Goal: Task Accomplishment & Management: Complete application form

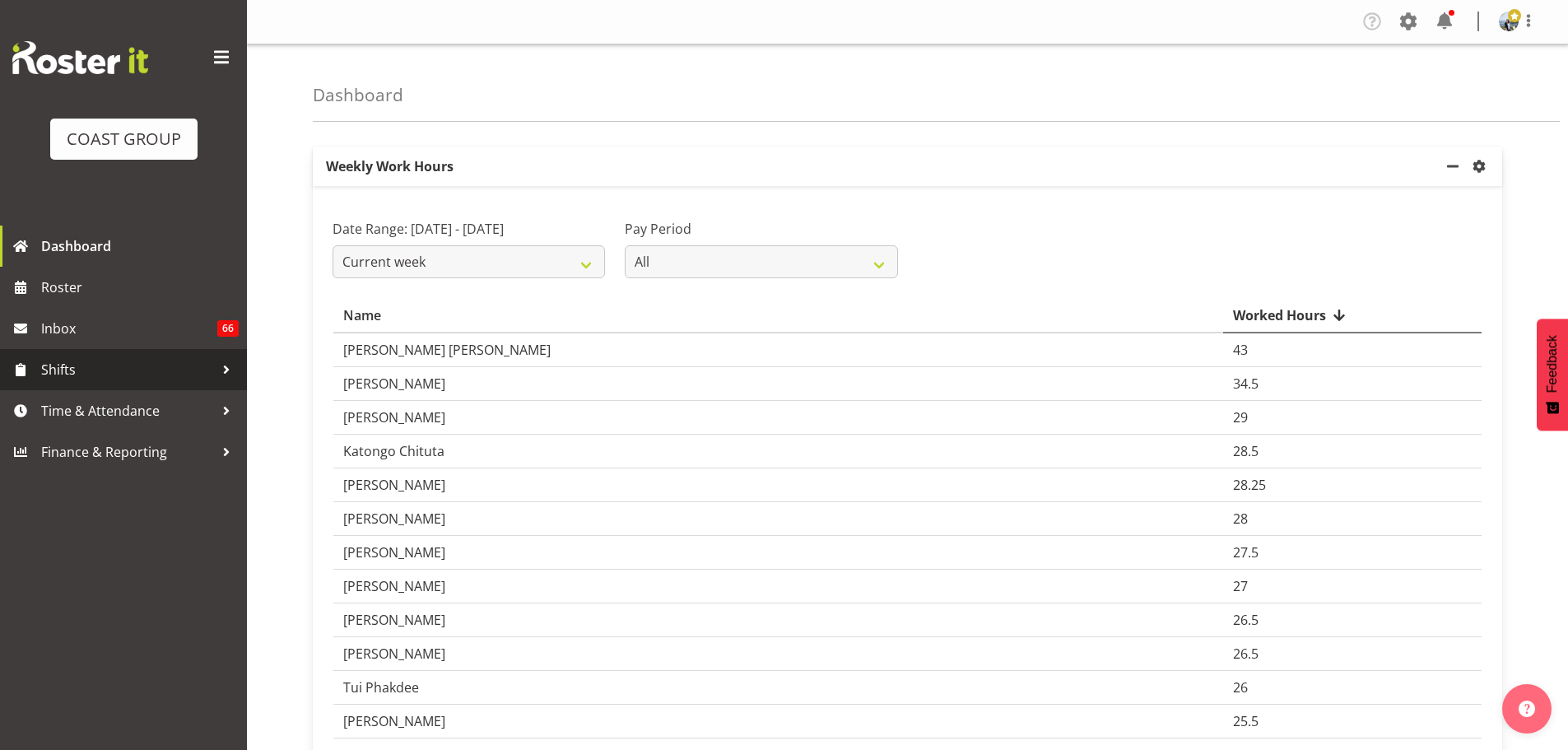
click at [230, 359] on div at bounding box center [226, 370] width 25 height 25
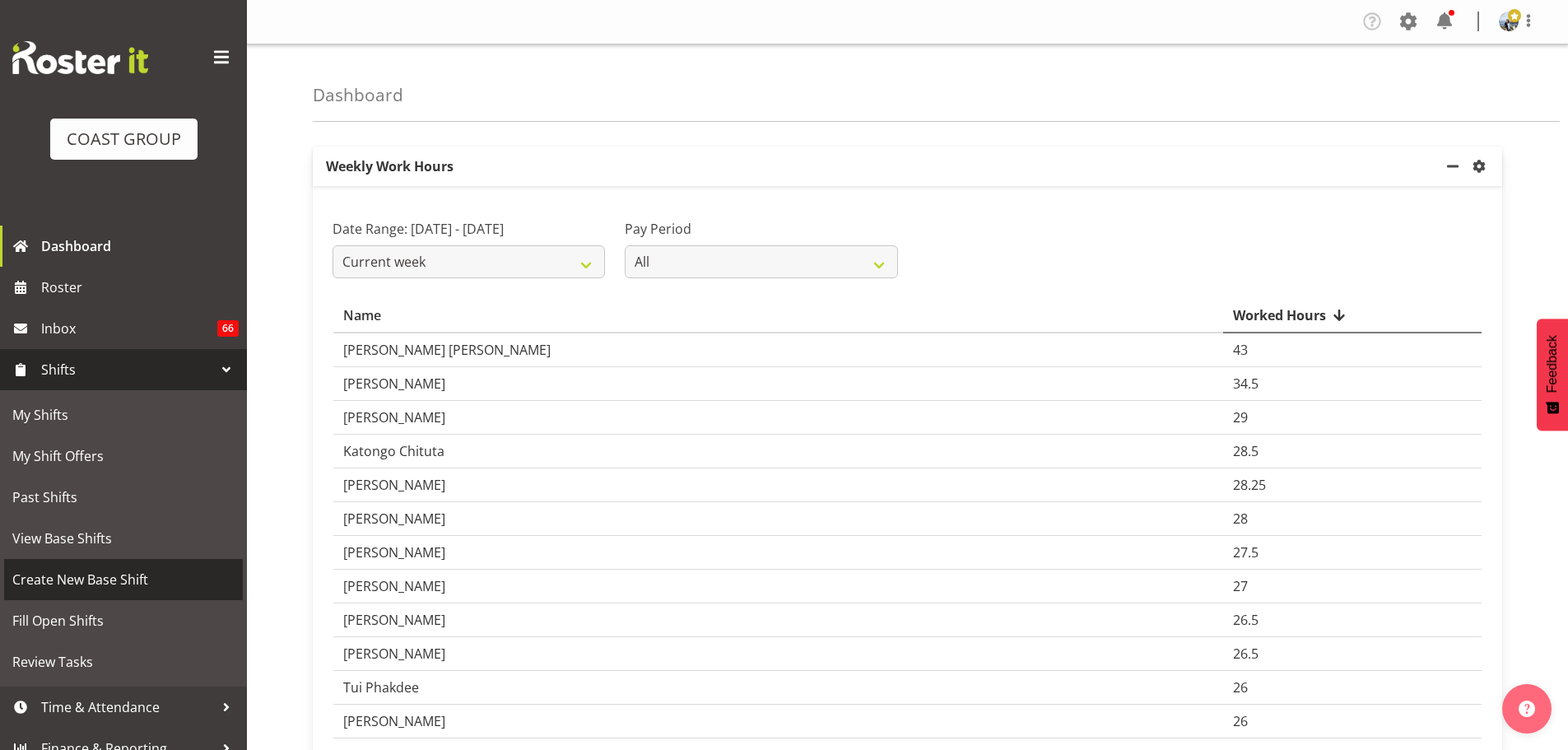
click at [105, 582] on span "Create New Base Shift" at bounding box center [123, 580] width 222 height 25
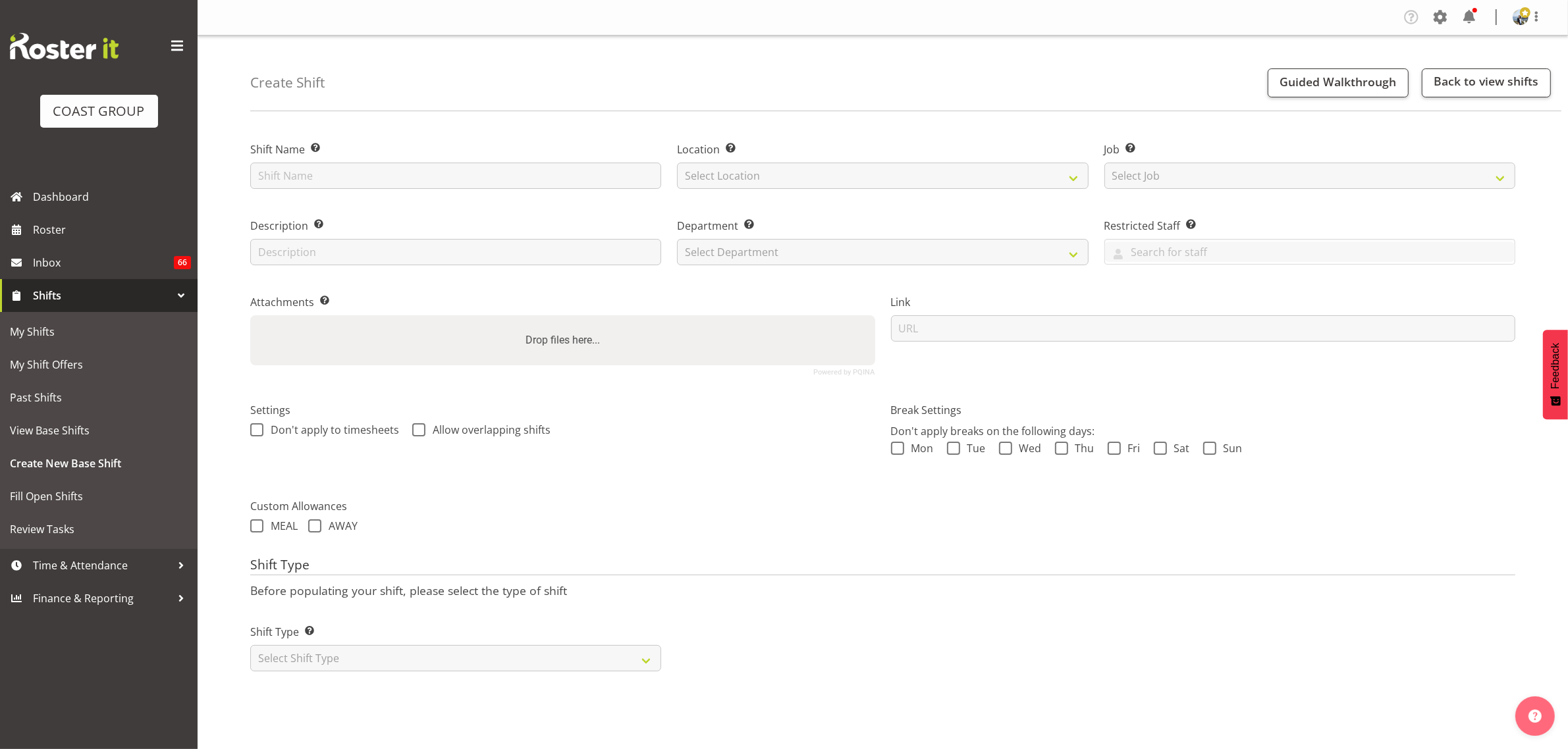
click at [1122, 599] on div "Shift Type Shift Types: One Off – Select this if you would like a single shift …" at bounding box center [883, 642] width 1281 height 74
click at [601, 599] on select "Select Shift Type One Off Shift Recurring Shift Rotating Shift" at bounding box center [456, 658] width 411 height 27
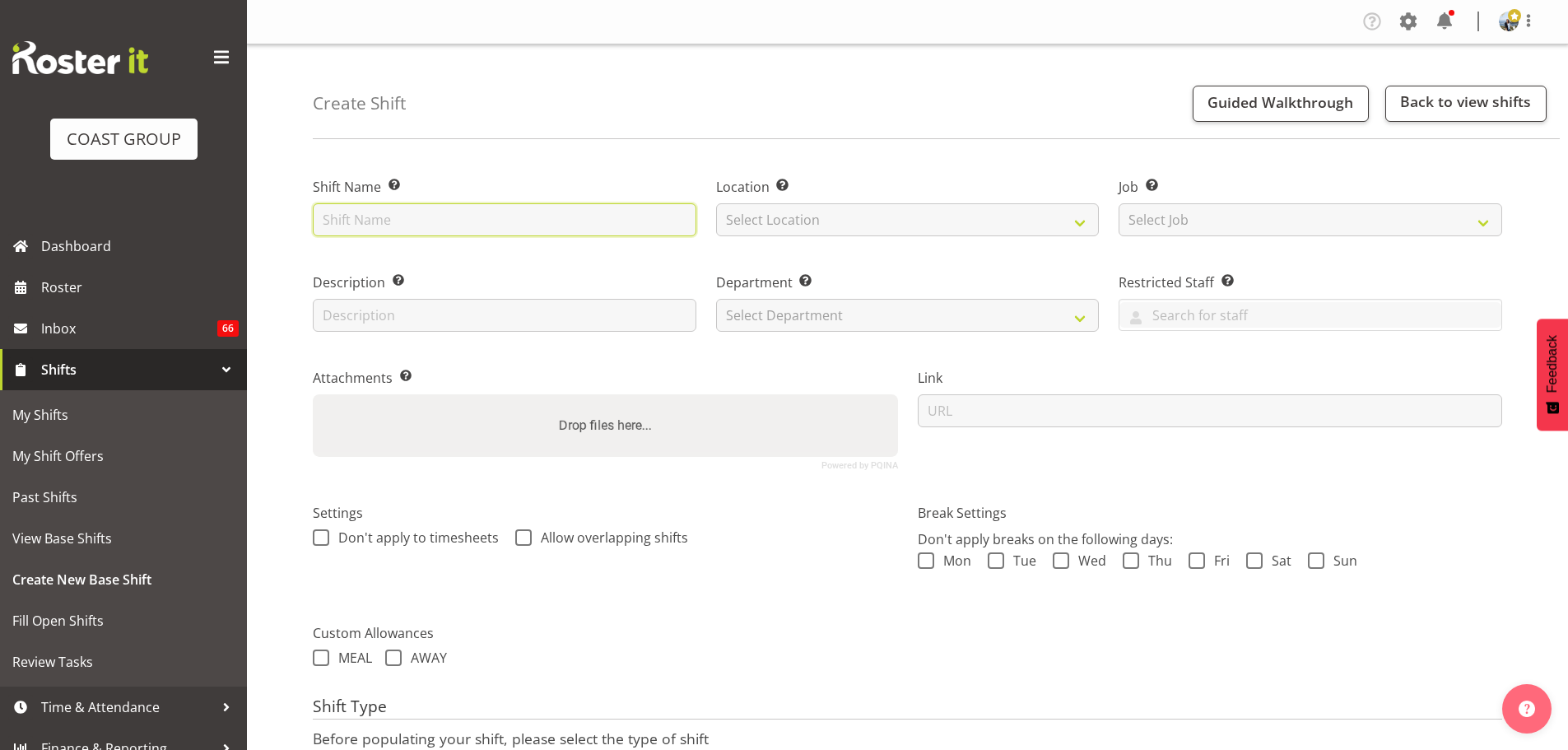
click at [460, 212] on input "text" at bounding box center [505, 219] width 383 height 33
click at [400, 223] on input "text" at bounding box center [505, 219] width 383 height 33
click at [595, 219] on input "text" at bounding box center [505, 219] width 383 height 33
type input "U"
type input "Willett Marketing @ St Matthews in the City"
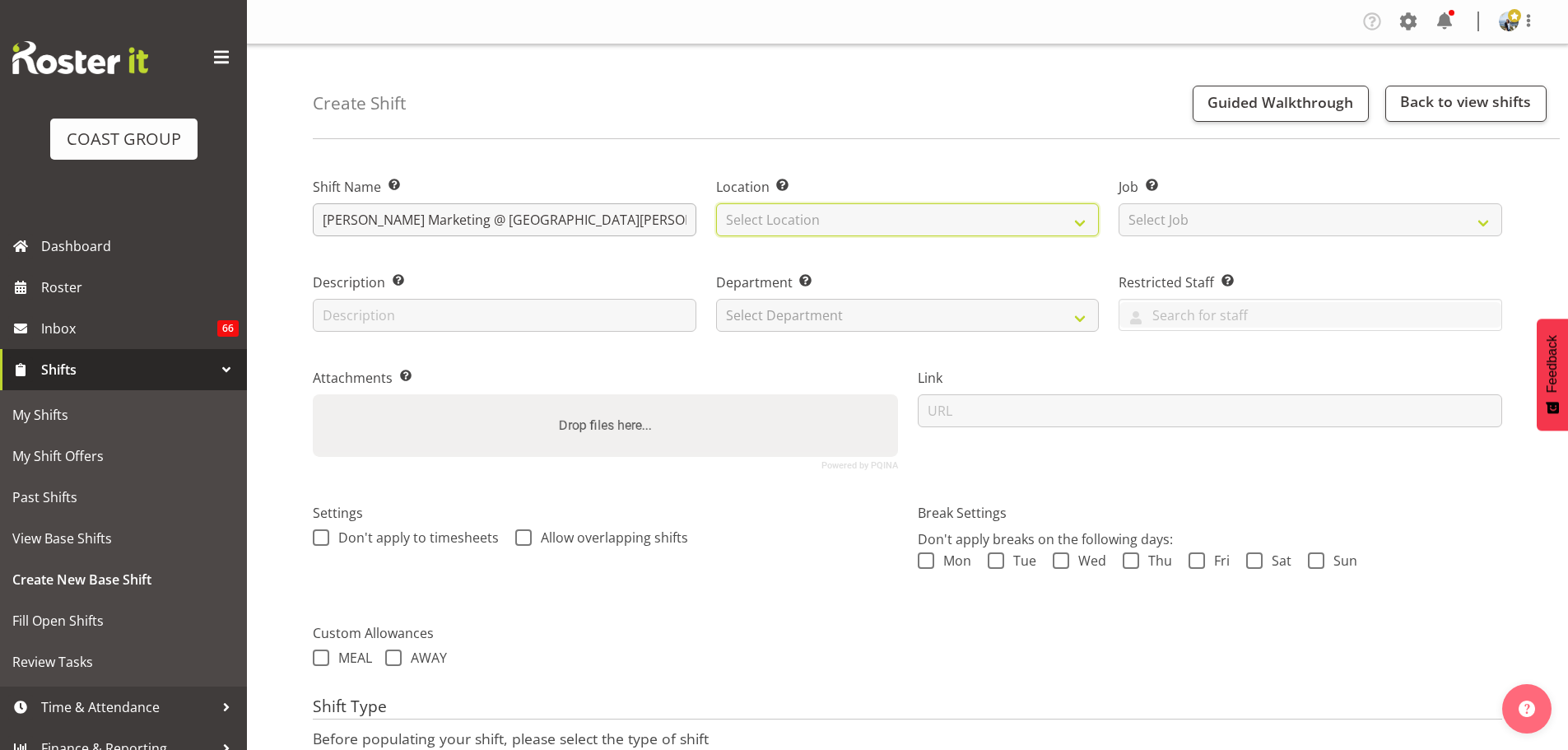
select select "35"
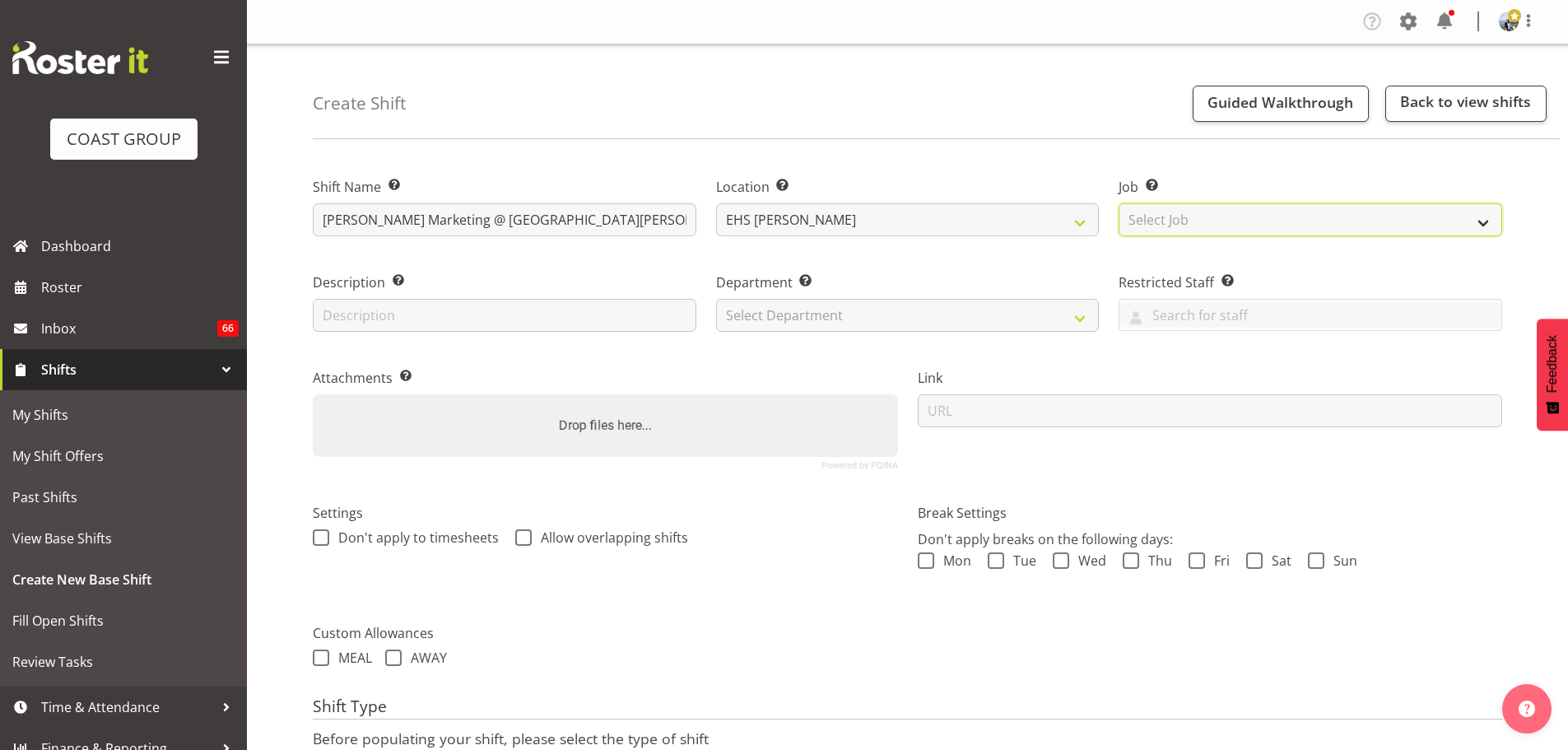
click at [1186, 214] on select "Select Job Create new job 1 Carlton Events 1 Carlton Hamilton 1 Carlton Welling…" at bounding box center [1310, 219] width 383 height 33
select select "8577"
click at [1119, 203] on select "Select Job Create new job 1 Carlton Events 1 Carlton Hamilton 1 Carlton Welling…" at bounding box center [1310, 219] width 383 height 33
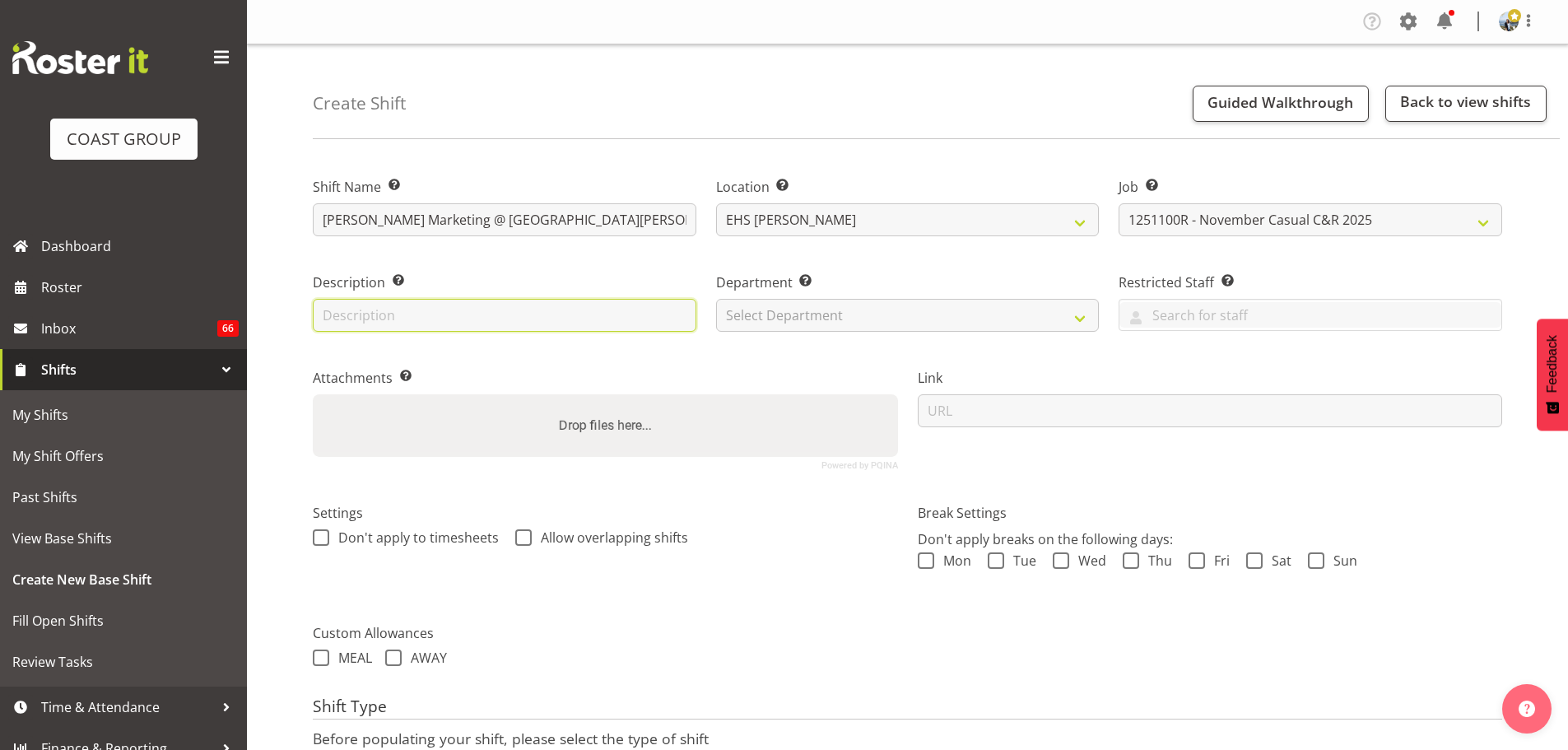
click at [466, 315] on input "text" at bounding box center [505, 315] width 383 height 33
type input "ExpoShow Pink - As per layout"
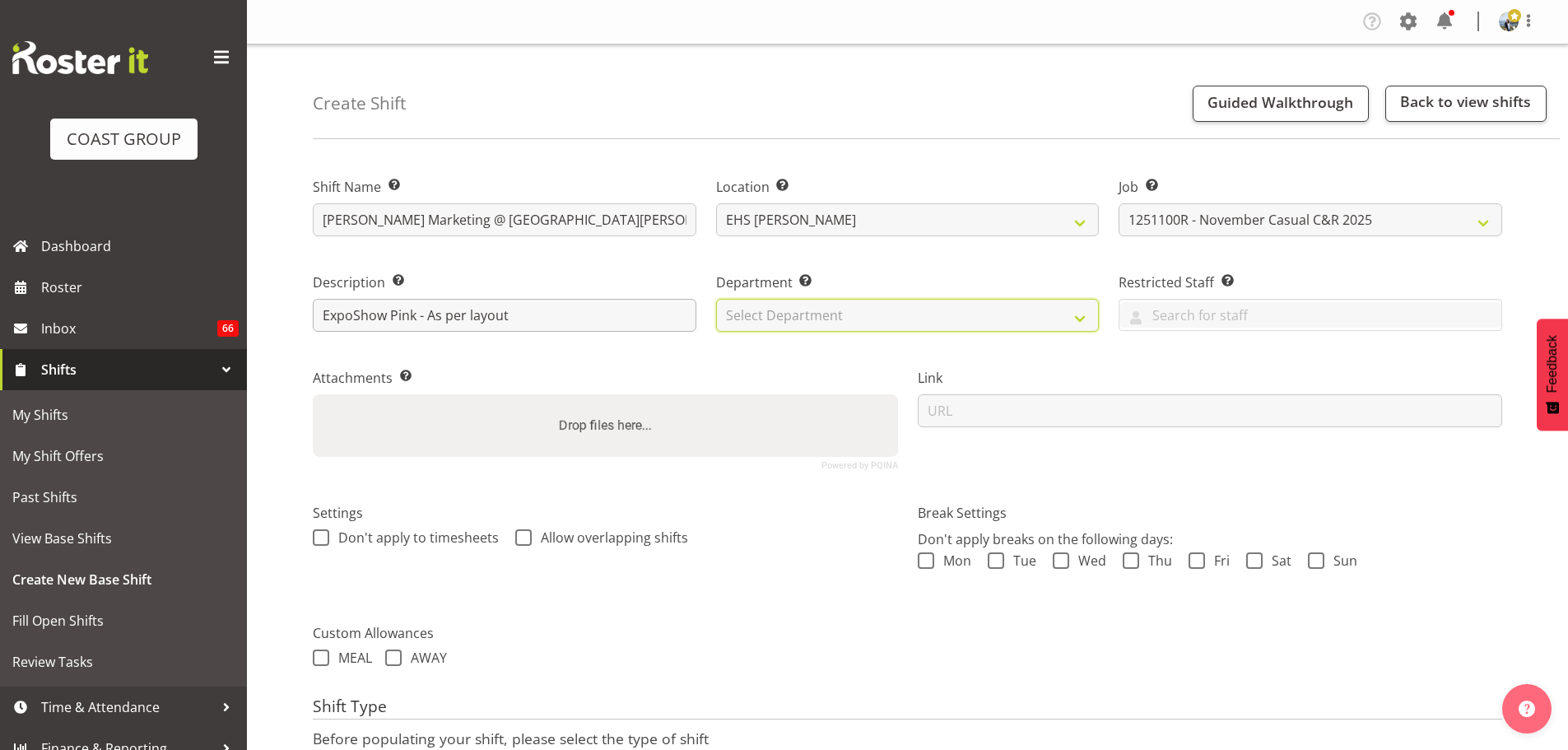
select select "35"
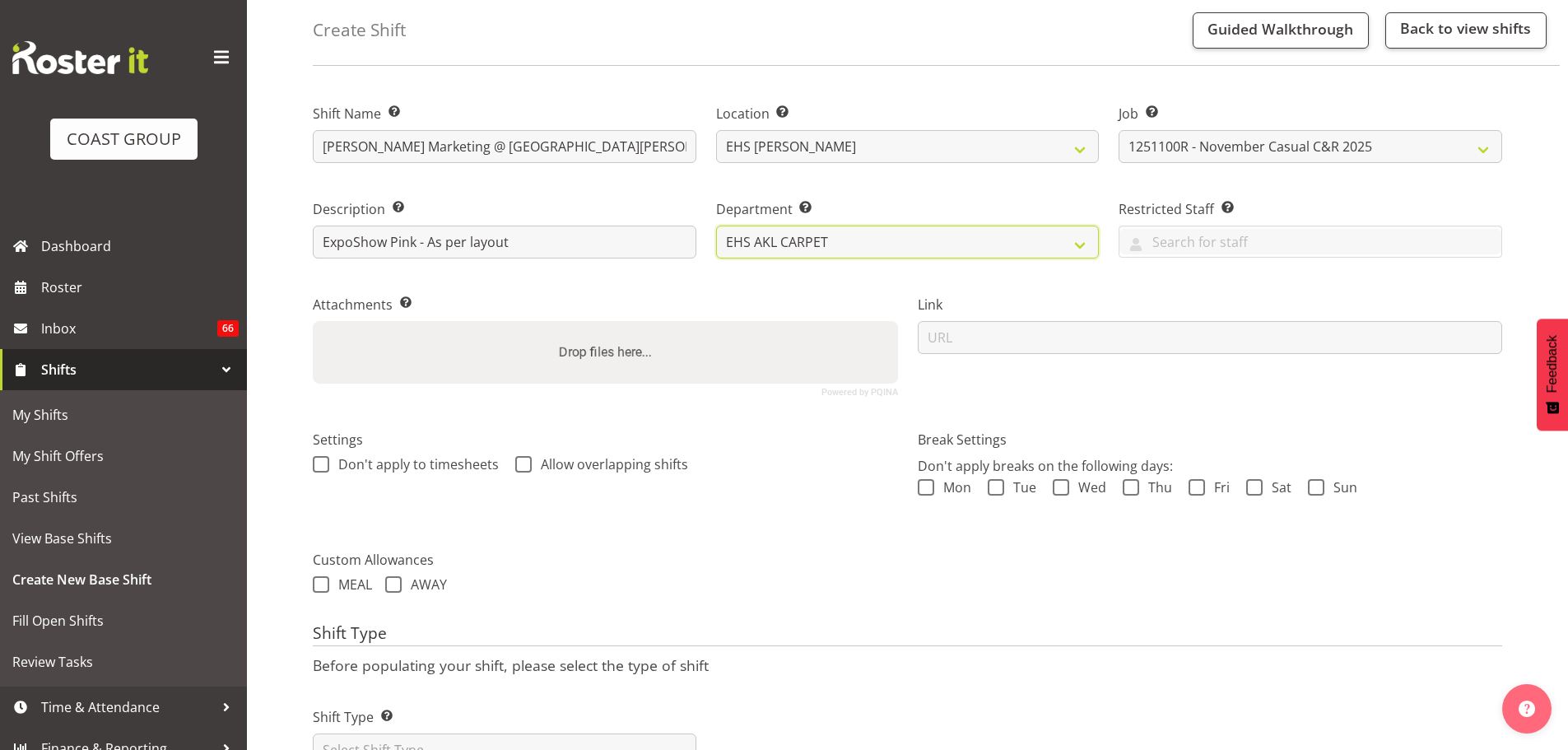
scroll to position [141, 0]
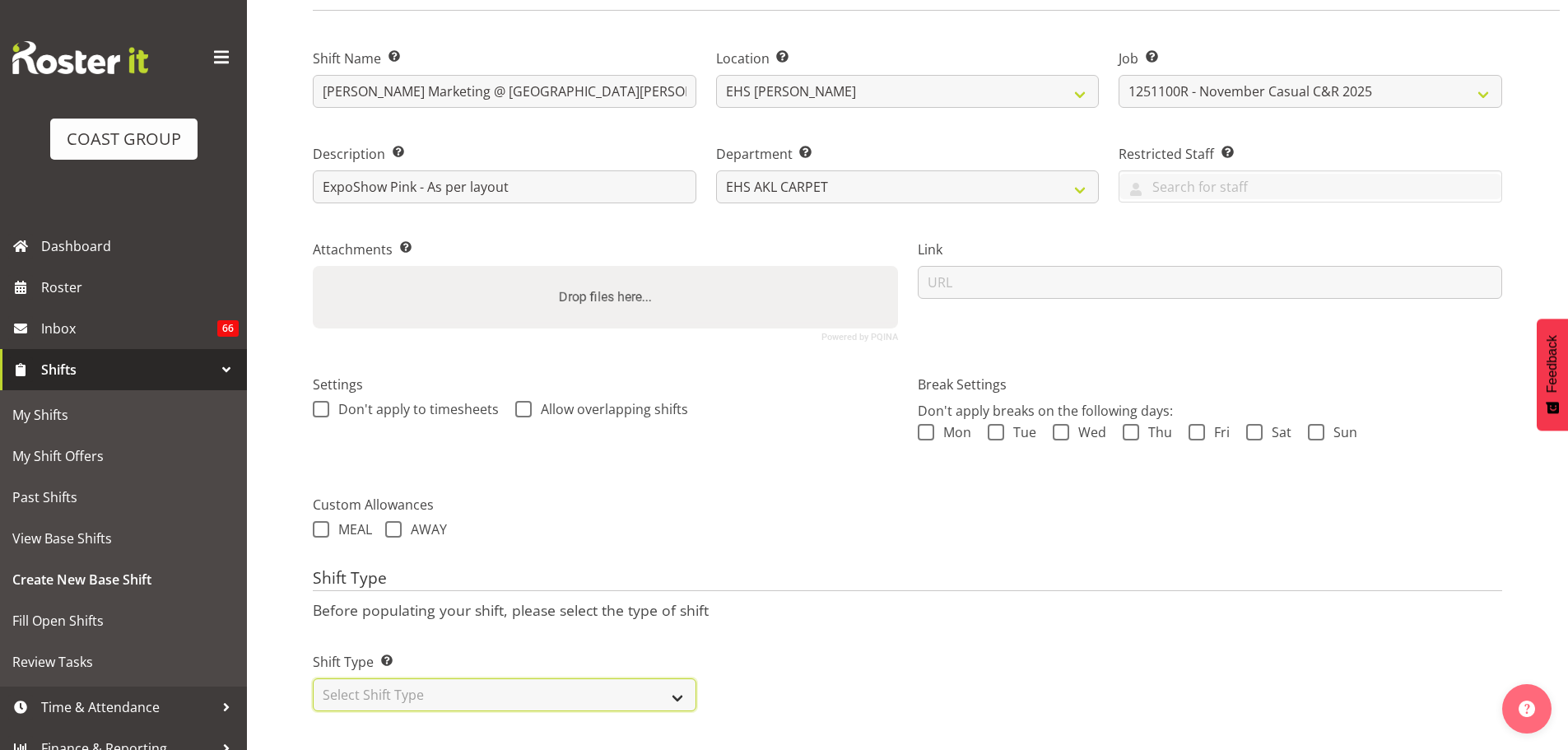
click at [505, 678] on select "Select Shift Type One Off Shift Recurring Shift Rotating Shift" at bounding box center [505, 695] width 383 height 33
select select "recurring"
click at [313, 678] on select "Select Shift Type One Off Shift Recurring Shift Rotating Shift" at bounding box center [505, 695] width 383 height 33
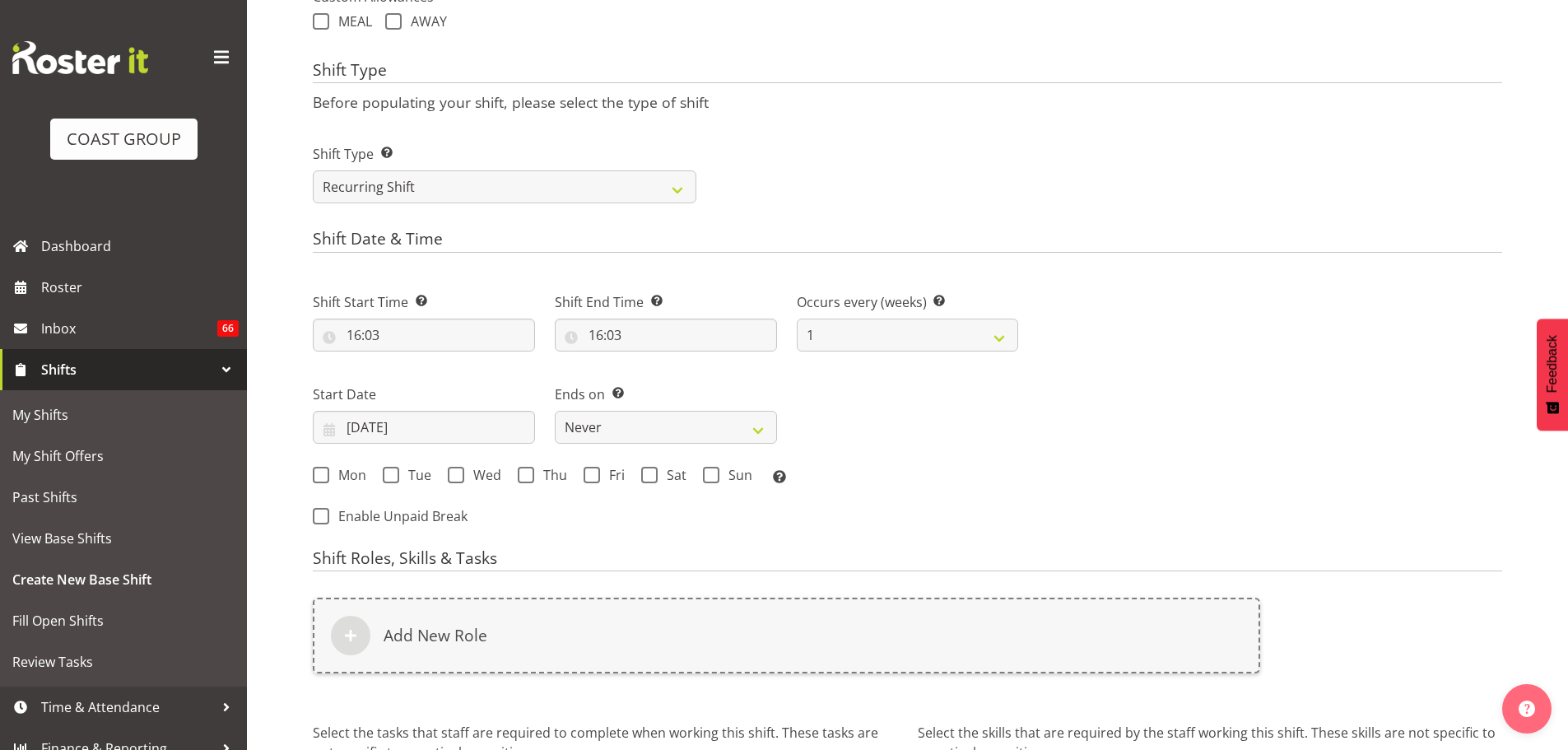
scroll to position [658, 0]
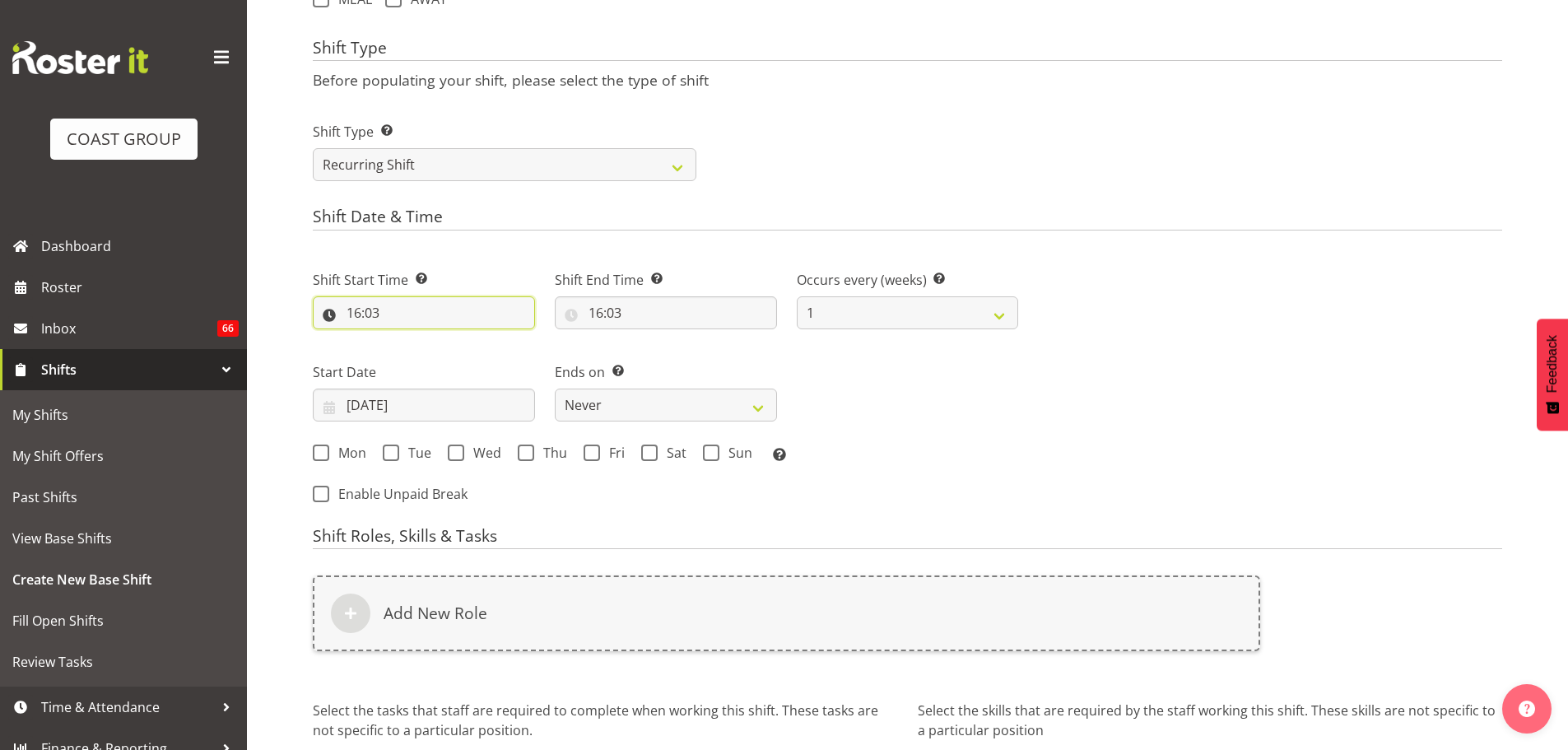
click at [351, 310] on input "16:03" at bounding box center [423, 313] width 222 height 33
click at [417, 361] on select "00 01 02 03 04 05 06 07 08 09 10 11 12 13 14 15 16 17 18 19 20 21 22 23" at bounding box center [424, 356] width 37 height 33
select select "9"
click at [406, 340] on select "00 01 02 03 04 05 06 07 08 09 10 11 12 13 14 15 16 17 18 19 20 21 22 23" at bounding box center [424, 356] width 37 height 33
type input "09:03"
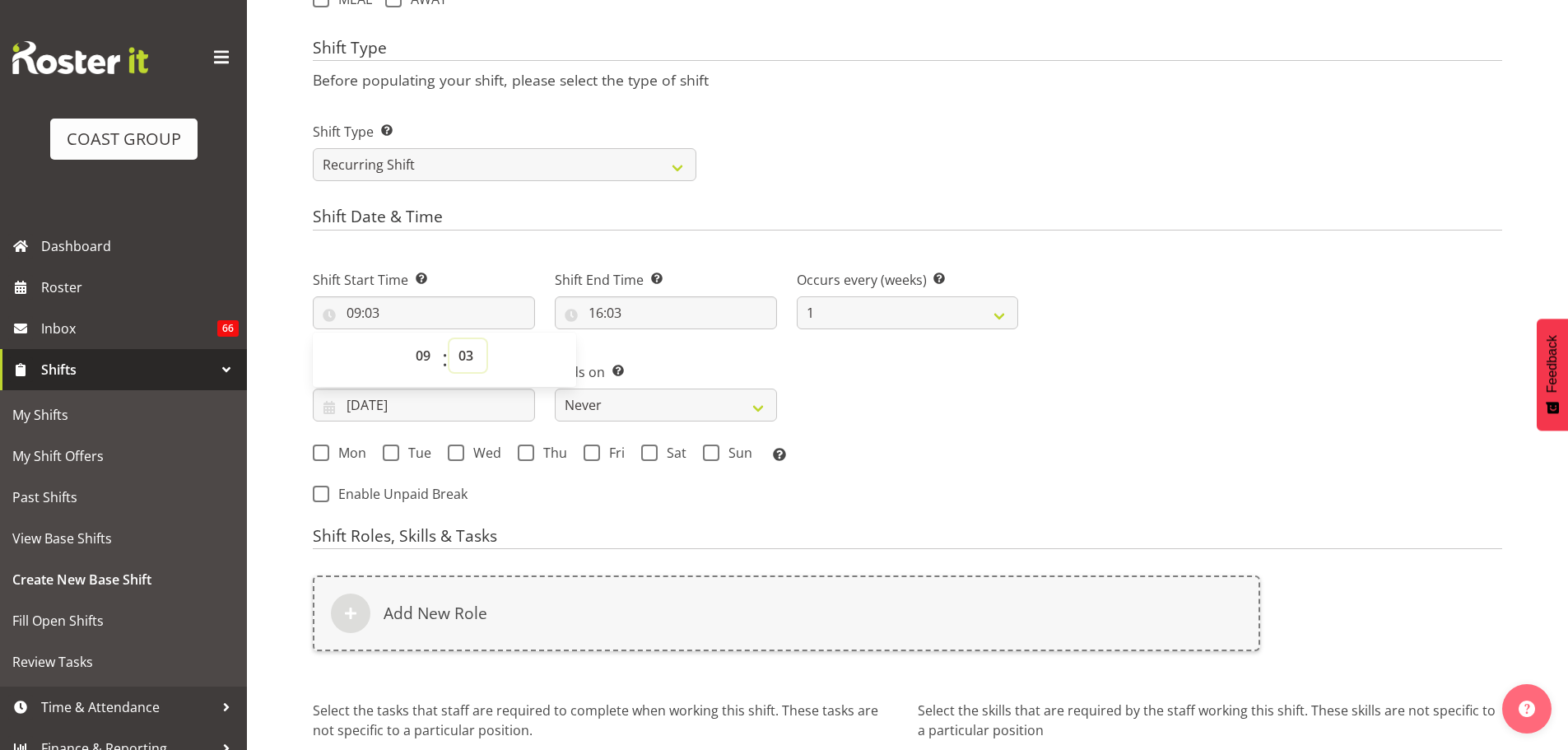
click at [460, 352] on select "00 01 02 03 04 05 06 07 08 09 10 11 12 13 14 15 16 17 18 19 20 21 22 23 24 25 2…" at bounding box center [467, 356] width 37 height 33
select select "30"
type input "09:30"
click at [583, 319] on input "16:03" at bounding box center [666, 313] width 222 height 33
click at [675, 372] on span "00 01 02 03 04 05 06 07 08 09 10 11 12 13 14 15 16 17 18 19 20 21 22 23" at bounding box center [667, 360] width 37 height 41
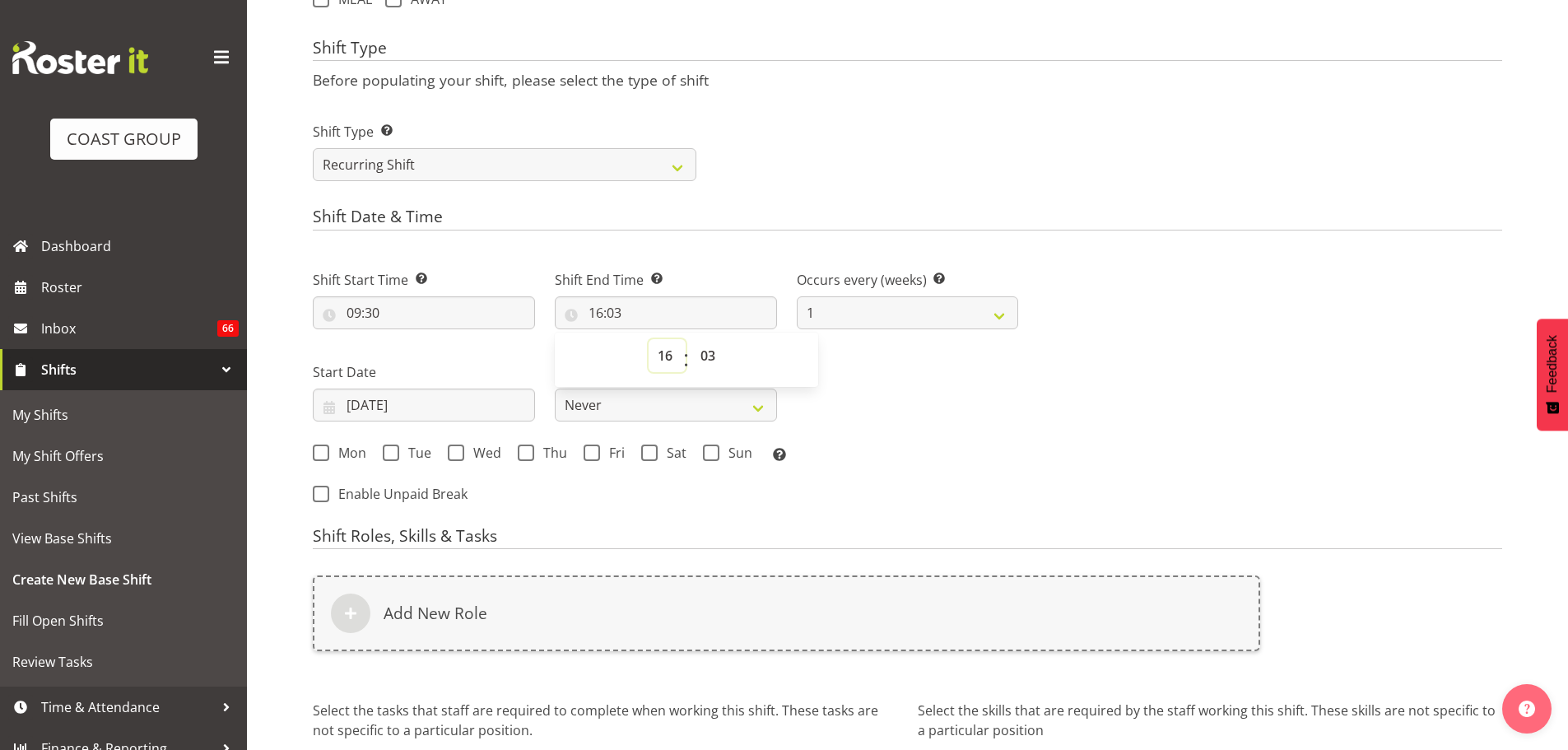
click at [671, 354] on select "00 01 02 03 04 05 06 07 08 09 10 11 12 13 14 15 16 17 18 19 20 21 22 23" at bounding box center [667, 356] width 37 height 33
select select "12"
click at [649, 340] on select "00 01 02 03 04 05 06 07 08 09 10 11 12 13 14 15 16 17 18 19 20 21 22 23" at bounding box center [667, 356] width 37 height 33
type input "12:03"
click at [710, 358] on select "00 01 02 03 04 05 06 07 08 09 10 11 12 13 14 15 16 17 18 19 20 21 22 23 24 25 2…" at bounding box center [710, 356] width 37 height 33
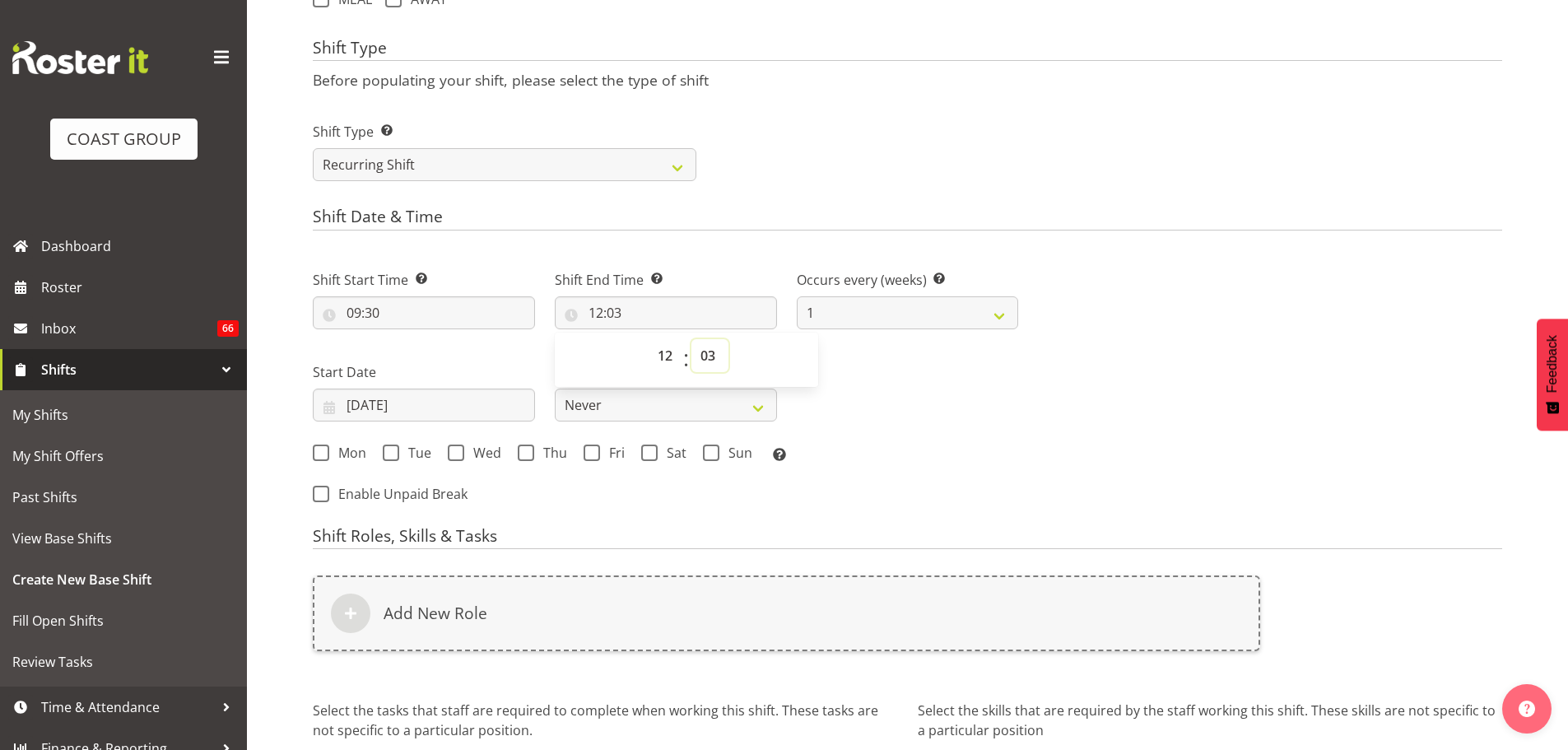
select select "0"
click at [691, 340] on select "00 01 02 03 04 05 06 07 08 09 10 11 12 13 14 15 16 17 18 19 20 21 22 23 24 25 2…" at bounding box center [710, 356] width 37 height 33
type input "12:00"
click at [1031, 470] on div "Next Shifts" at bounding box center [1269, 382] width 484 height 270
click at [436, 412] on input "26/09/2025" at bounding box center [423, 405] width 222 height 33
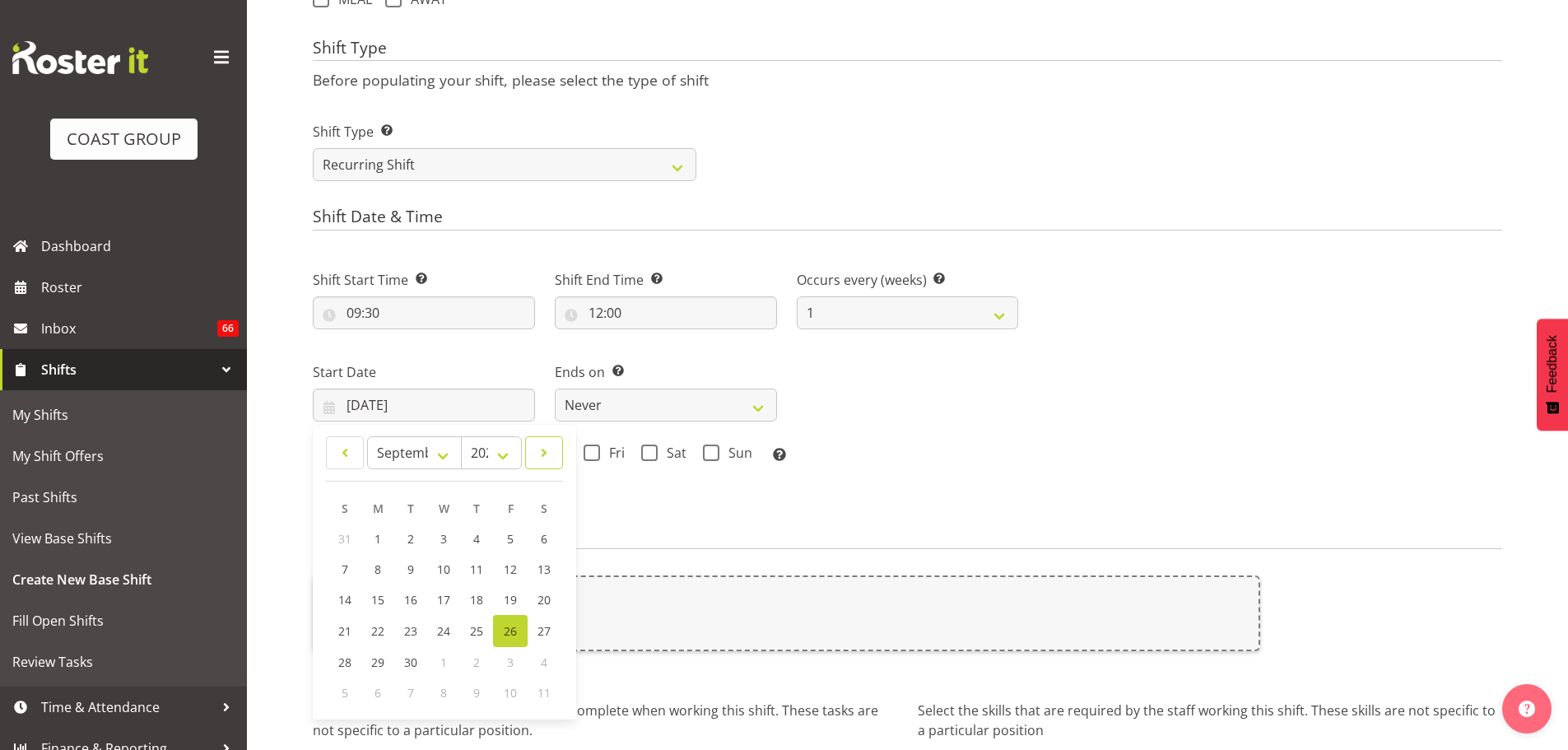
click at [544, 451] on span at bounding box center [544, 452] width 16 height 20
select select "10"
click at [382, 603] on span "10" at bounding box center [379, 600] width 13 height 15
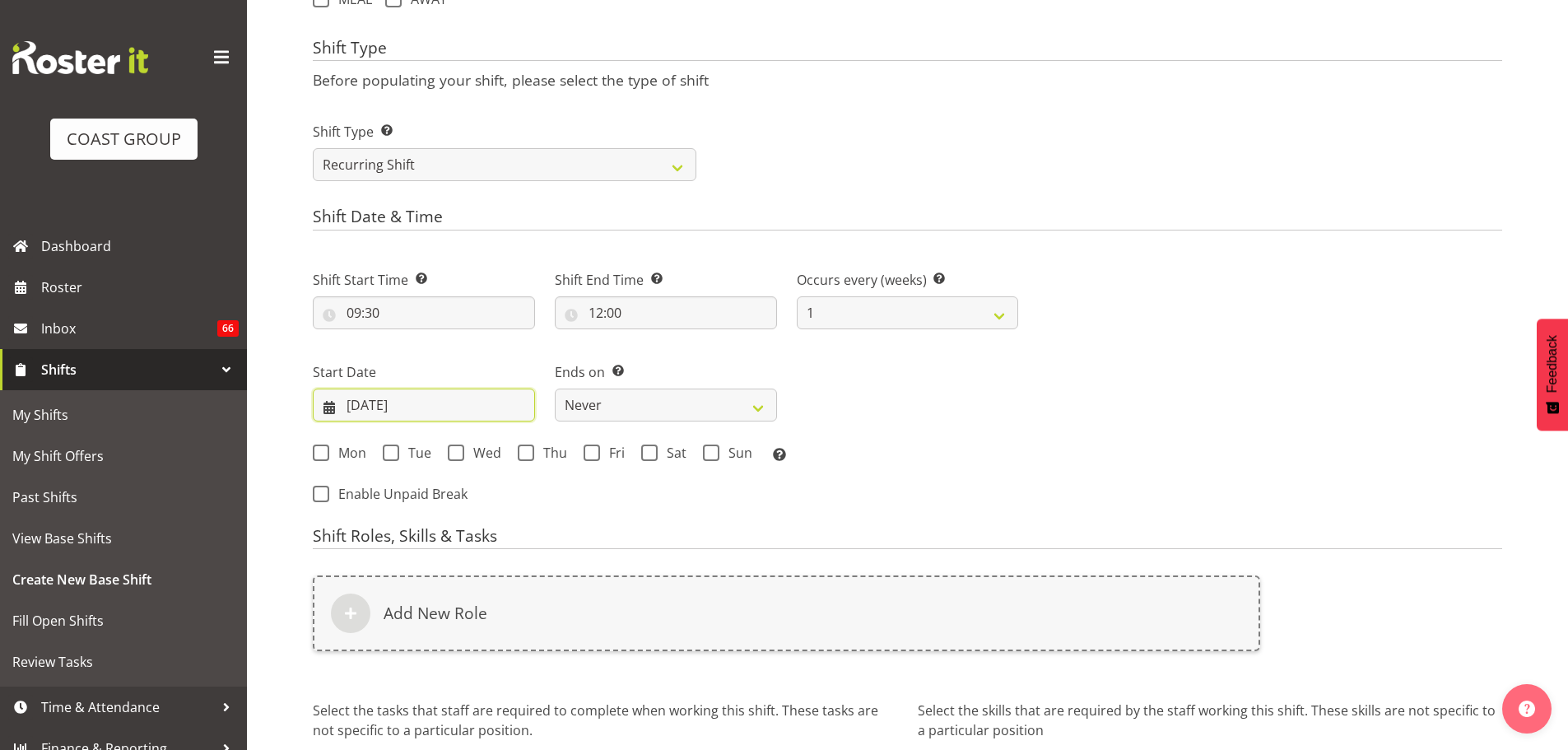
click at [434, 418] on input "10/11/2025" at bounding box center [423, 405] width 222 height 33
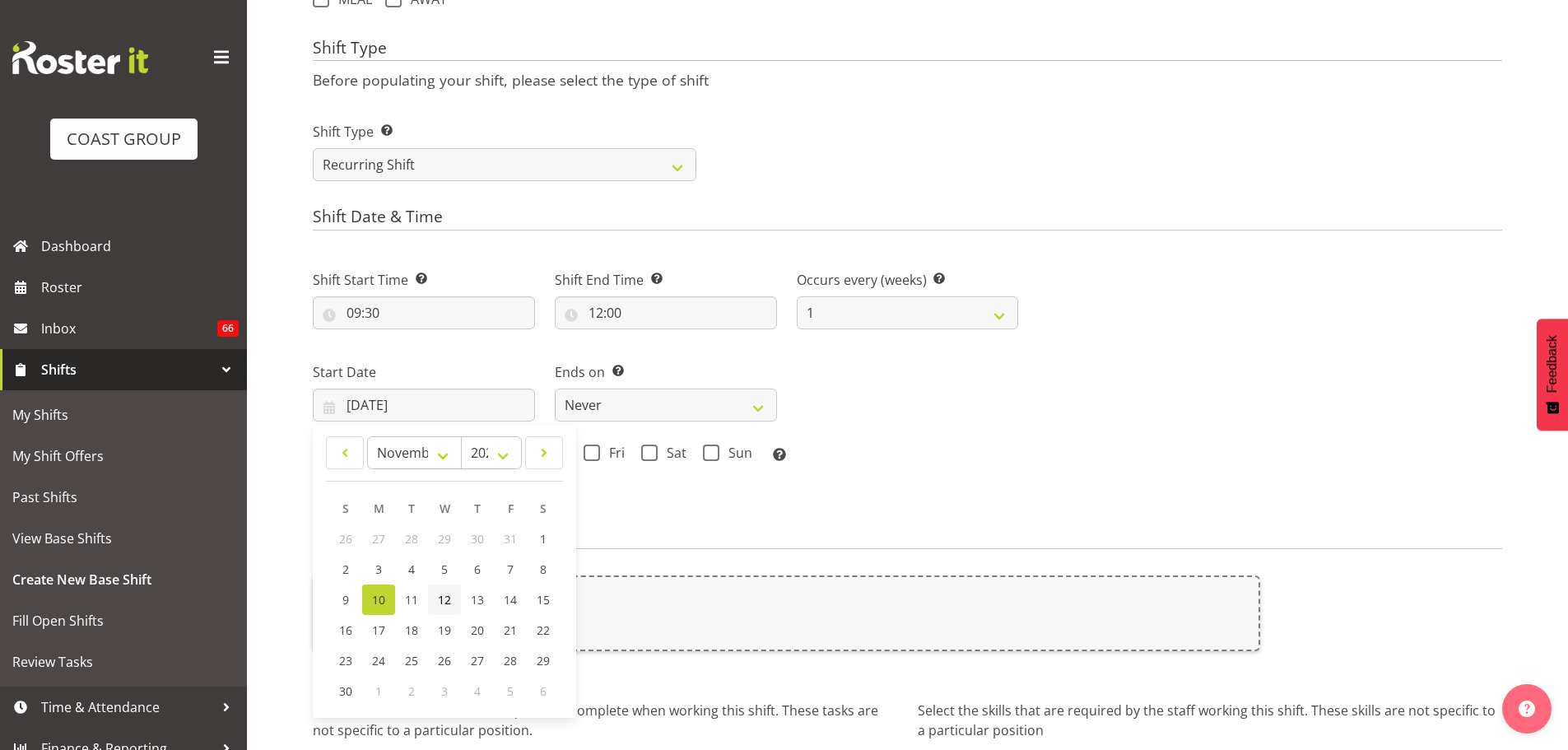
click at [445, 604] on span "12" at bounding box center [444, 600] width 13 height 15
type input "12/11/2025"
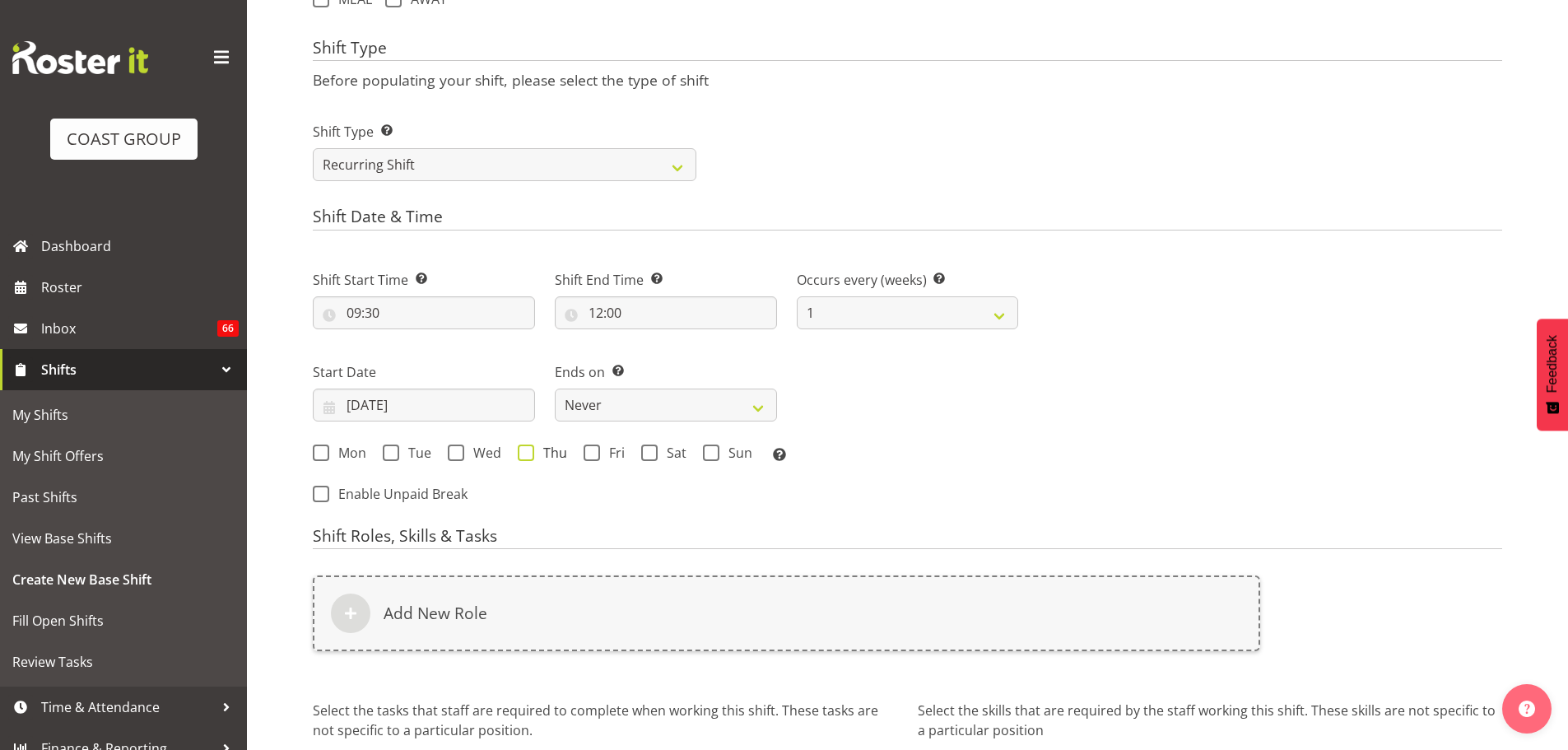
click at [519, 451] on span at bounding box center [526, 452] width 16 height 16
click at [519, 451] on input "Thu" at bounding box center [523, 452] width 10 height 10
checkbox input "true"
click at [593, 452] on span at bounding box center [591, 452] width 16 height 16
click at [593, 452] on input "Fri" at bounding box center [588, 452] width 10 height 10
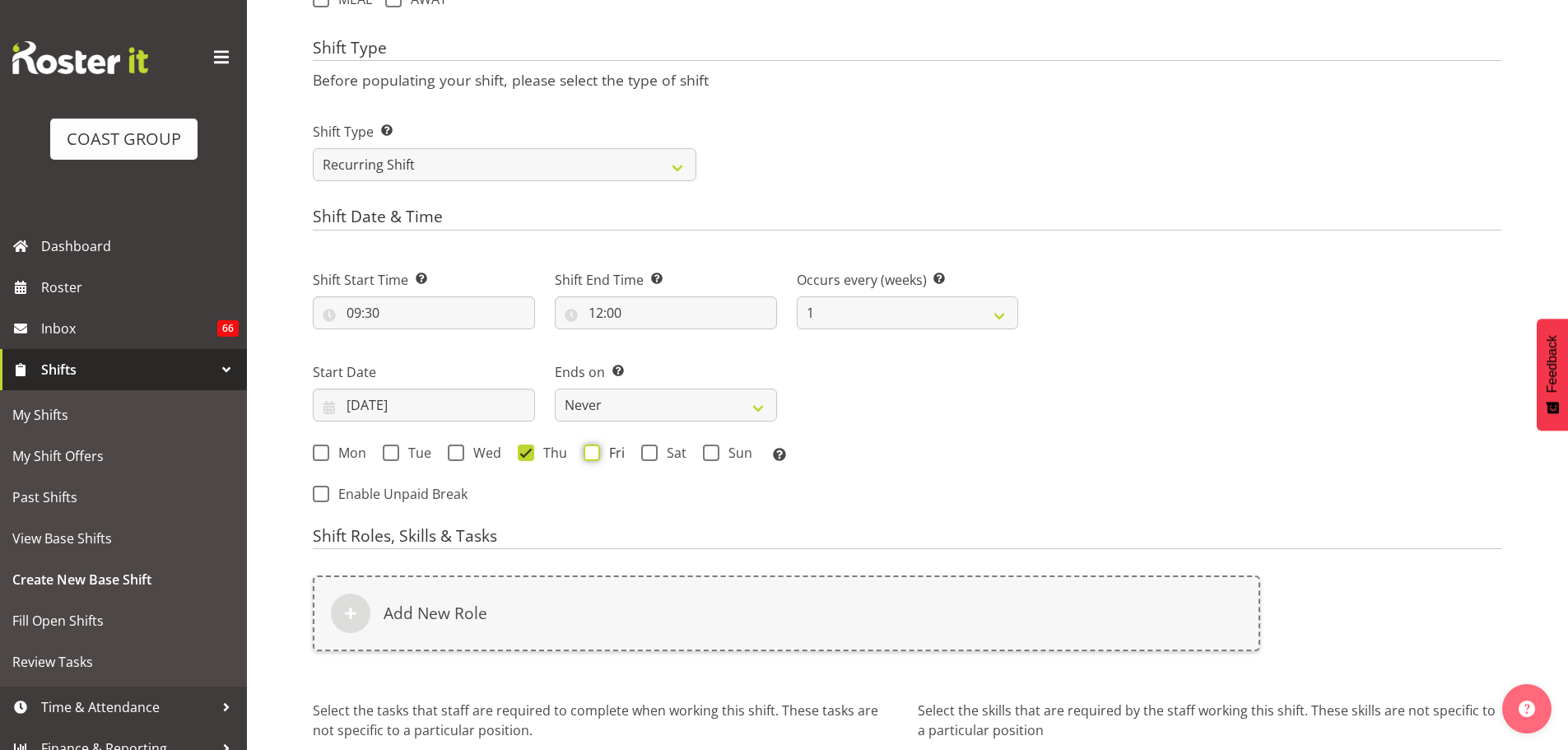
checkbox input "true"
click at [615, 419] on select "Never On Date" at bounding box center [666, 405] width 222 height 33
select select "date"
click at [555, 388] on select "Never On Date" at bounding box center [666, 405] width 222 height 33
select select "8"
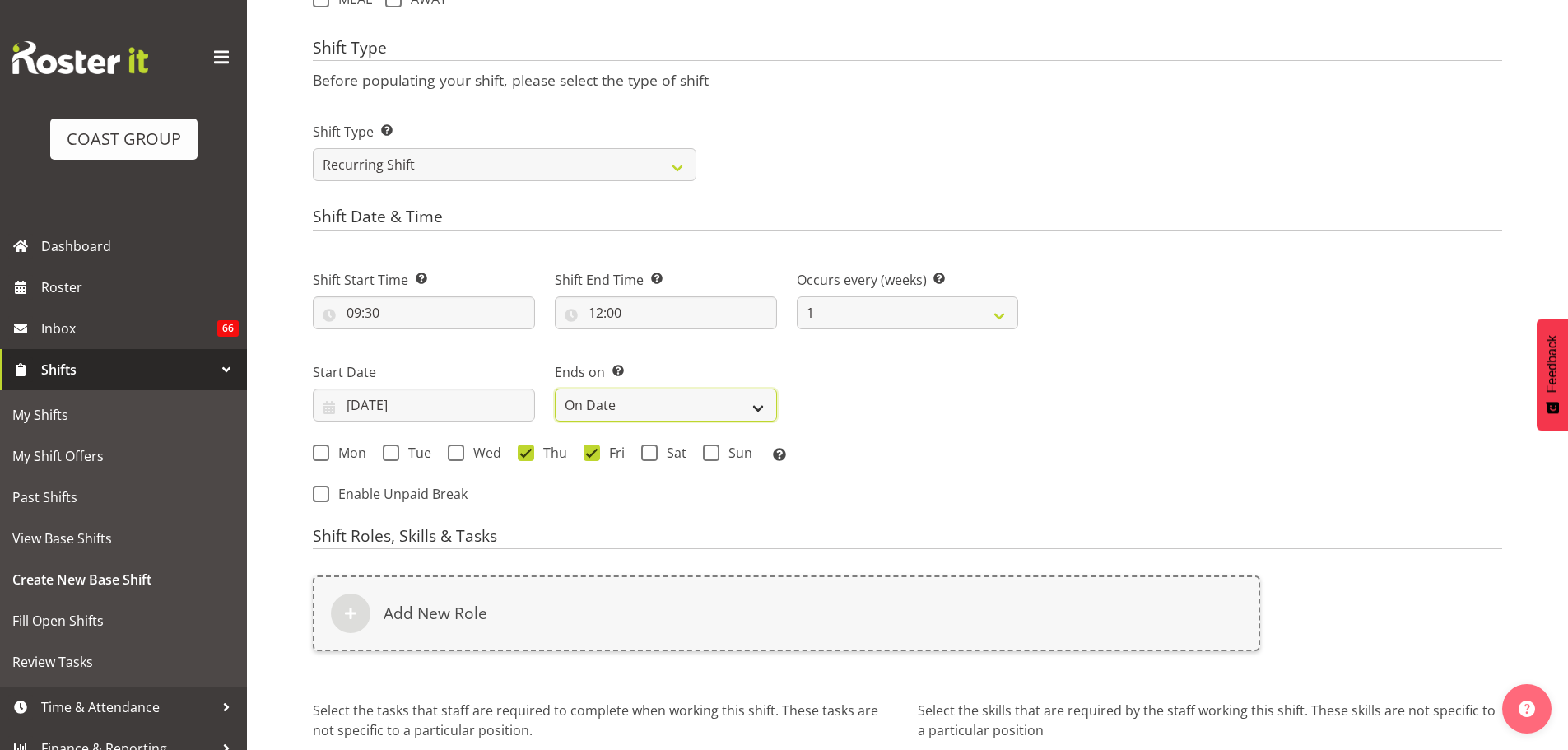
select select "2025"
click at [883, 406] on input "26/09/2025" at bounding box center [907, 405] width 222 height 33
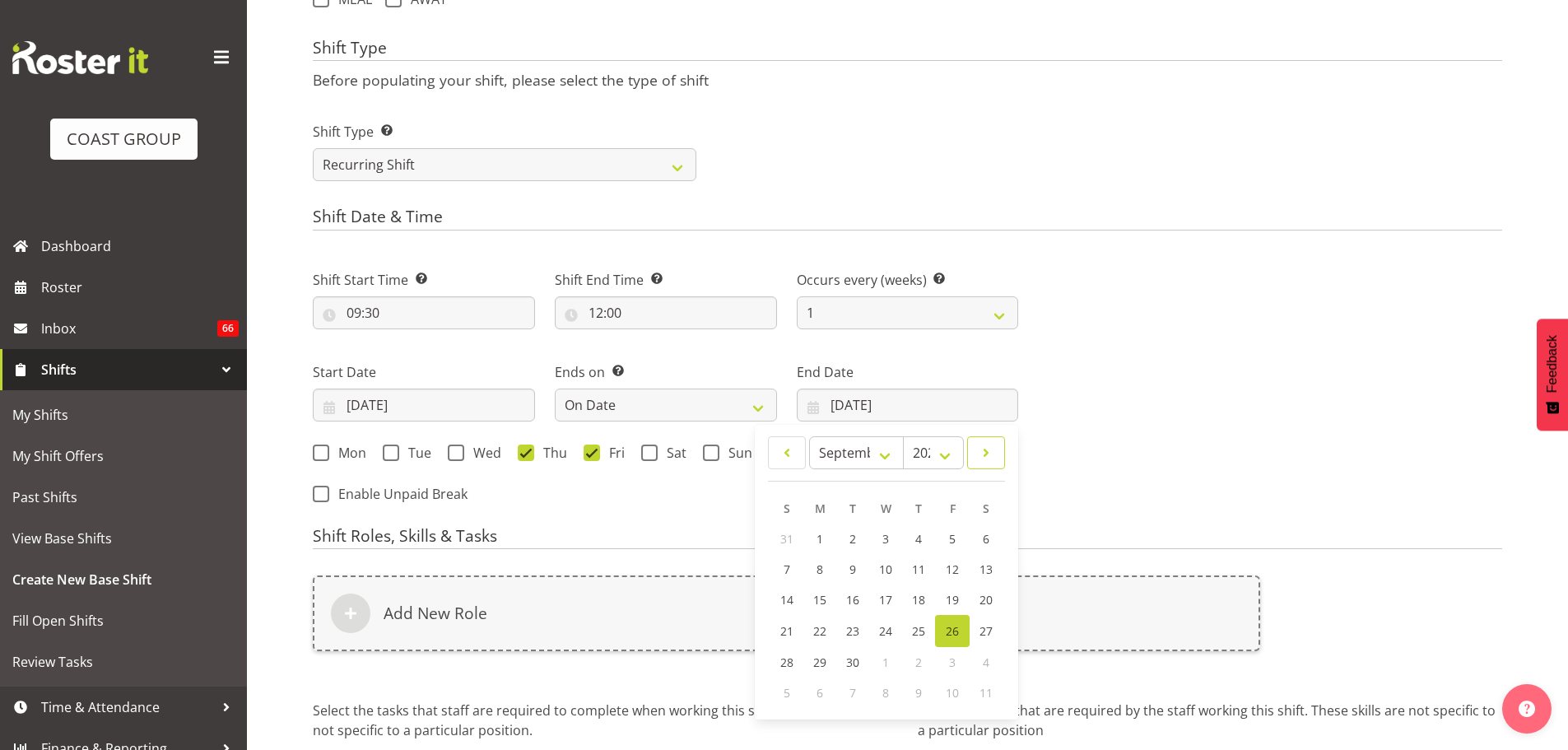
click at [989, 451] on span at bounding box center [985, 452] width 16 height 20
select select "10"
click at [815, 620] on link "17" at bounding box center [820, 631] width 33 height 31
type input "17/11/2025"
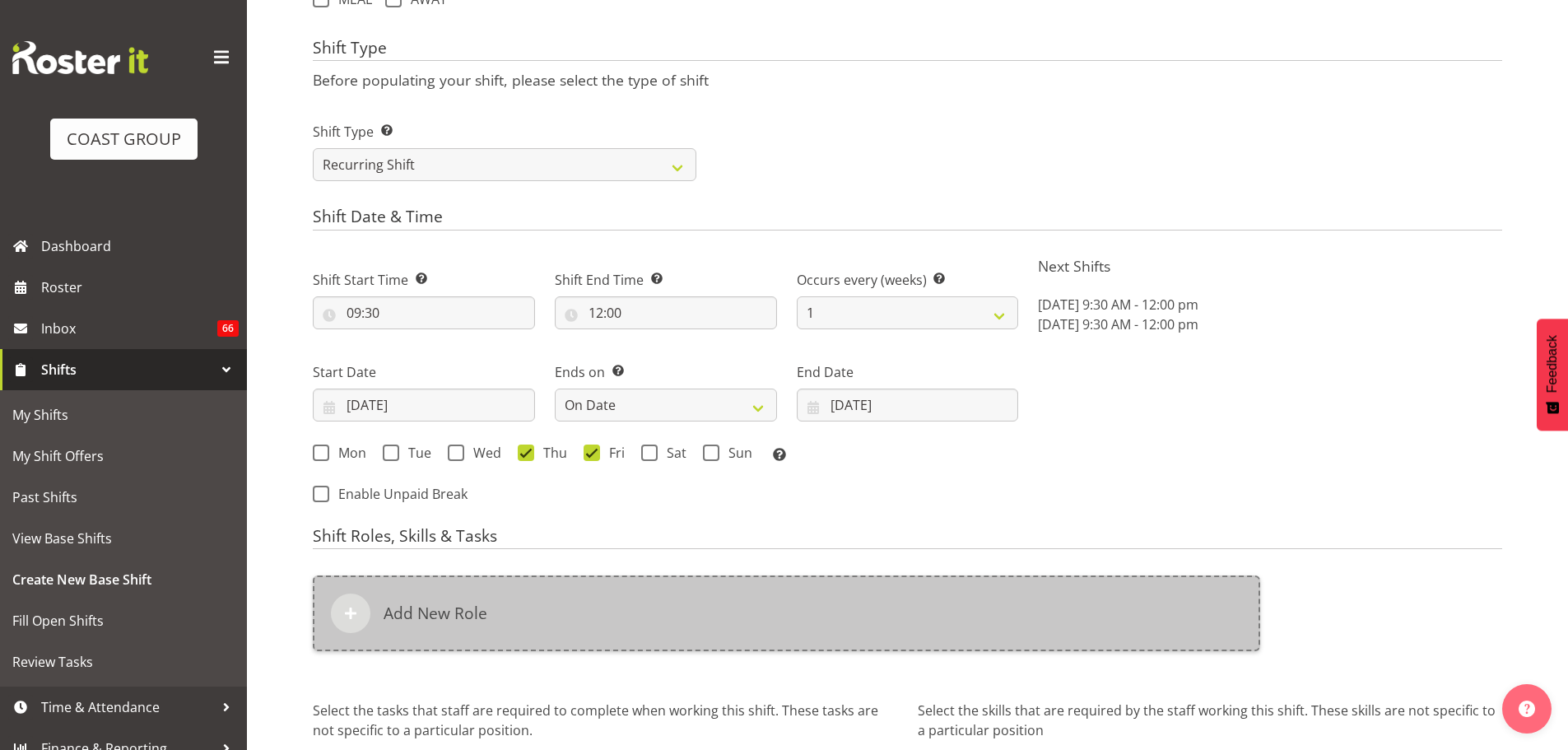
click at [638, 607] on div "Add New Role" at bounding box center [786, 613] width 947 height 75
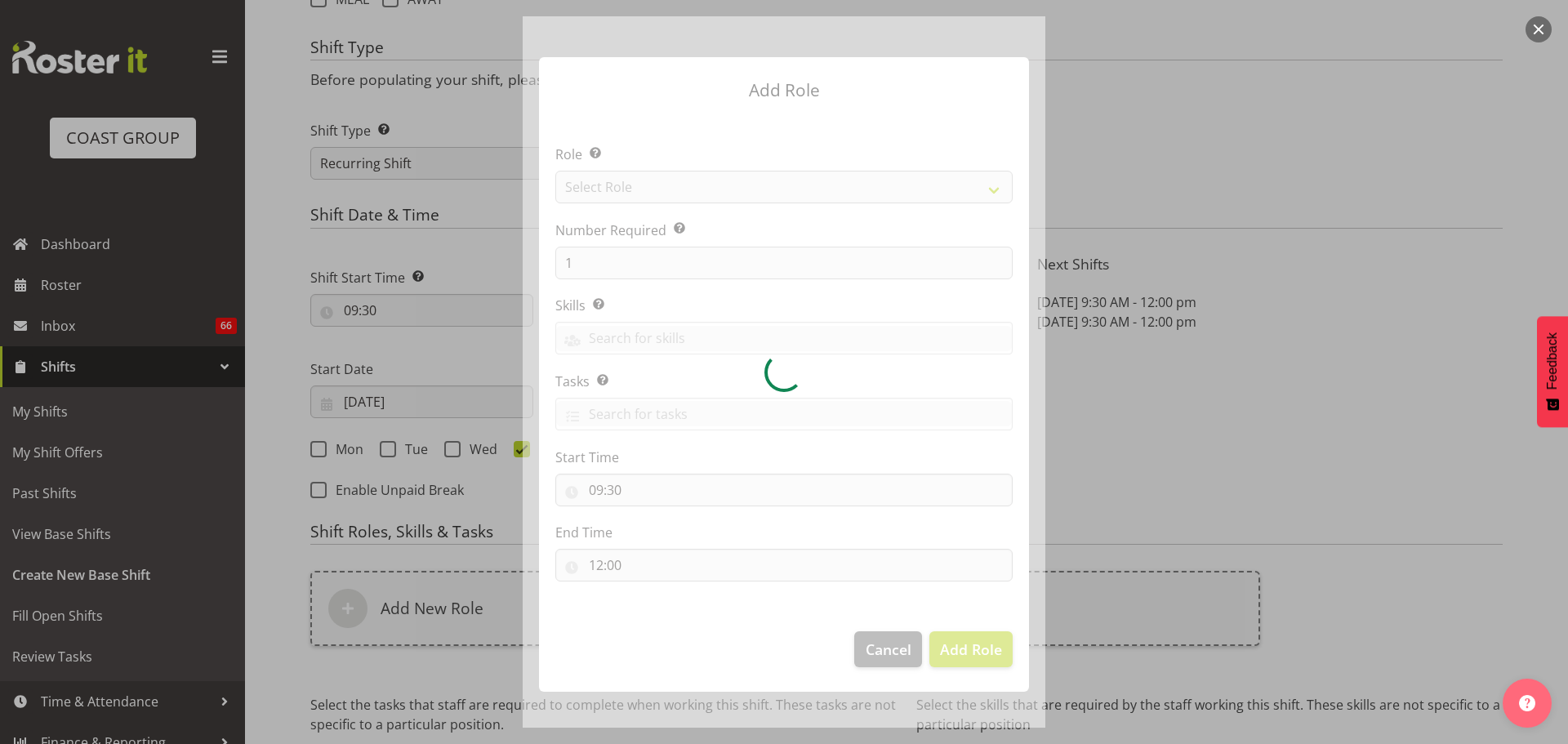
click at [661, 186] on div at bounding box center [784, 372] width 522 height 712
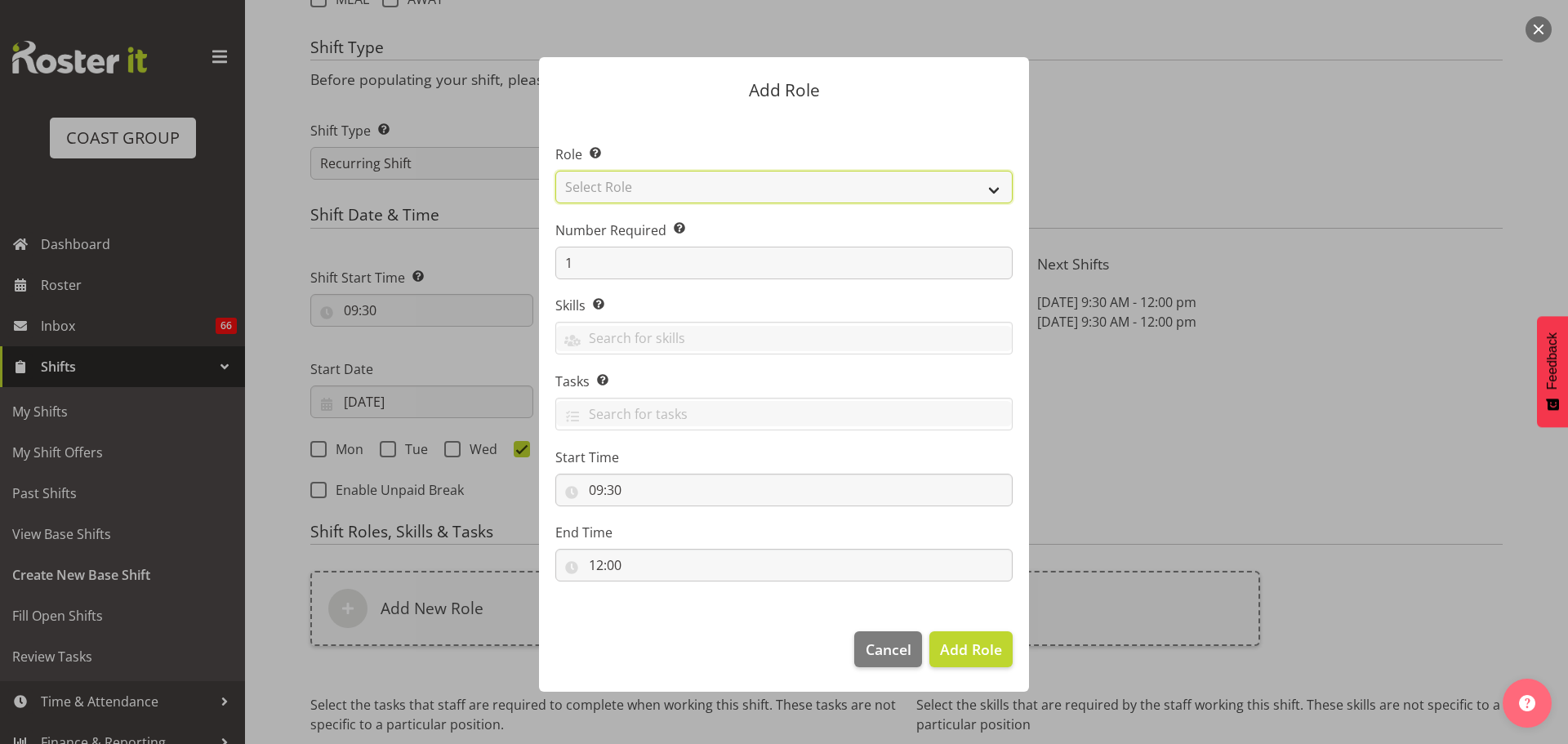
click at [661, 186] on select "Select Role ACCOUNT MANAGER ACCOUNT MANAGER DW ACCOUNTS AKL DIANNA VEHICLES AKL…" at bounding box center [784, 186] width 457 height 33
select select "81"
click at [555, 170] on select "Select Role ACCOUNT MANAGER ACCOUNT MANAGER DW ACCOUNTS AKL DIANNA VEHICLES AKL…" at bounding box center [784, 186] width 457 height 33
click at [966, 648] on span "Add Role" at bounding box center [971, 649] width 62 height 20
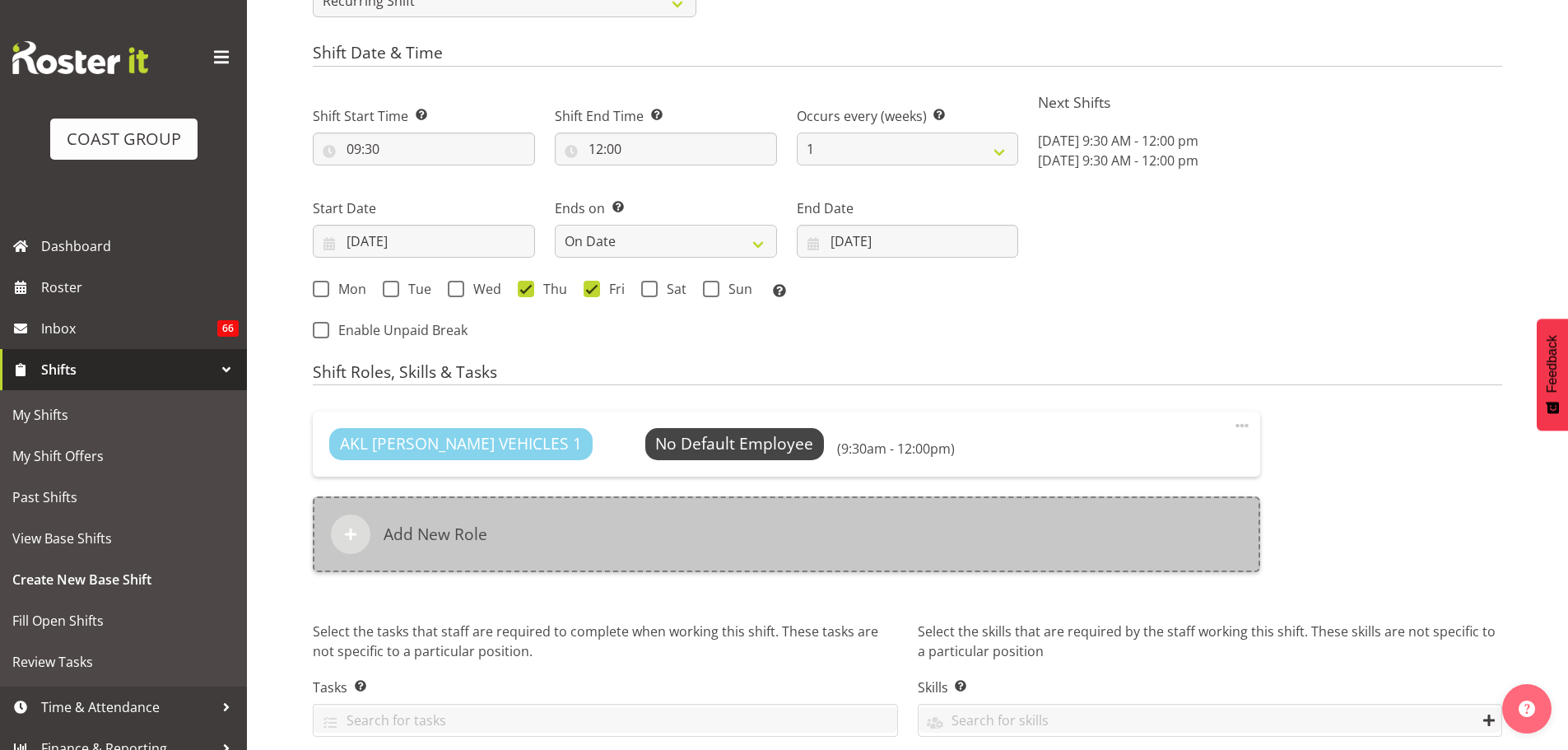
scroll to position [823, 0]
click at [663, 543] on div "Add New Role" at bounding box center [786, 533] width 947 height 75
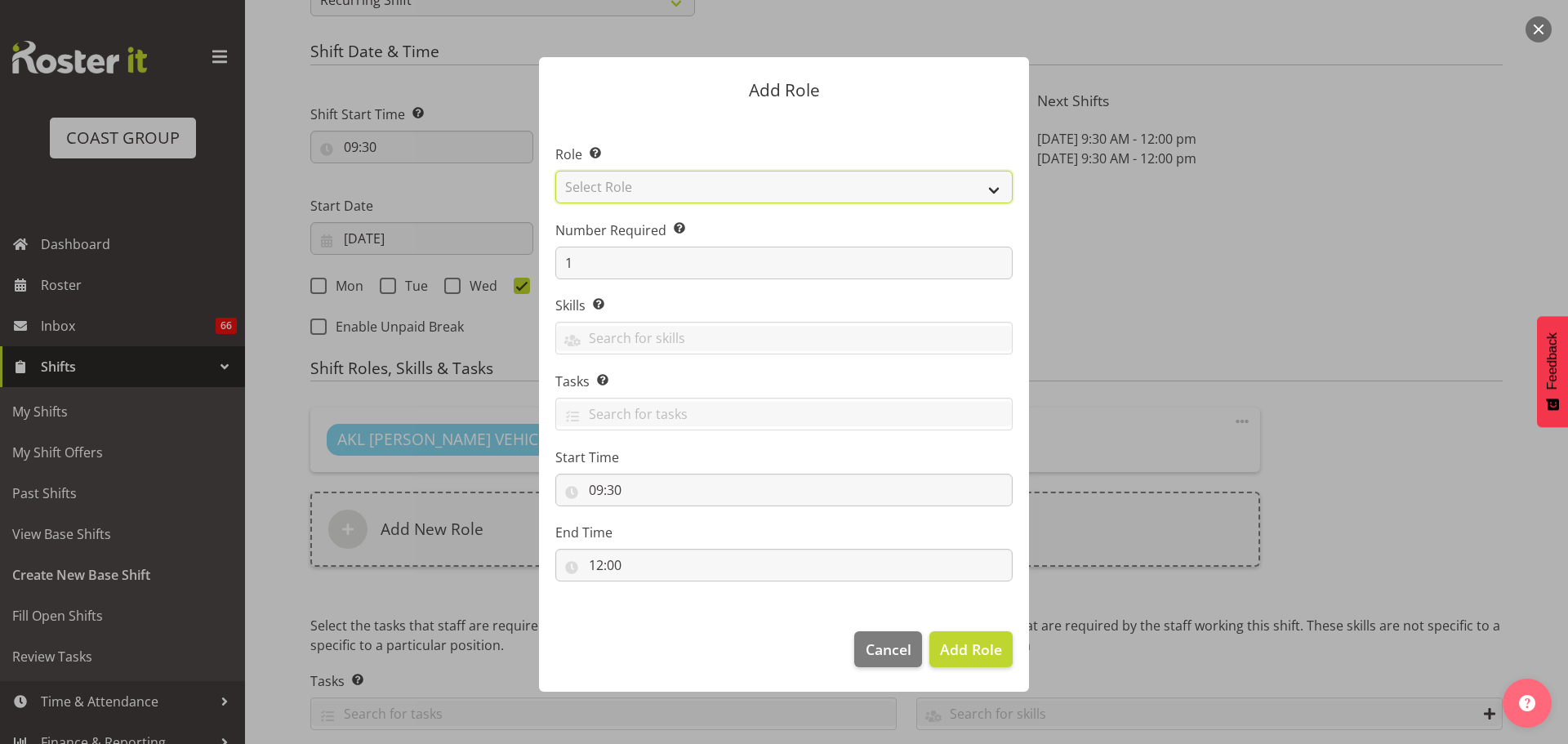
click at [670, 187] on select "Select Role ACCOUNT MANAGER ACCOUNT MANAGER DW ACCOUNTS AKL DIANNA VEHICLES AKL…" at bounding box center [784, 186] width 457 height 33
select select "190"
click at [555, 170] on select "Select Role ACCOUNT MANAGER ACCOUNT MANAGER DW ACCOUNTS AKL DIANNA VEHICLES AKL…" at bounding box center [784, 186] width 457 height 33
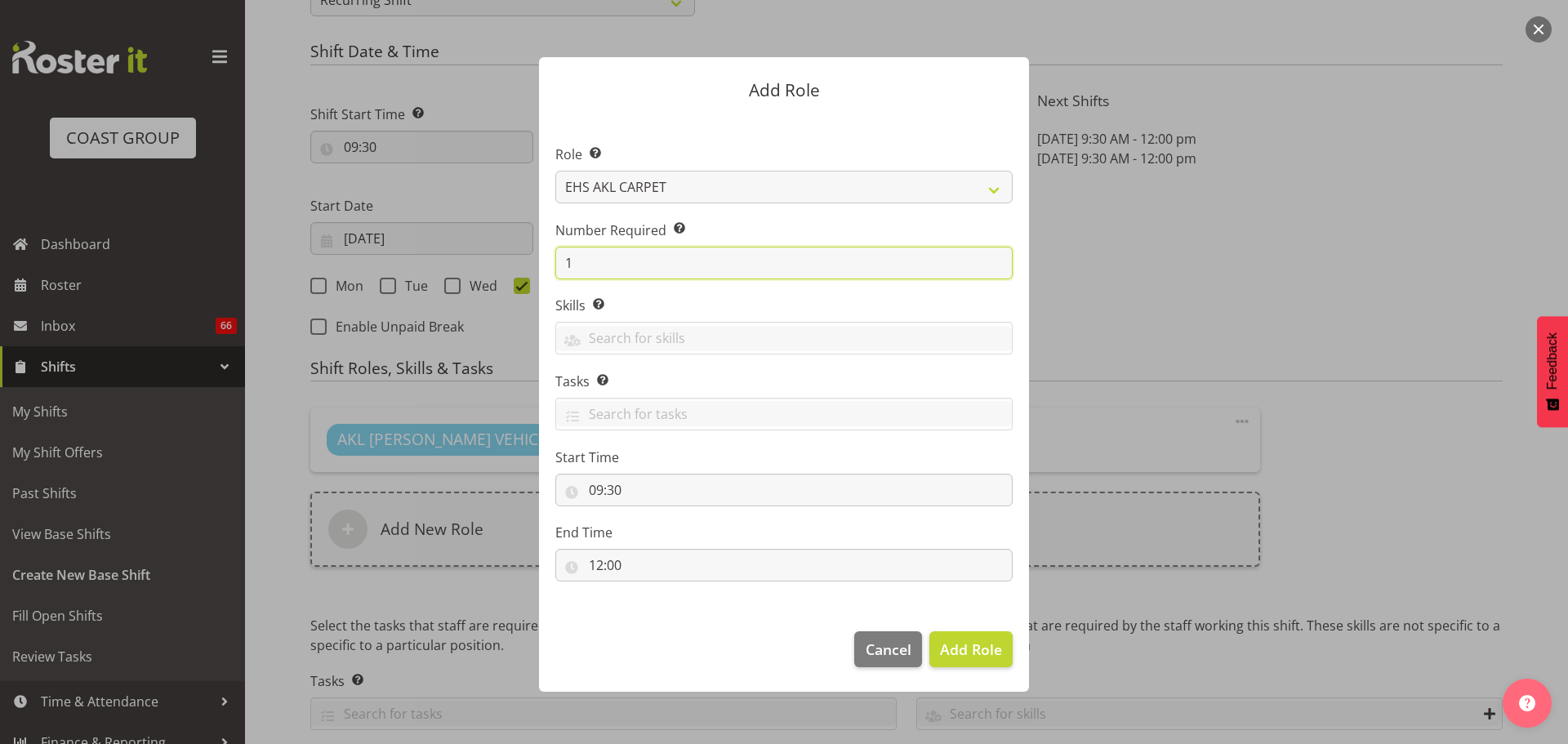
drag, startPoint x: 617, startPoint y: 259, endPoint x: 523, endPoint y: 249, distance: 94.5
click at [524, 249] on div "Add Role Role Select the role you wish to add to the shift. ACCOUNT MANAGER ACC…" at bounding box center [784, 372] width 522 height 712
type input "2"
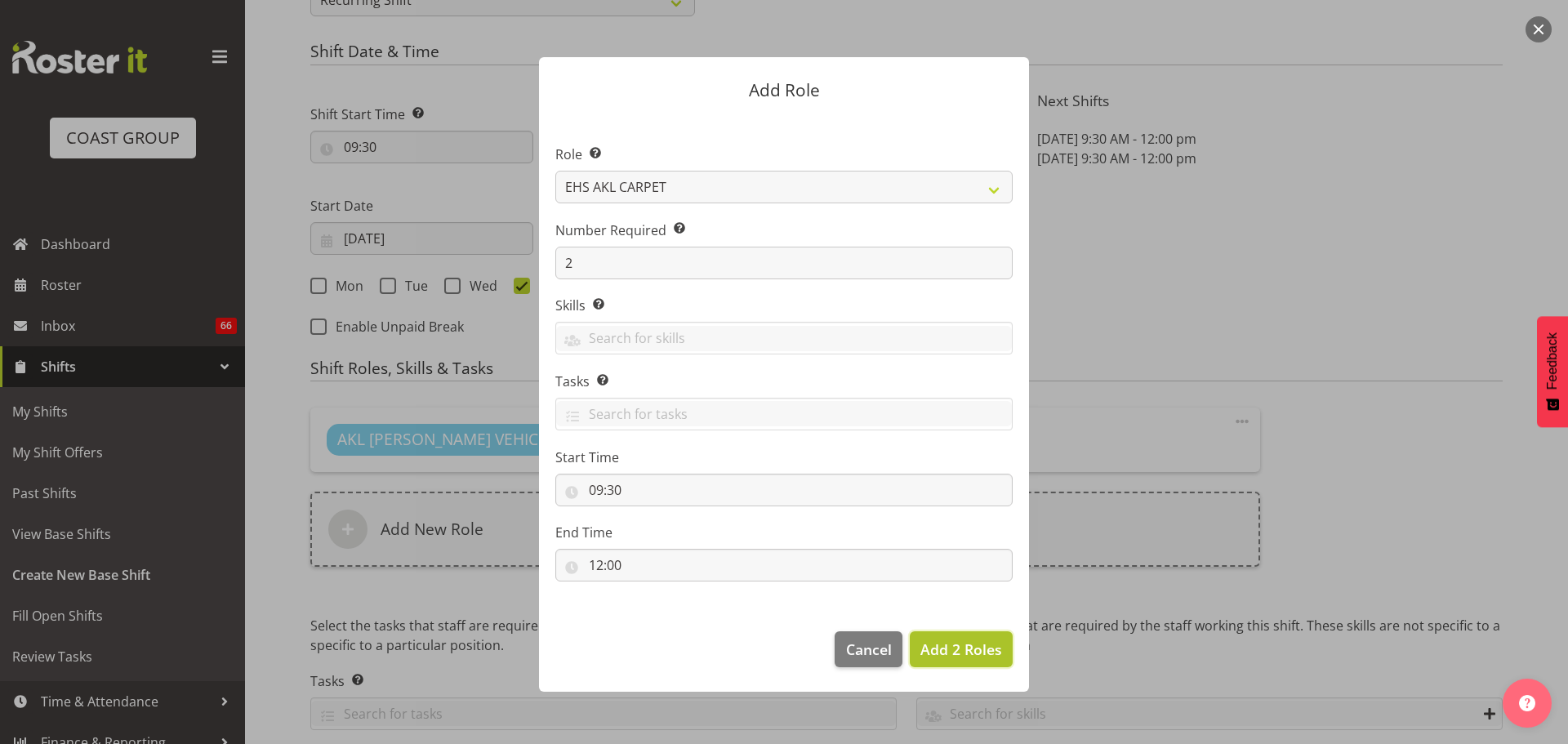
click at [952, 648] on span "Add 2 Roles" at bounding box center [961, 649] width 81 height 20
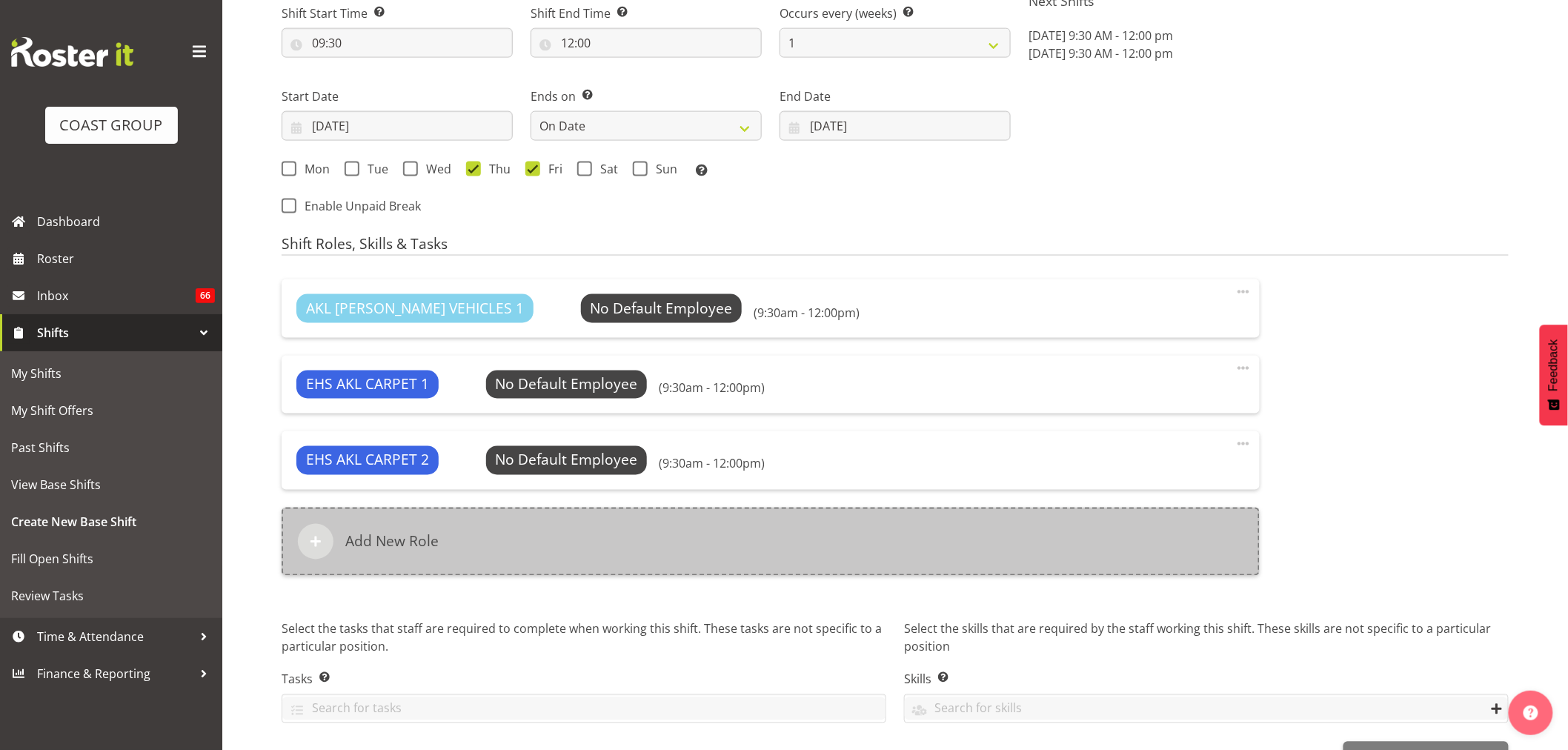
scroll to position [880, 0]
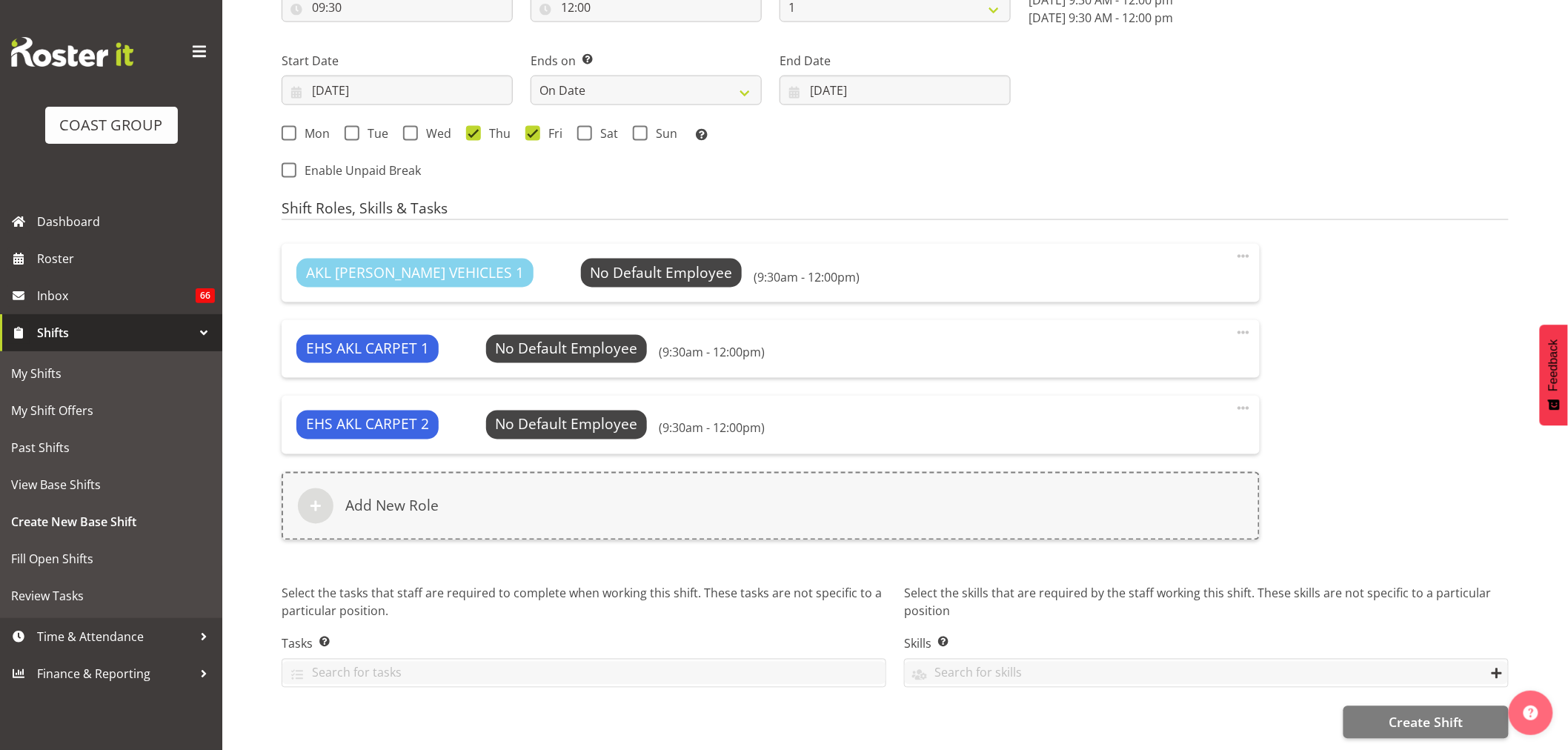
click at [1394, 311] on div "AKL RYMER VEHICLES 1 No Default Employee Select Employee (9:30am - 12:00pm) Edi…" at bounding box center [896, 401] width 1245 height 332
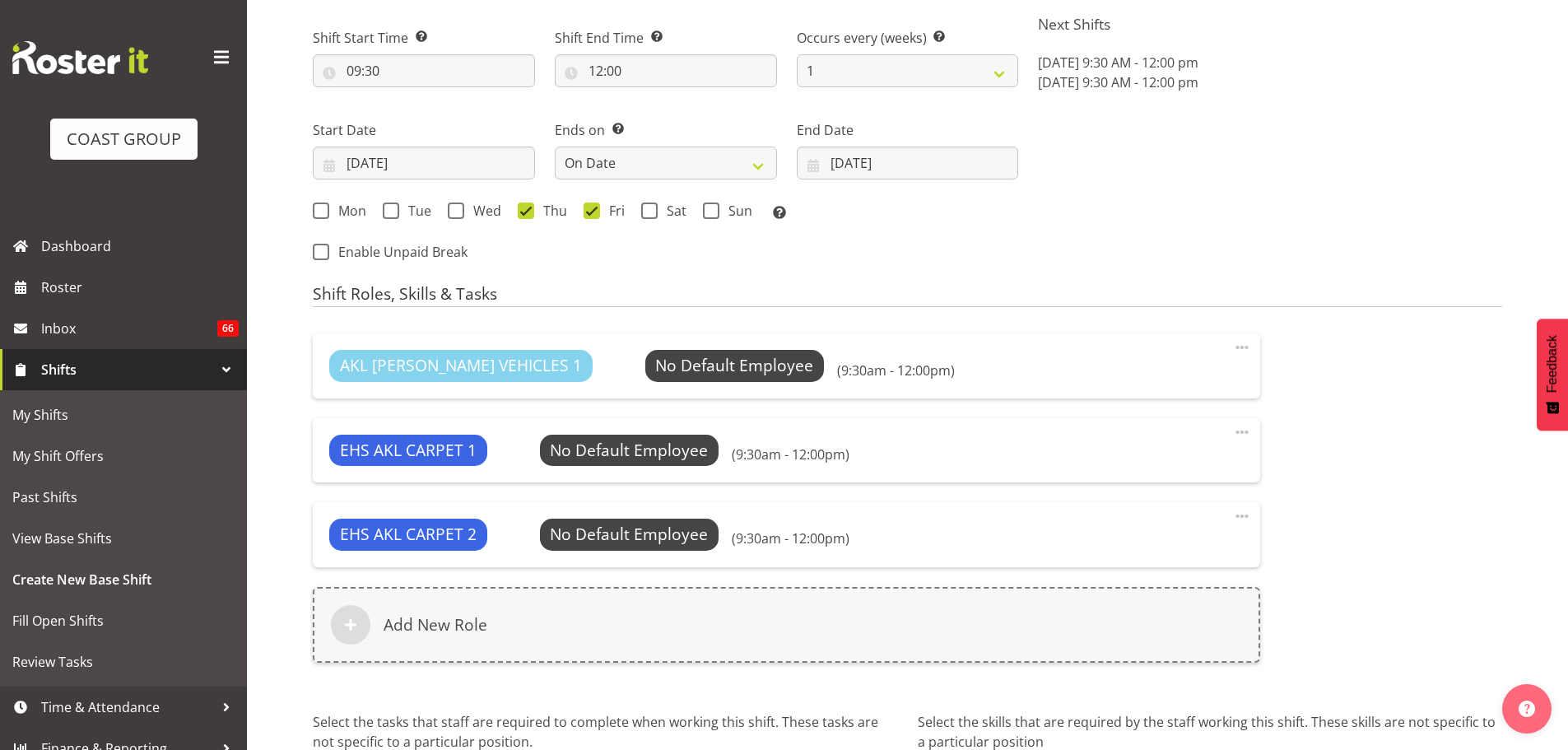
scroll to position [1059, 0]
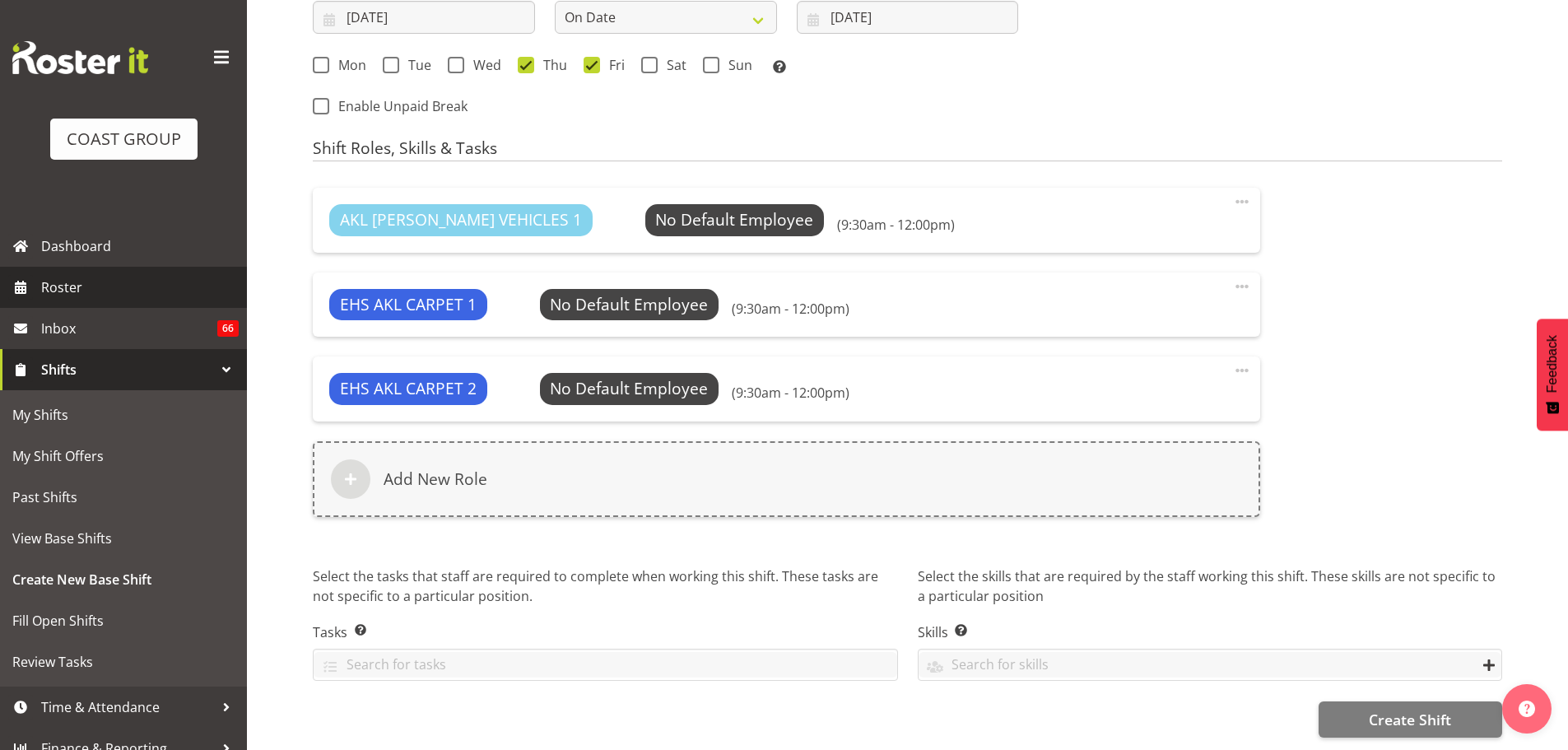
click at [109, 284] on span "Roster" at bounding box center [139, 287] width 197 height 25
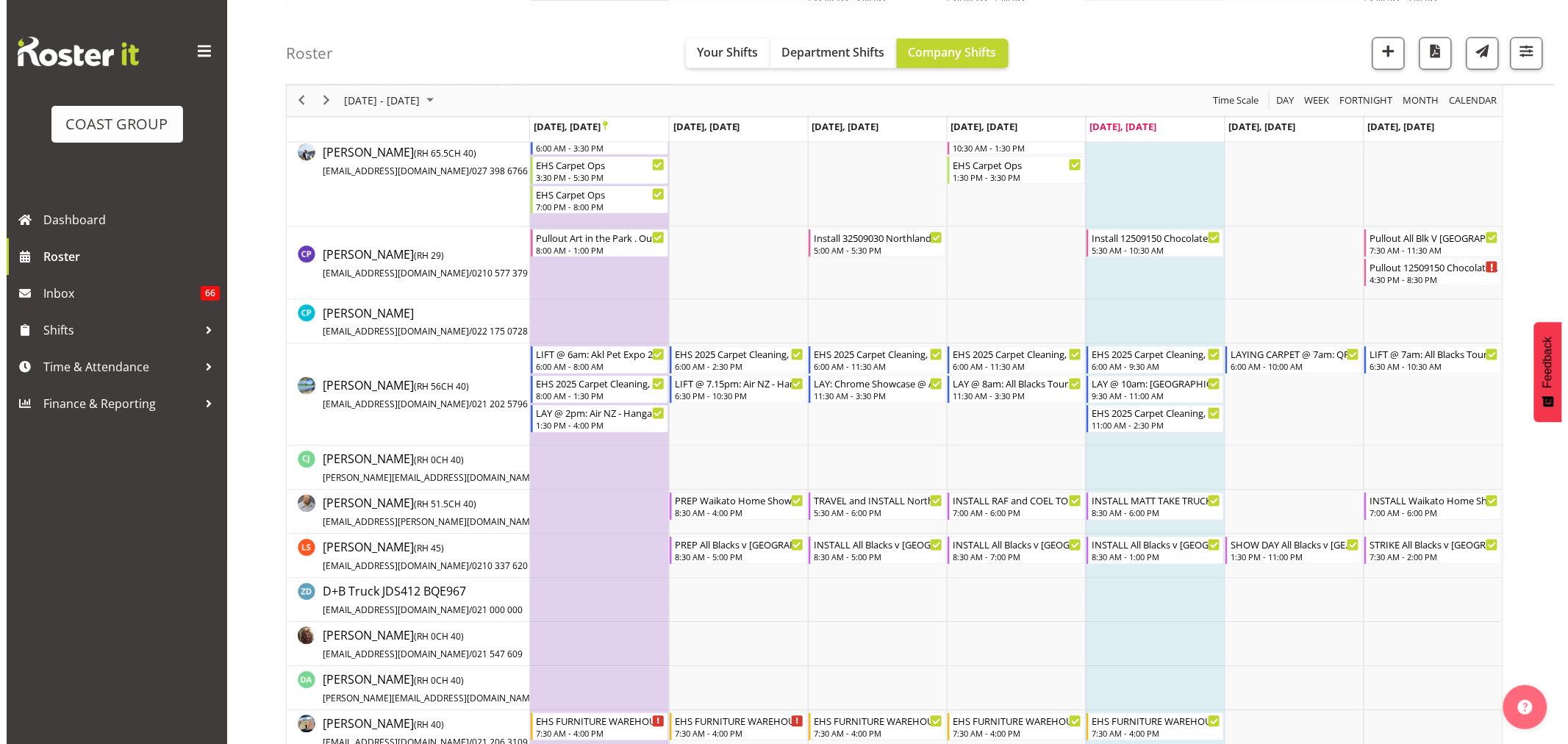
scroll to position [854, 0]
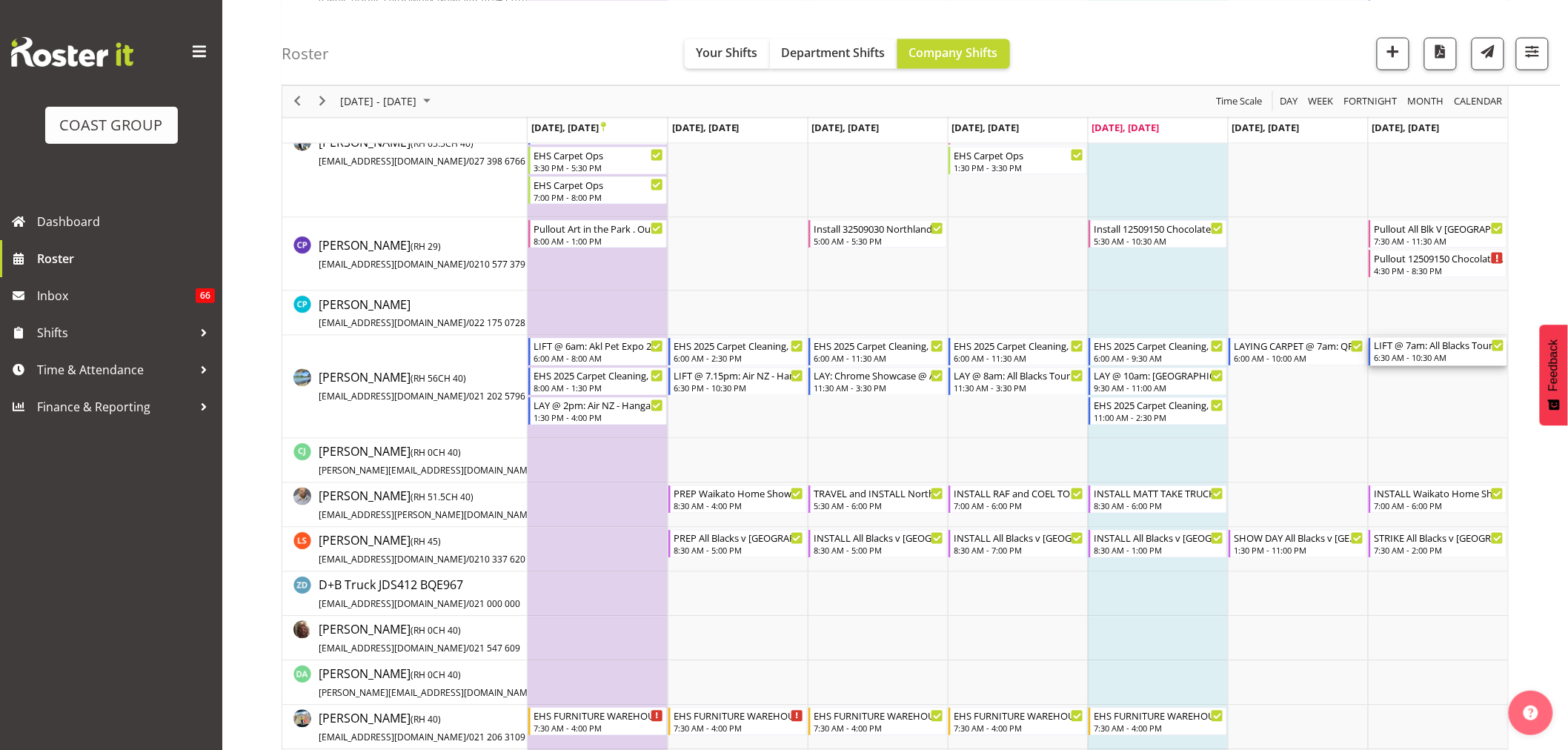
click at [1409, 345] on div "LIFT @ 7am: All Blacks Tour 2nd Match @ Eden Park" at bounding box center [1439, 345] width 131 height 15
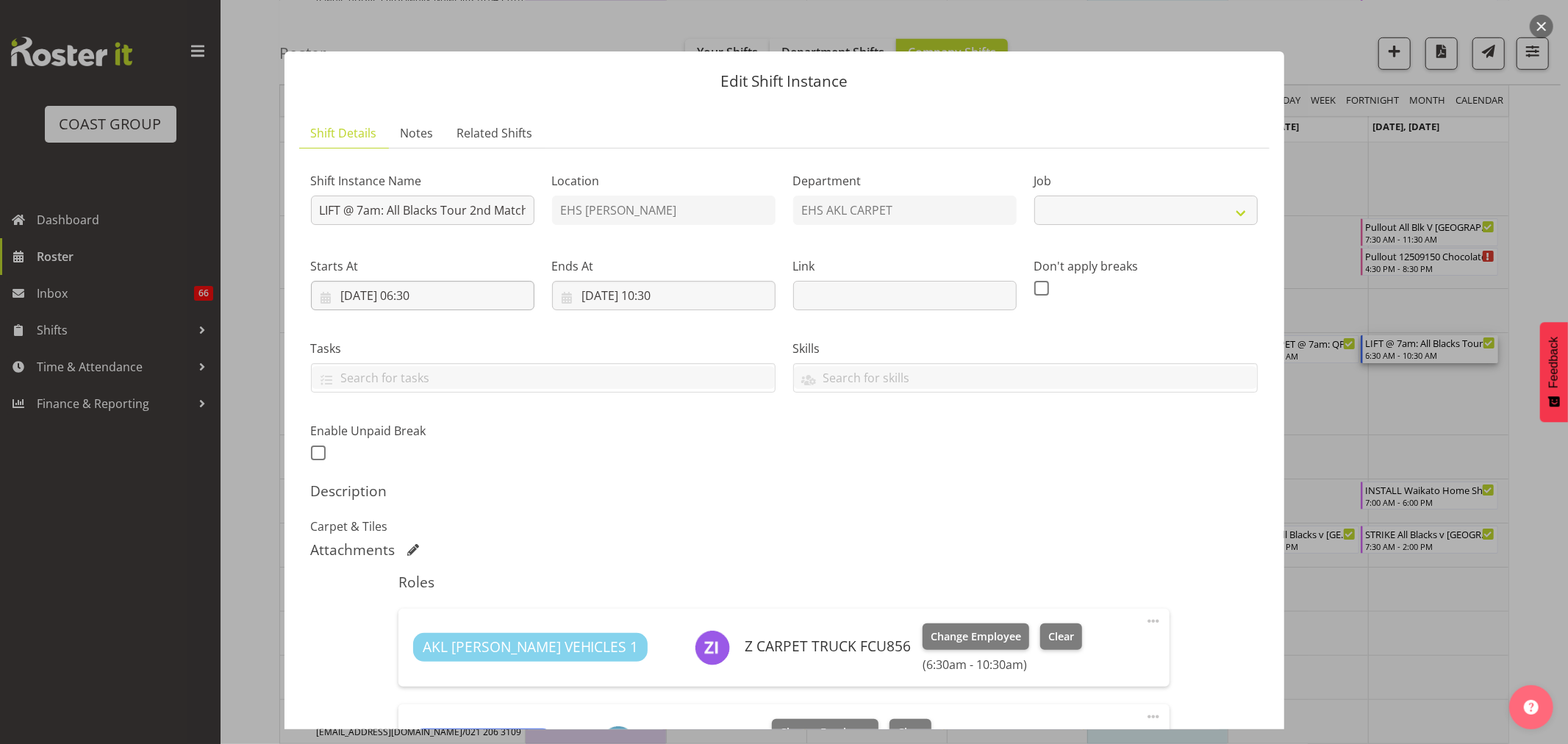
select select "10497"
click at [416, 296] on input "28/09/2025, 06:30" at bounding box center [422, 296] width 223 height 30
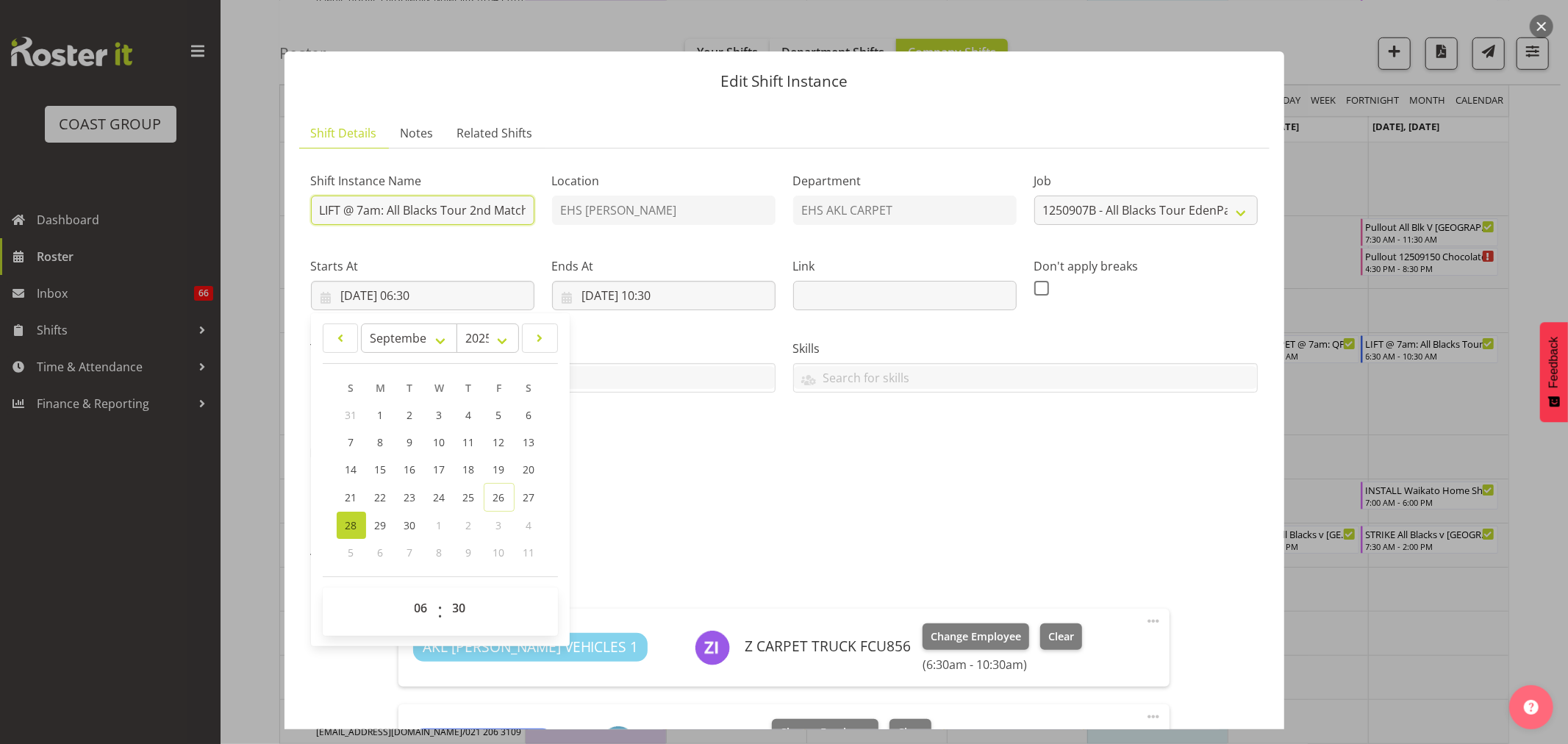
click at [362, 209] on input "LIFT @ 7am: All Blacks Tour 2nd Match @ Eden Park" at bounding box center [422, 211] width 223 height 30
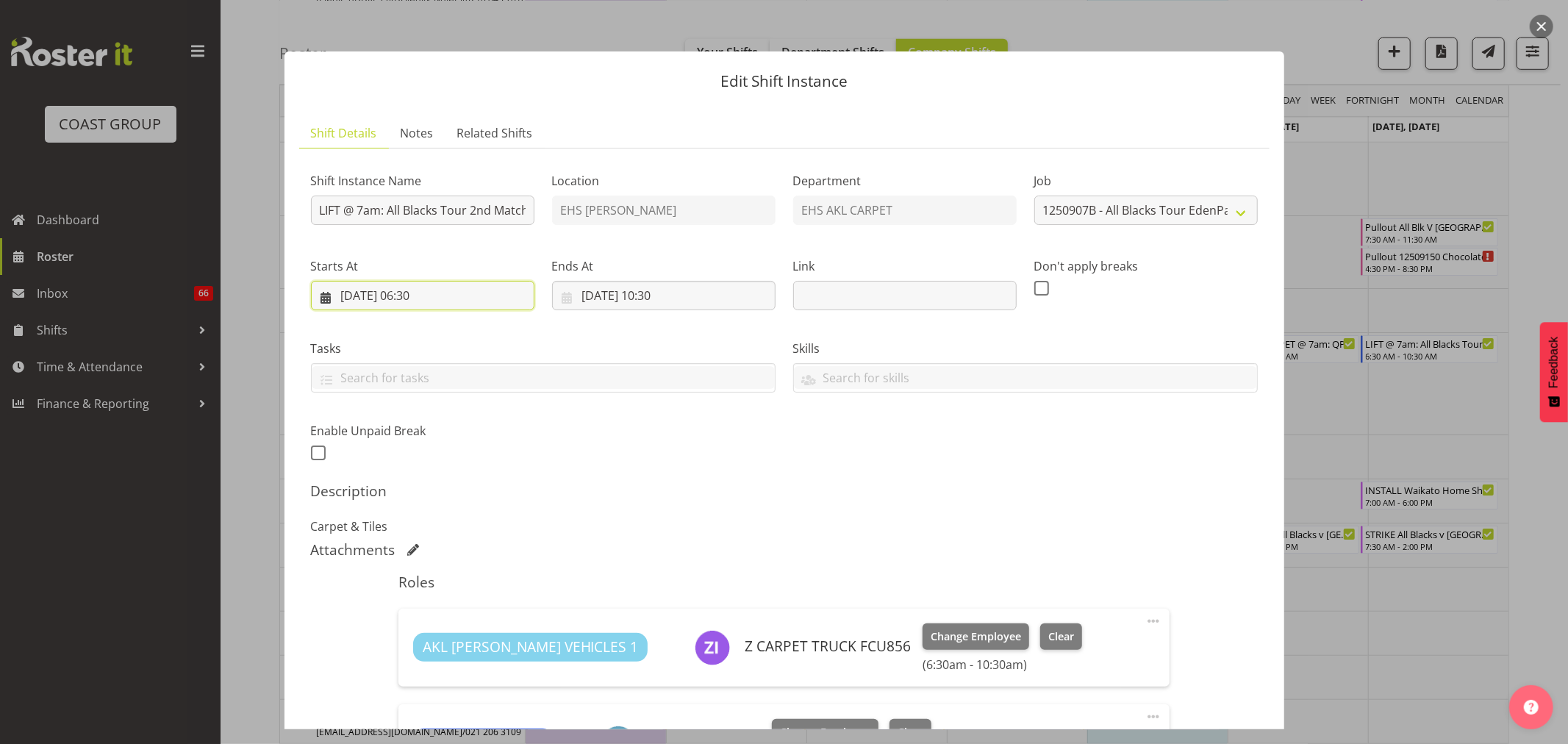
click at [422, 291] on input "28/09/2025, 06:30" at bounding box center [422, 296] width 223 height 30
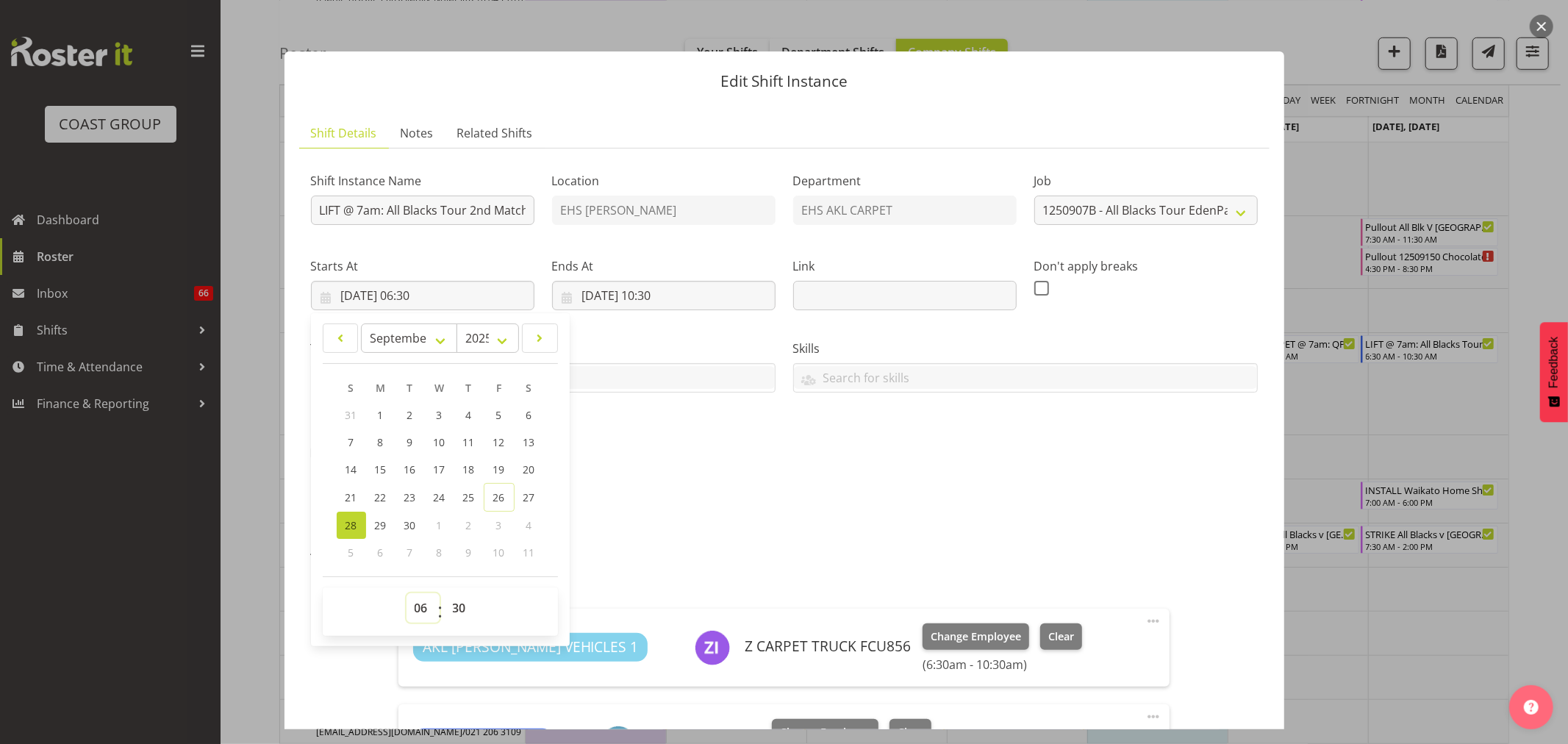
click at [417, 606] on select "00 01 02 03 04 05 06 07 08 09 10 11 12 13 14 15 16 17 18 19 20 21 22 23" at bounding box center [422, 608] width 33 height 30
select select "7"
click at [406, 593] on select "00 01 02 03 04 05 06 07 08 09 10 11 12 13 14 15 16 17 18 19 20 21 22 23" at bounding box center [422, 608] width 33 height 30
type input "28/09/2025, 07:30"
click at [366, 210] on input "LIFT @ 7am: All Blacks Tour 2nd Match @ Eden Park" at bounding box center [422, 211] width 223 height 30
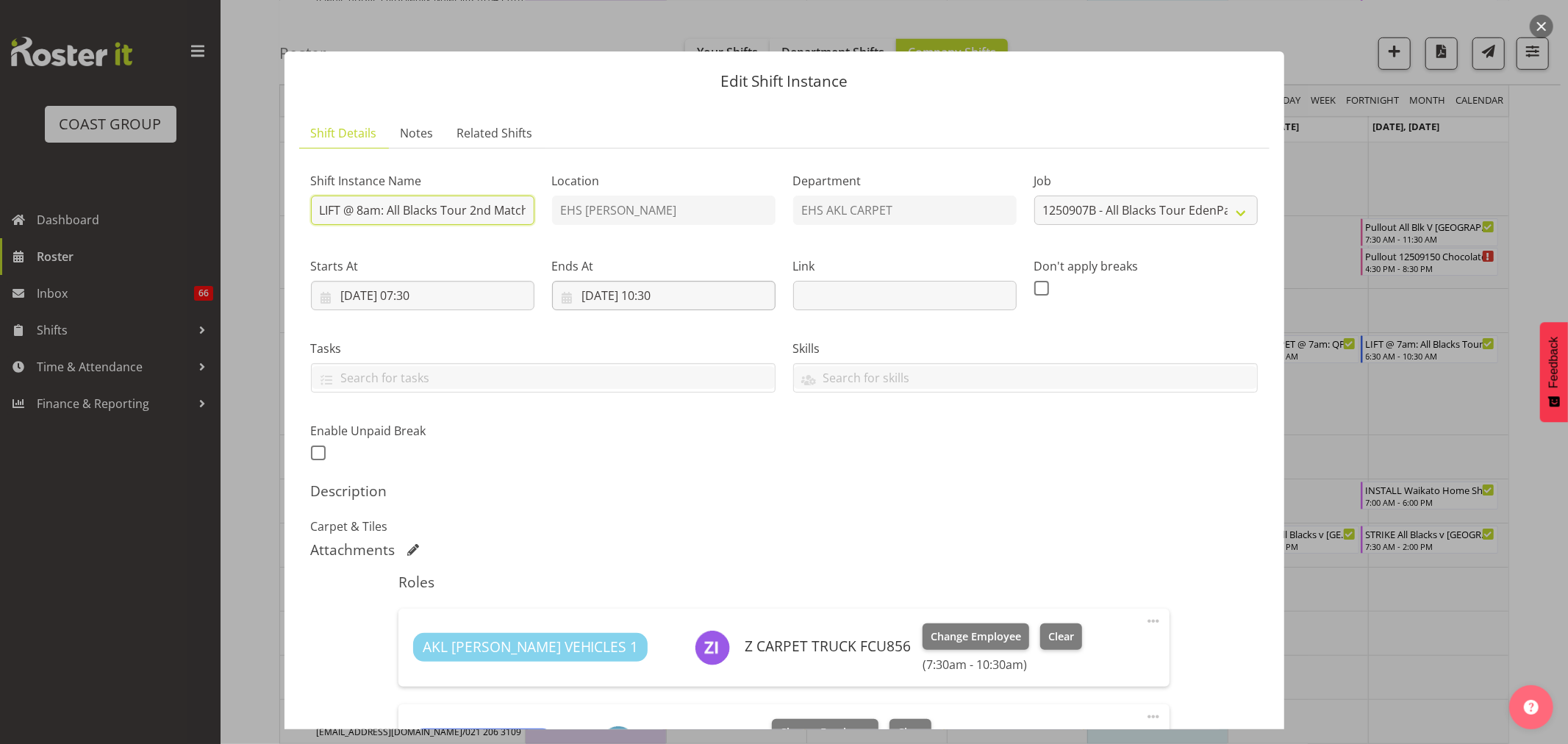
type input "LIFT @ 8am: All Blacks Tour 2nd Match @ [GEOGRAPHIC_DATA]"
click at [672, 285] on input "28/09/2025, 10:30" at bounding box center [663, 296] width 223 height 30
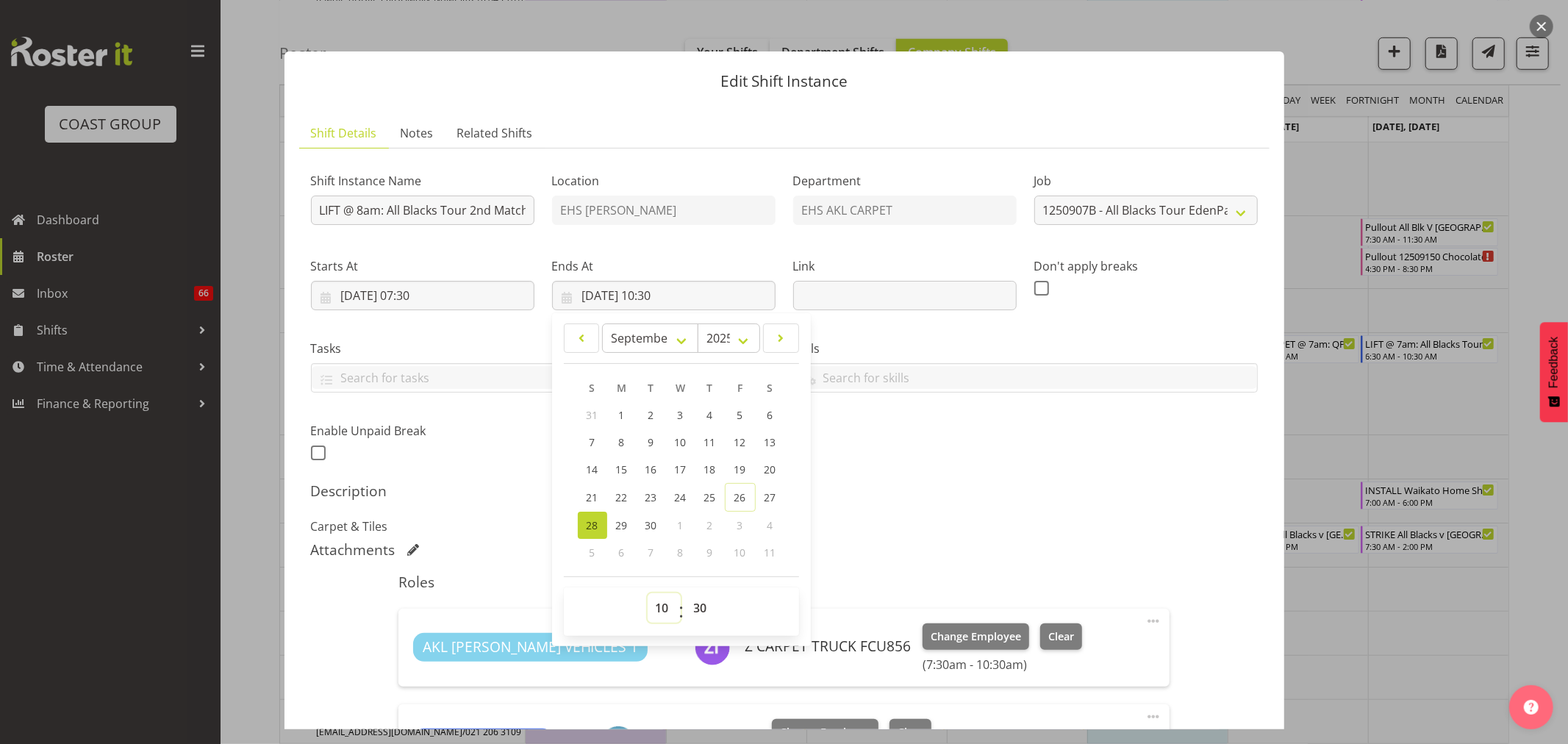
click at [664, 597] on select "00 01 02 03 04 05 06 07 08 09 10 11 12 13 14 15 16 17 18 19 20 21 22 23" at bounding box center [663, 608] width 33 height 30
select select "11"
click at [647, 593] on select "00 01 02 03 04 05 06 07 08 09 10 11 12 13 14 15 16 17 18 19 20 21 22 23" at bounding box center [663, 608] width 33 height 30
type input "28/09/2025, 11:30"
click at [1088, 491] on h5 "Description" at bounding box center [784, 491] width 947 height 18
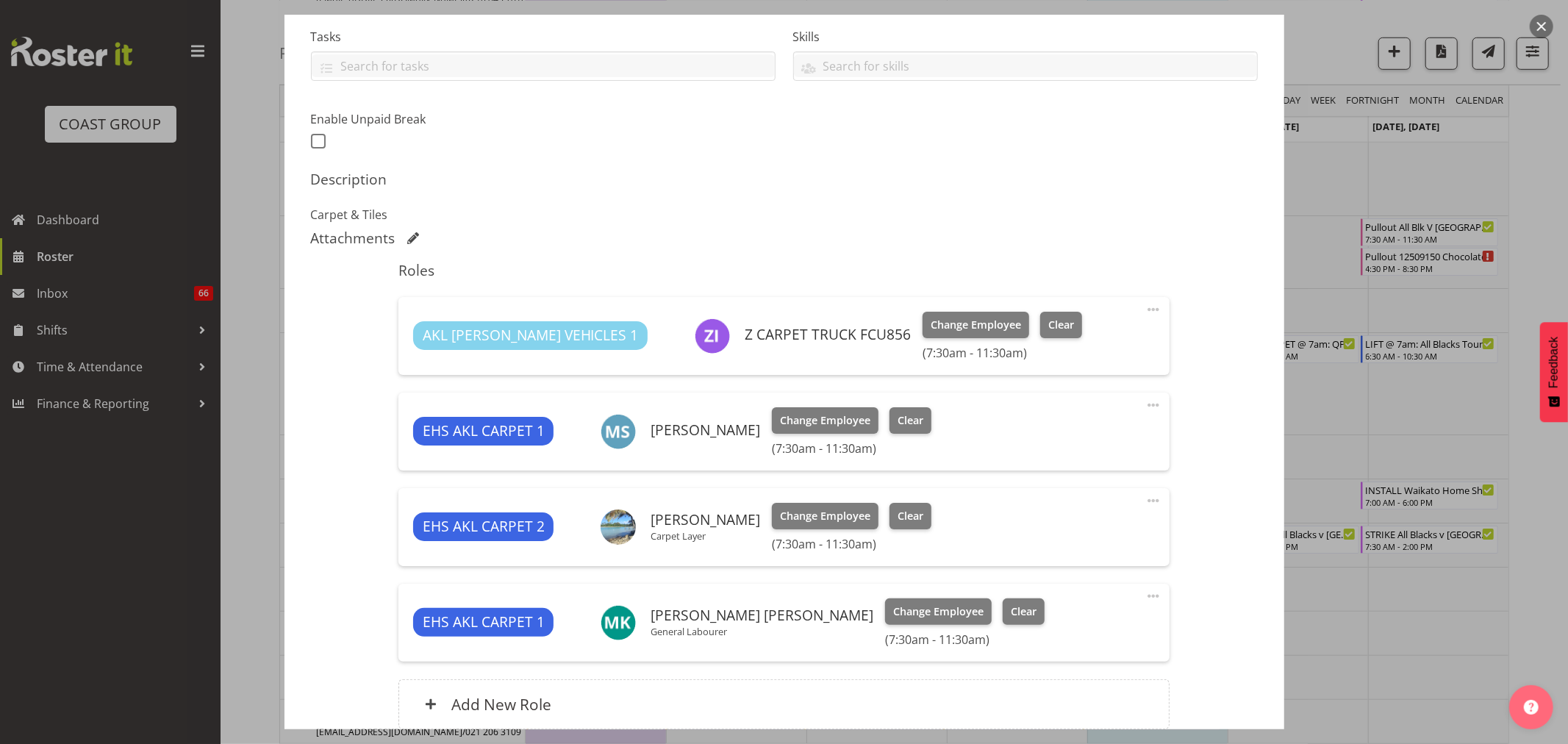
scroll to position [443, 0]
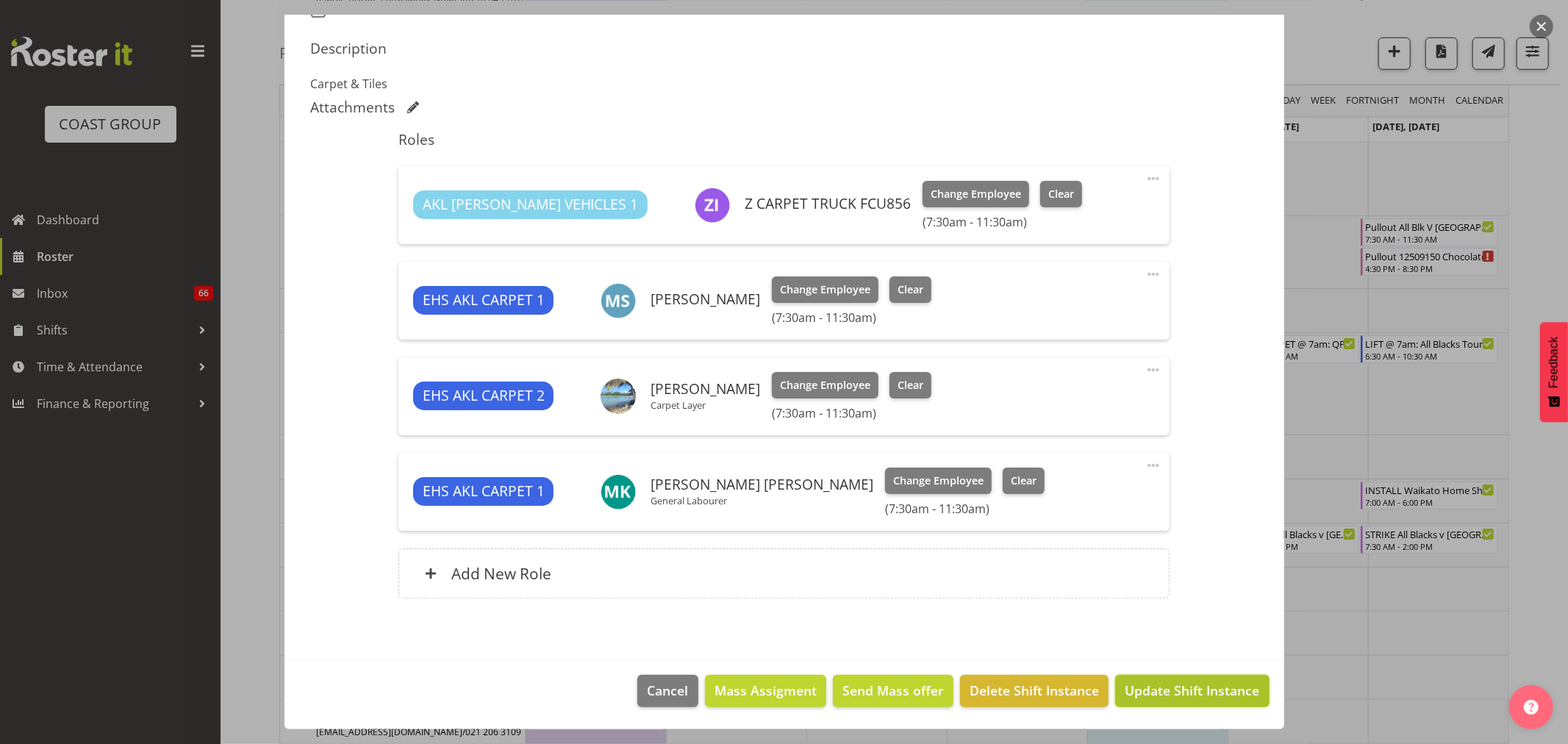
click at [1200, 682] on span "Update Shift Instance" at bounding box center [1192, 690] width 135 height 19
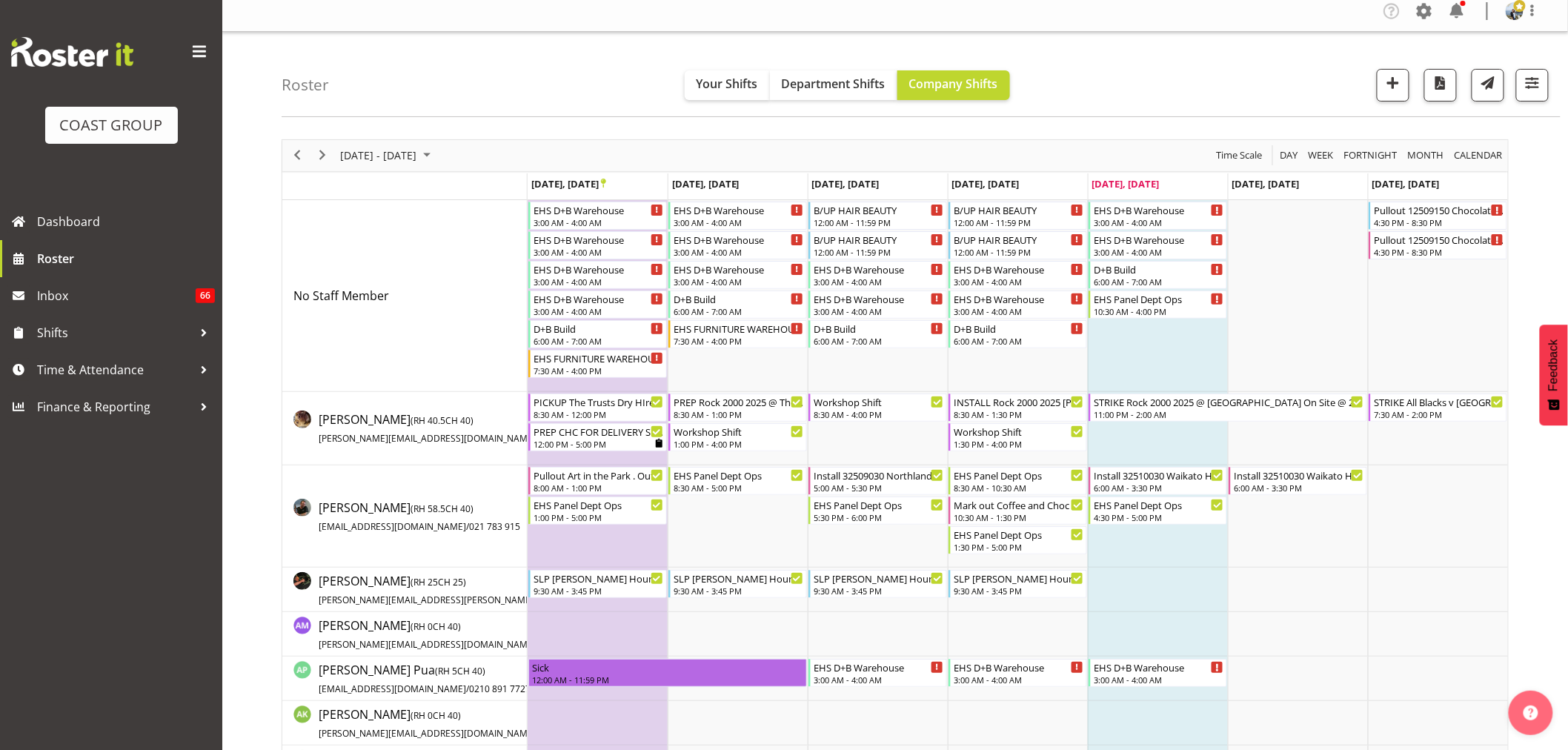
scroll to position [0, 0]
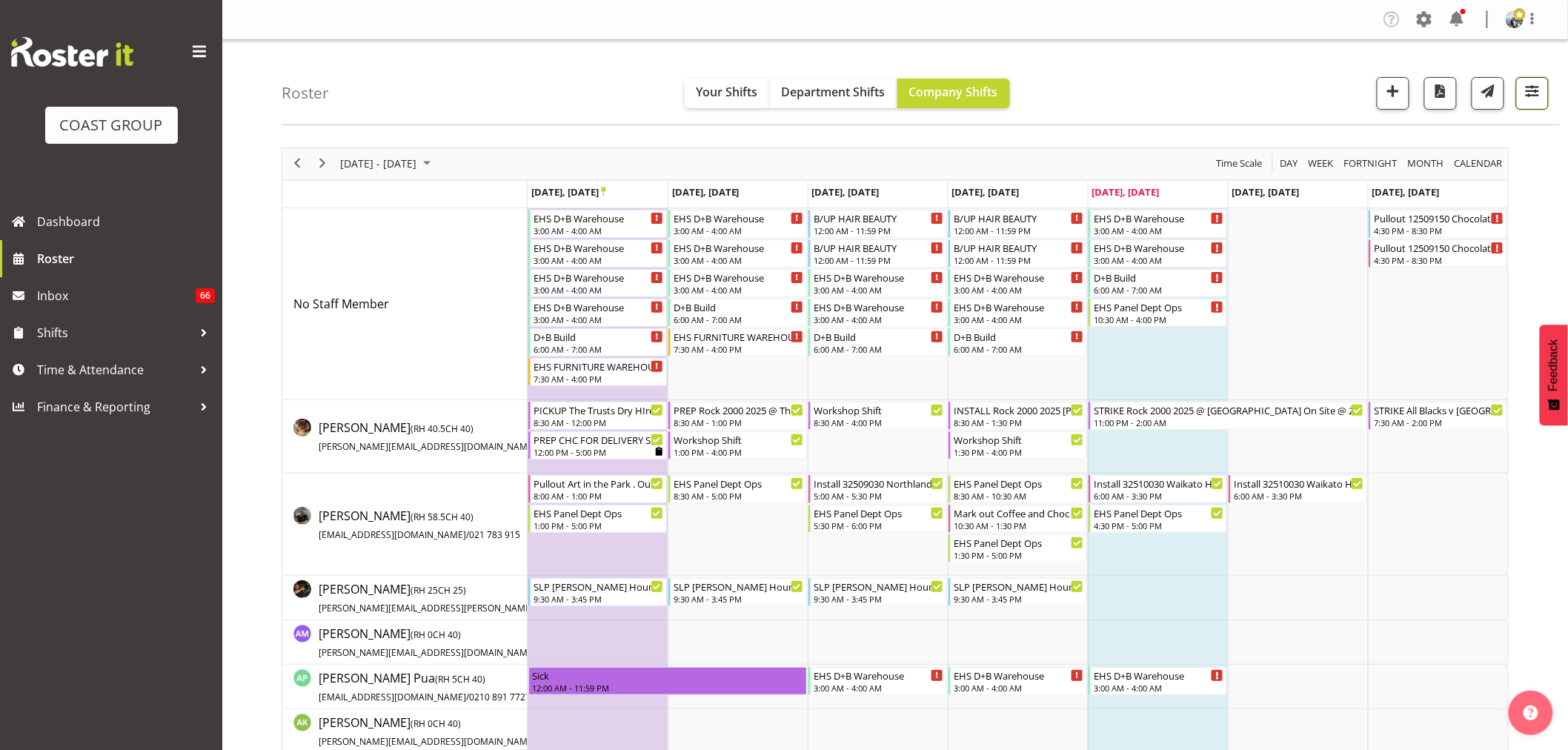
click at [1538, 89] on span "button" at bounding box center [1533, 91] width 19 height 19
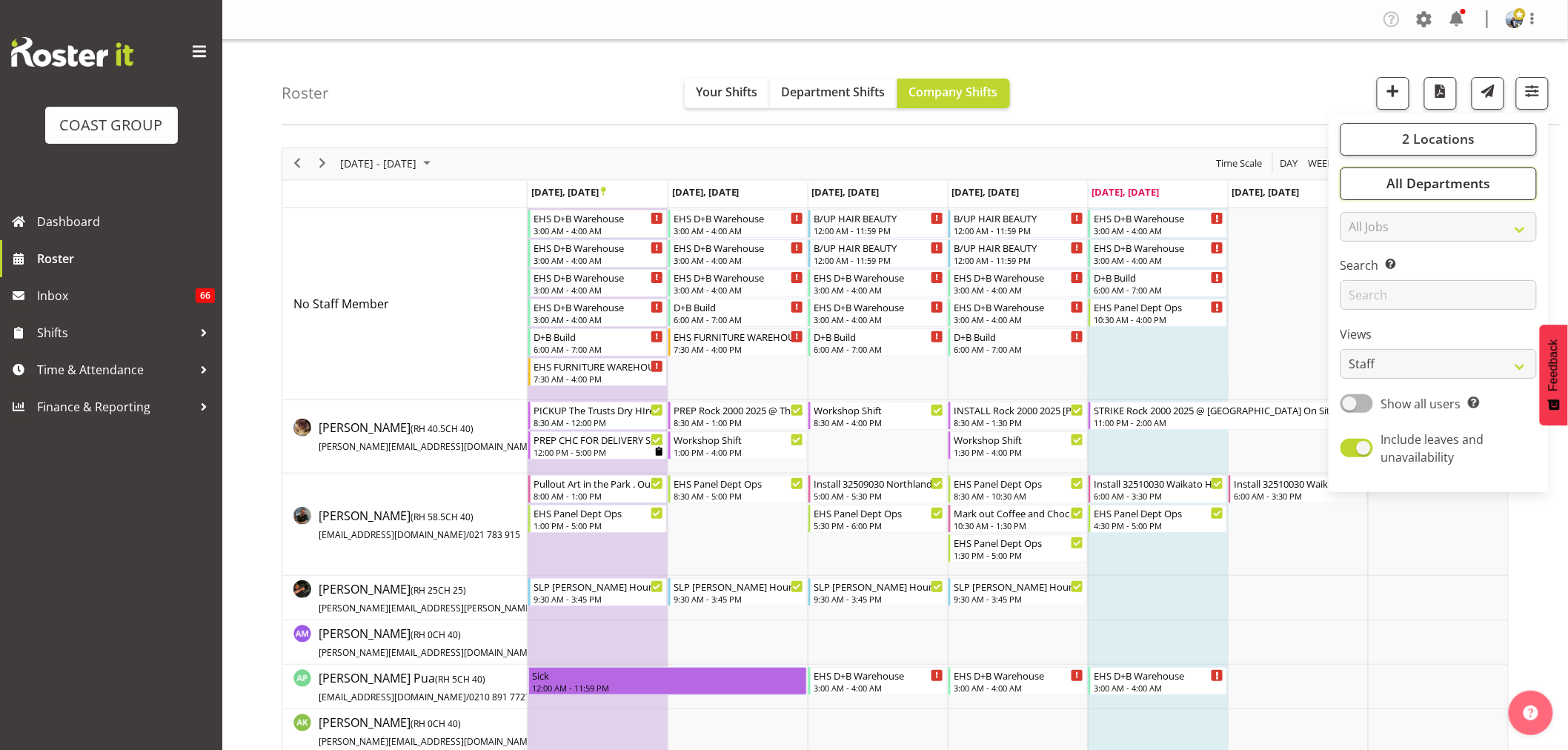
click at [1485, 172] on button "All Departments" at bounding box center [1438, 184] width 197 height 33
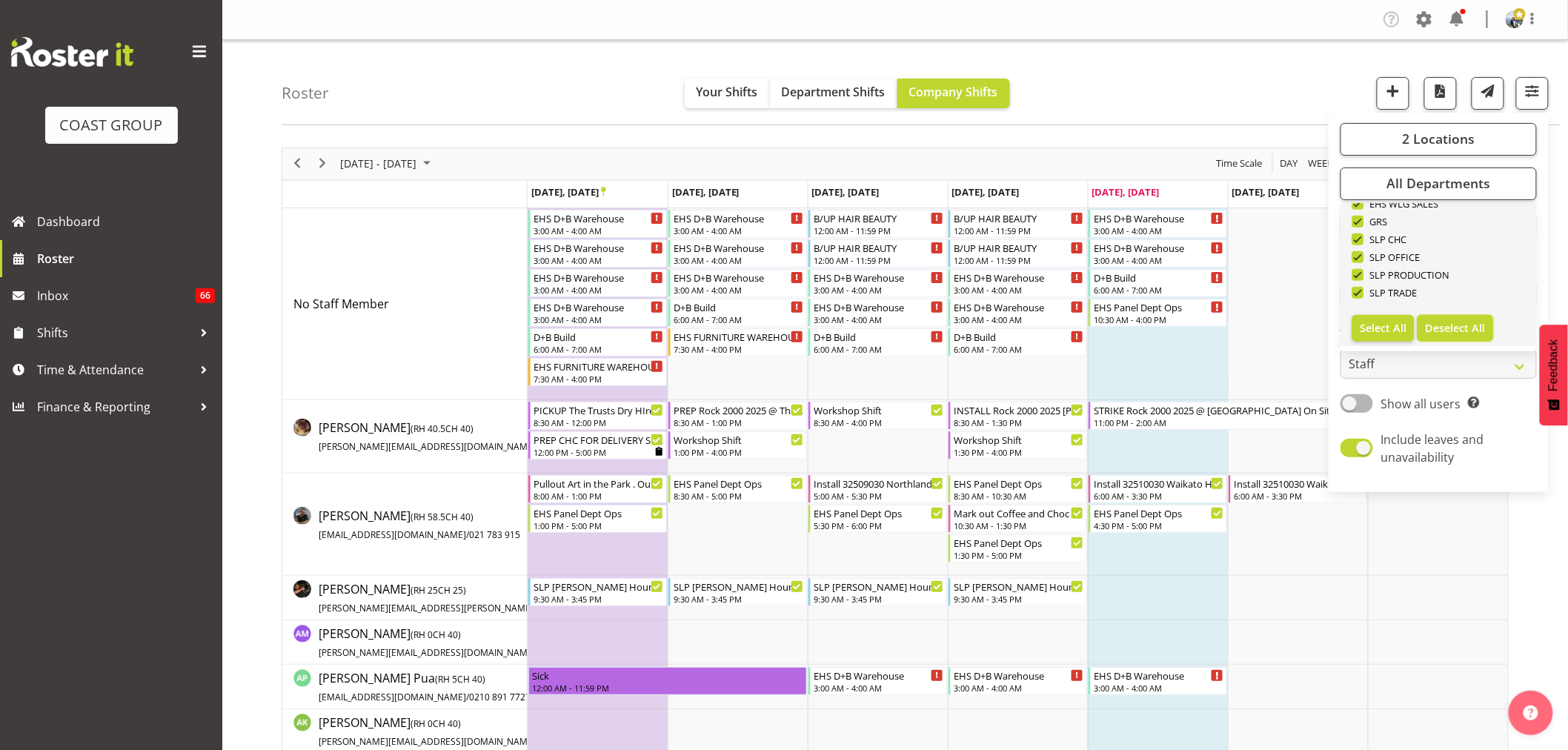
click at [1472, 323] on span "Deselect All" at bounding box center [1456, 328] width 60 height 14
checkbox input "false"
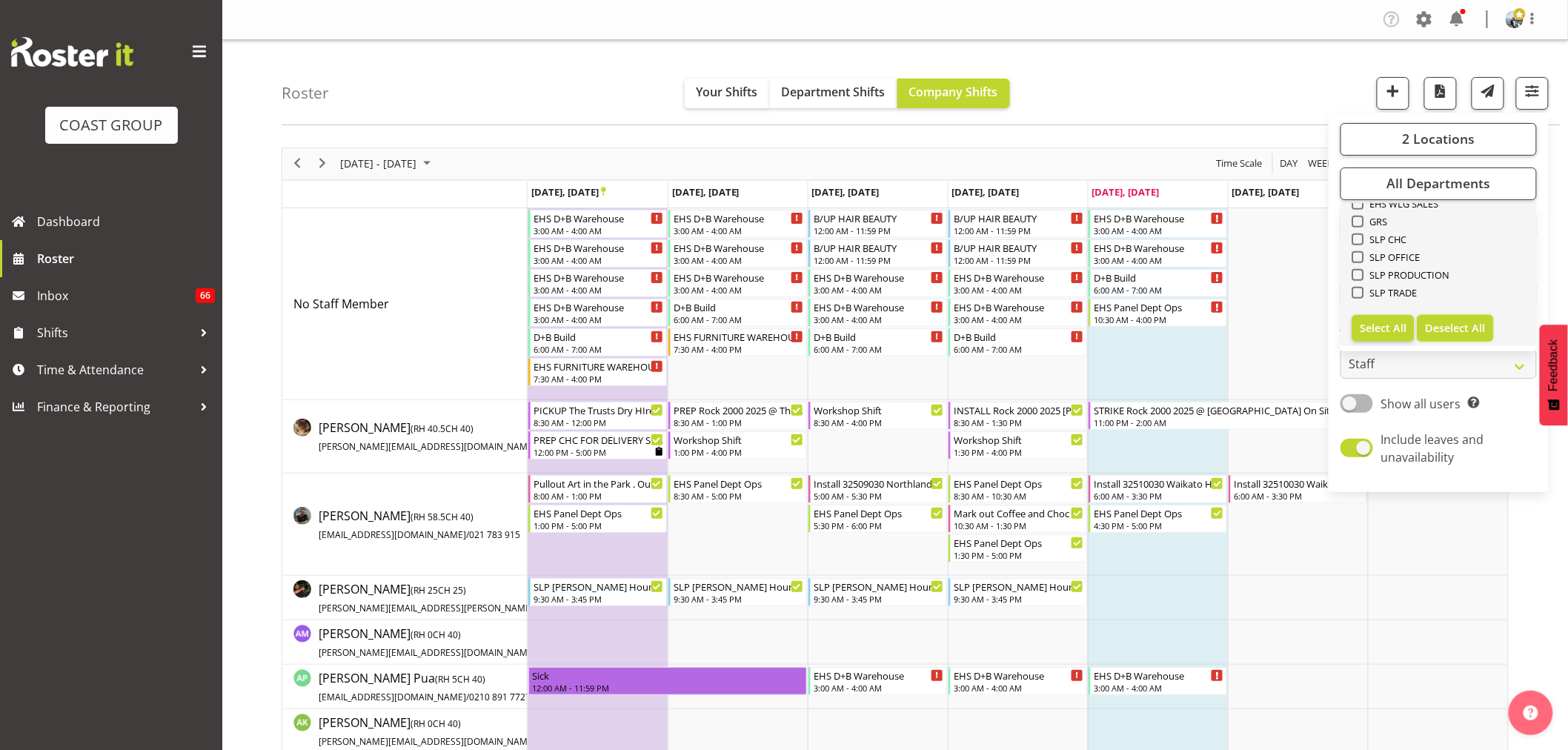
checkbox input "false"
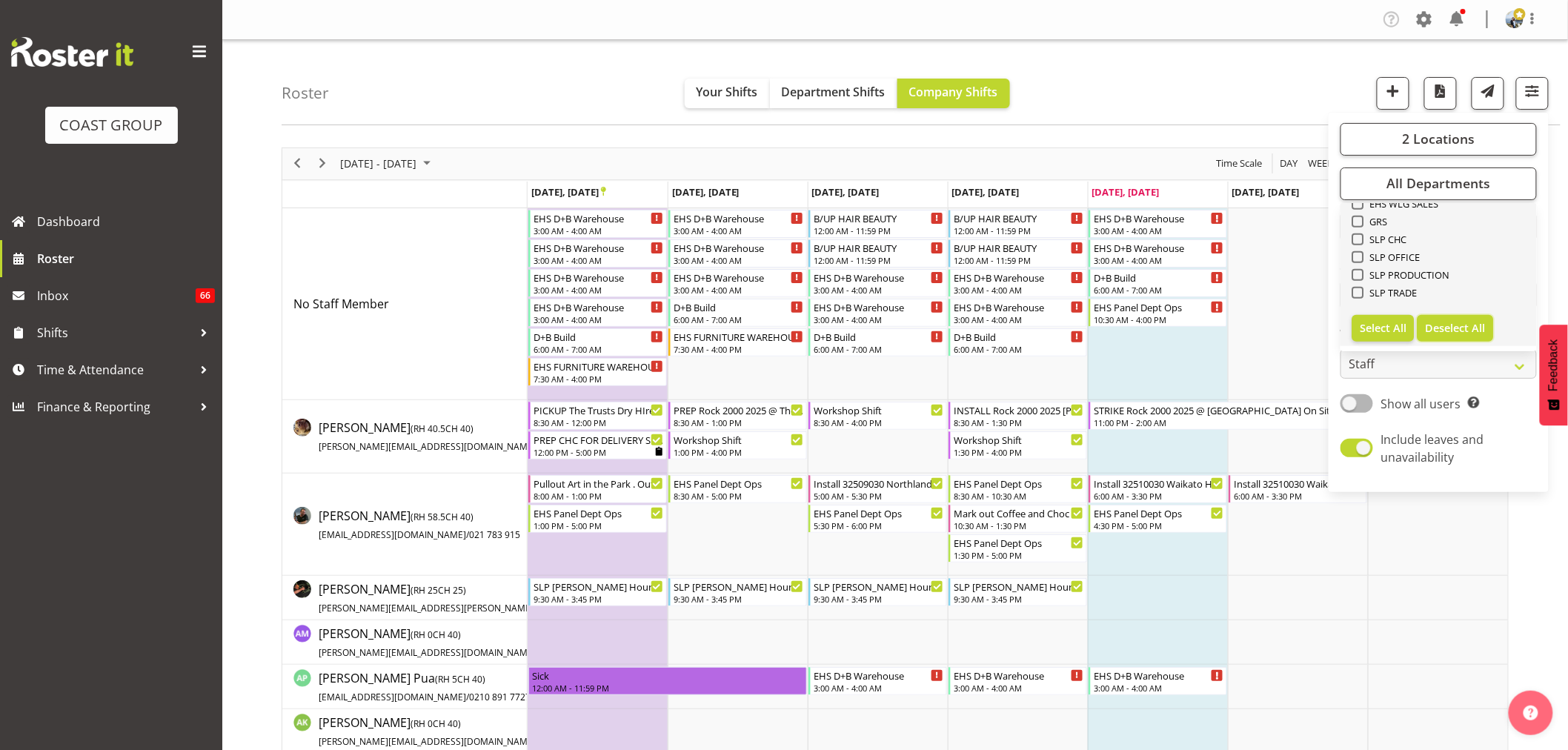
checkbox input "false"
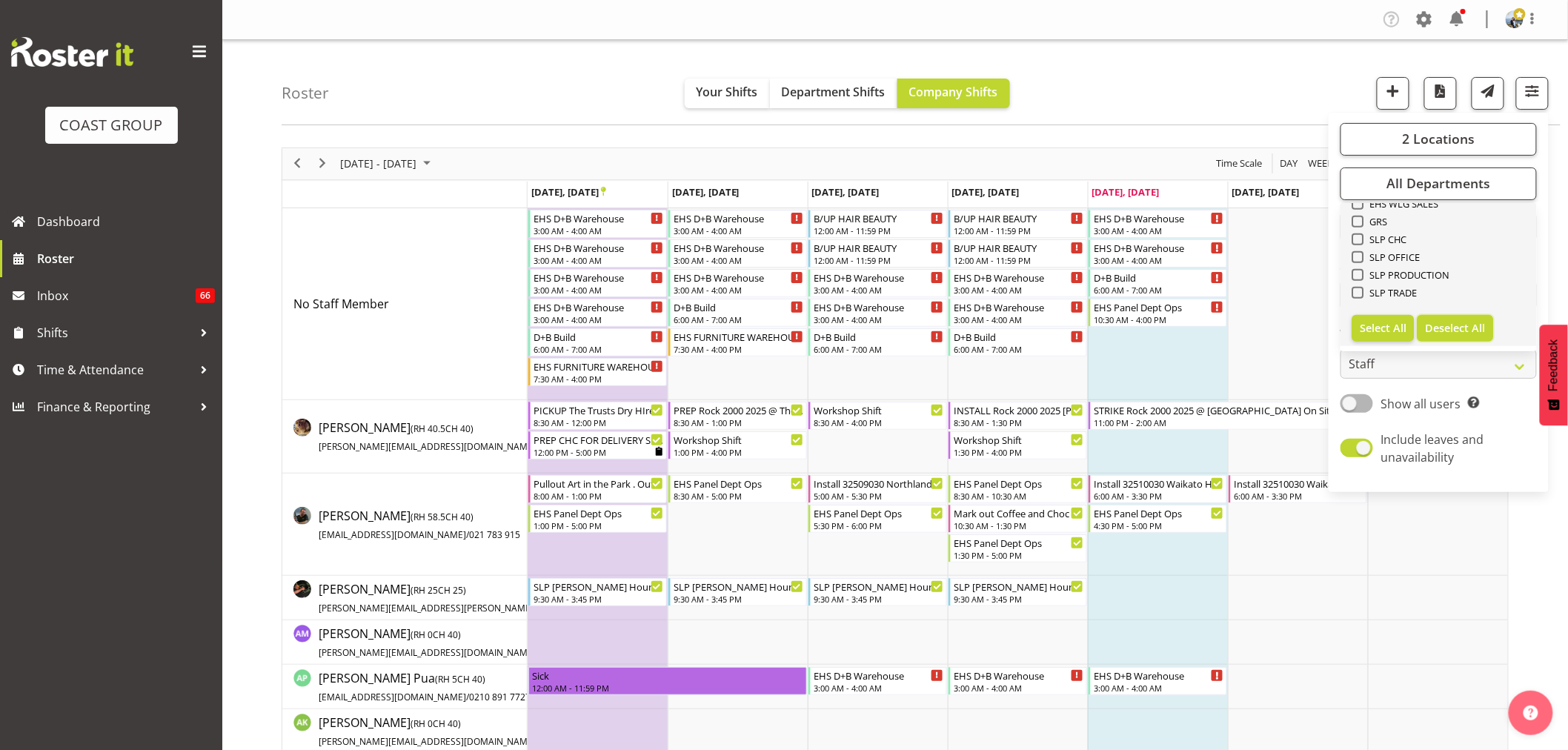
checkbox input "false"
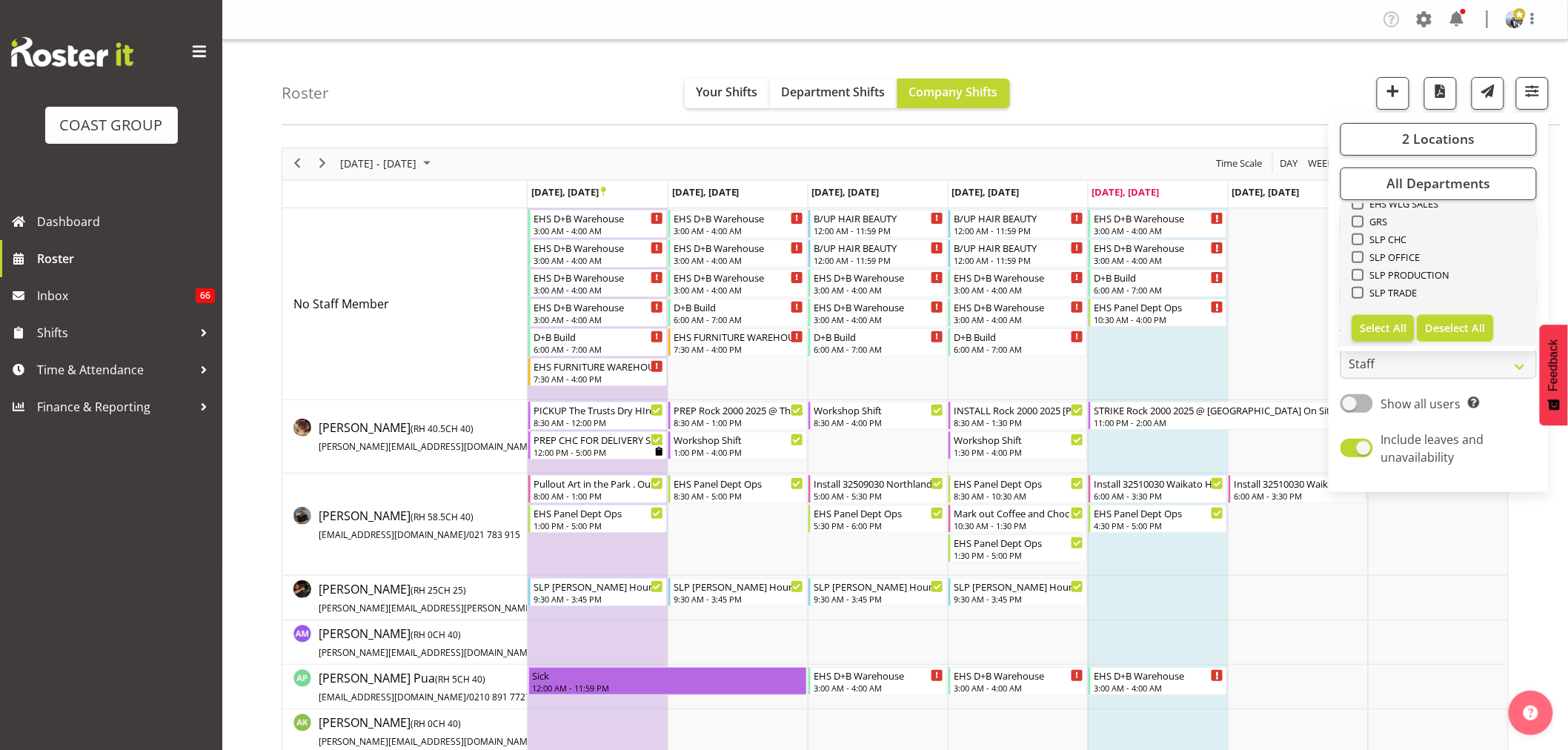
checkbox input "false"
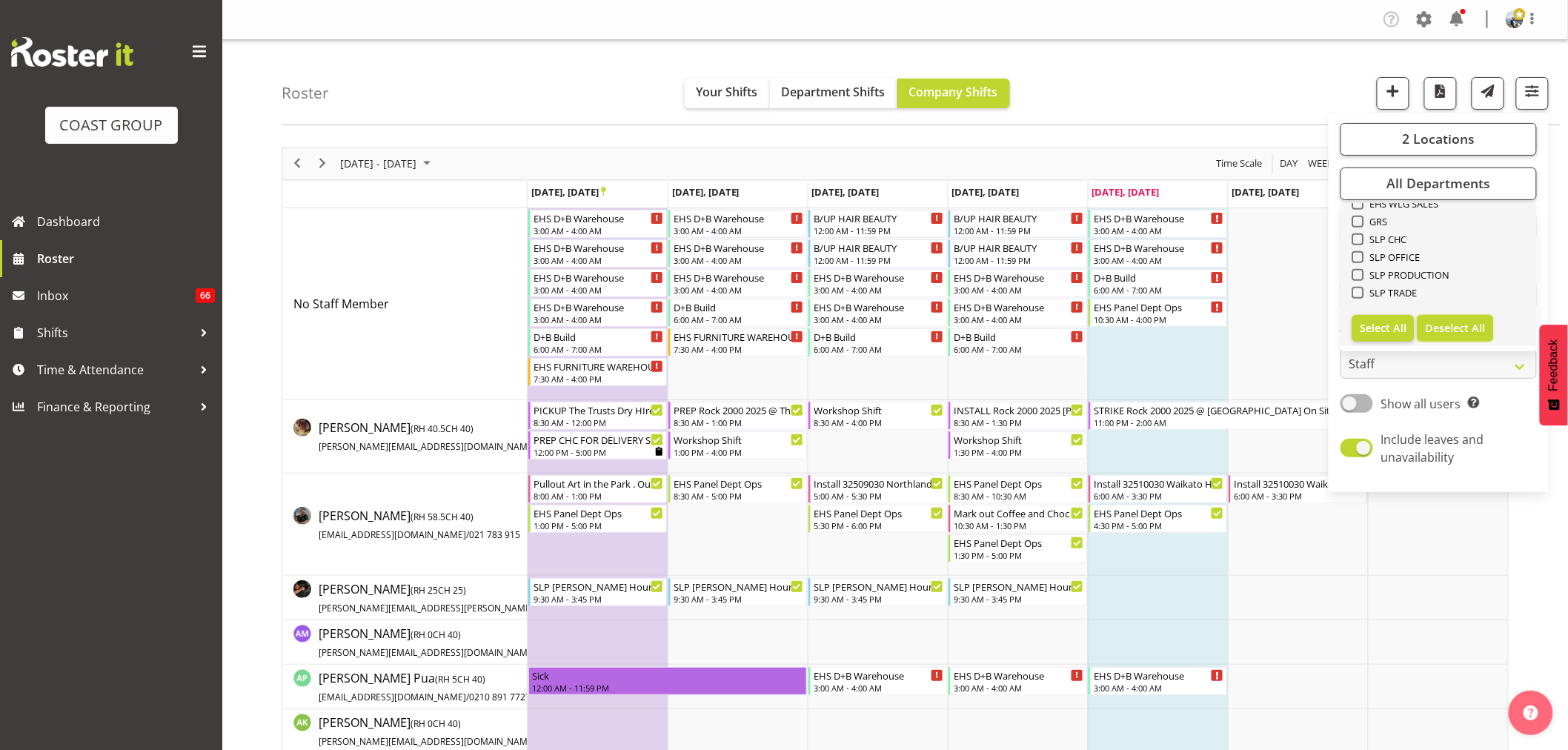
checkbox input "false"
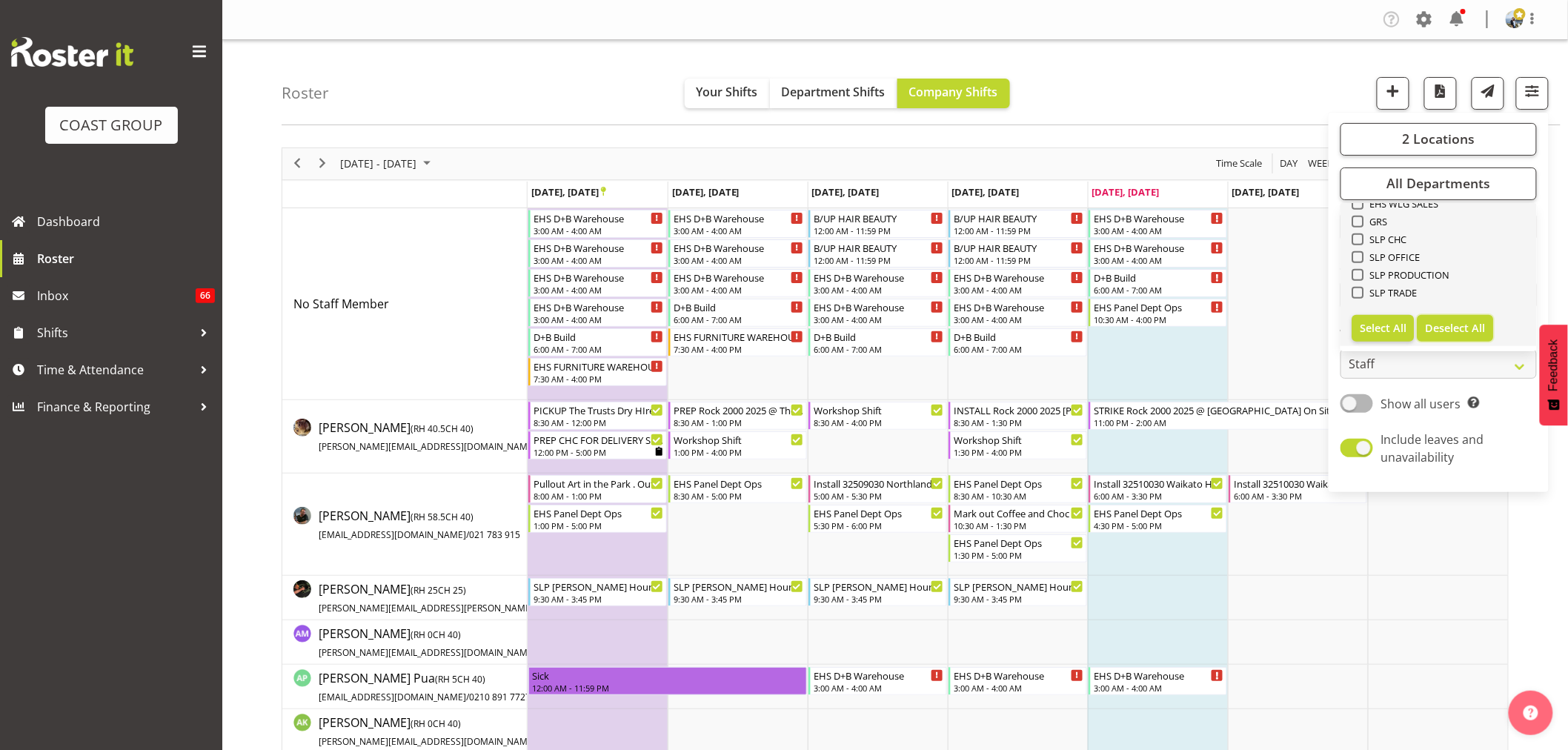
checkbox input "false"
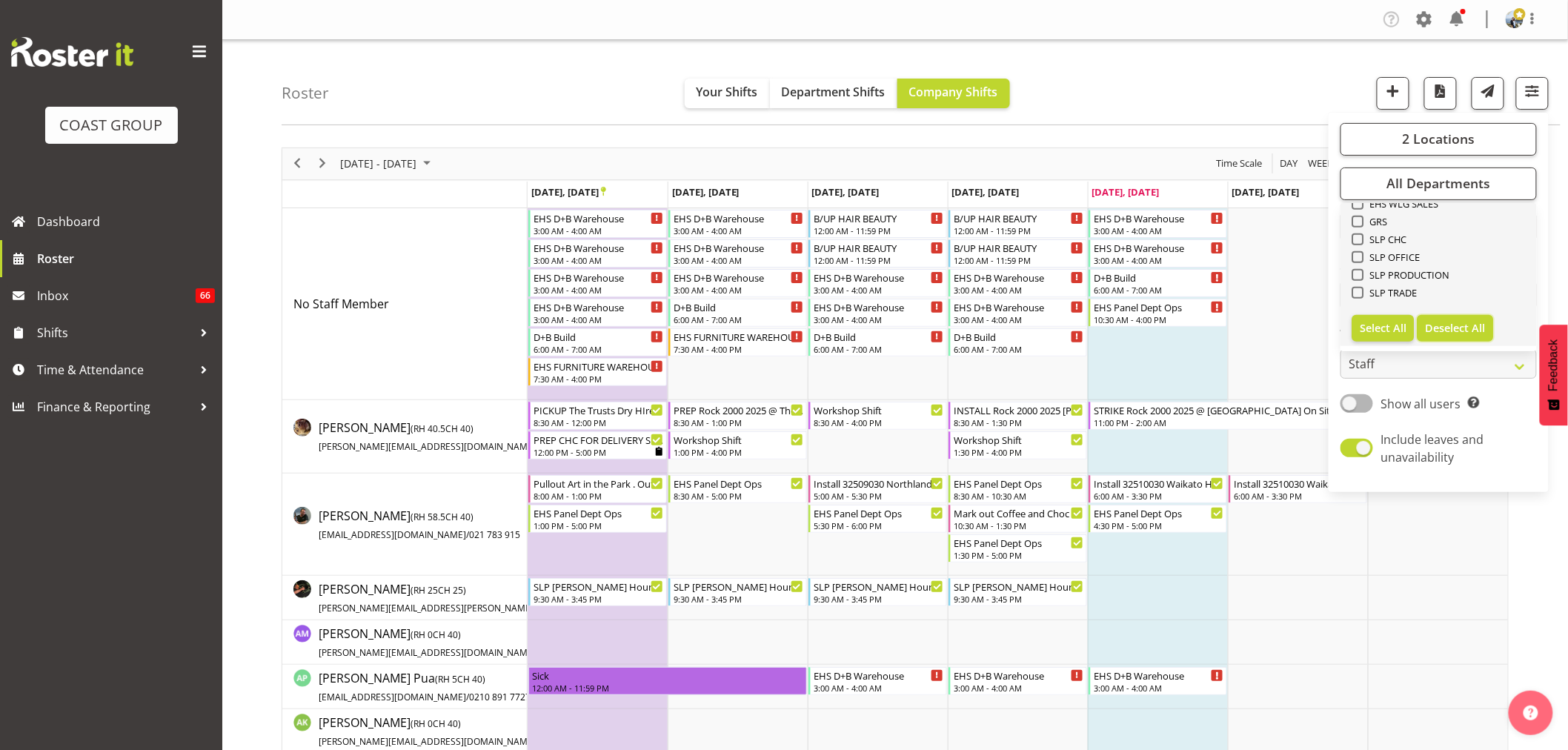
checkbox input "false"
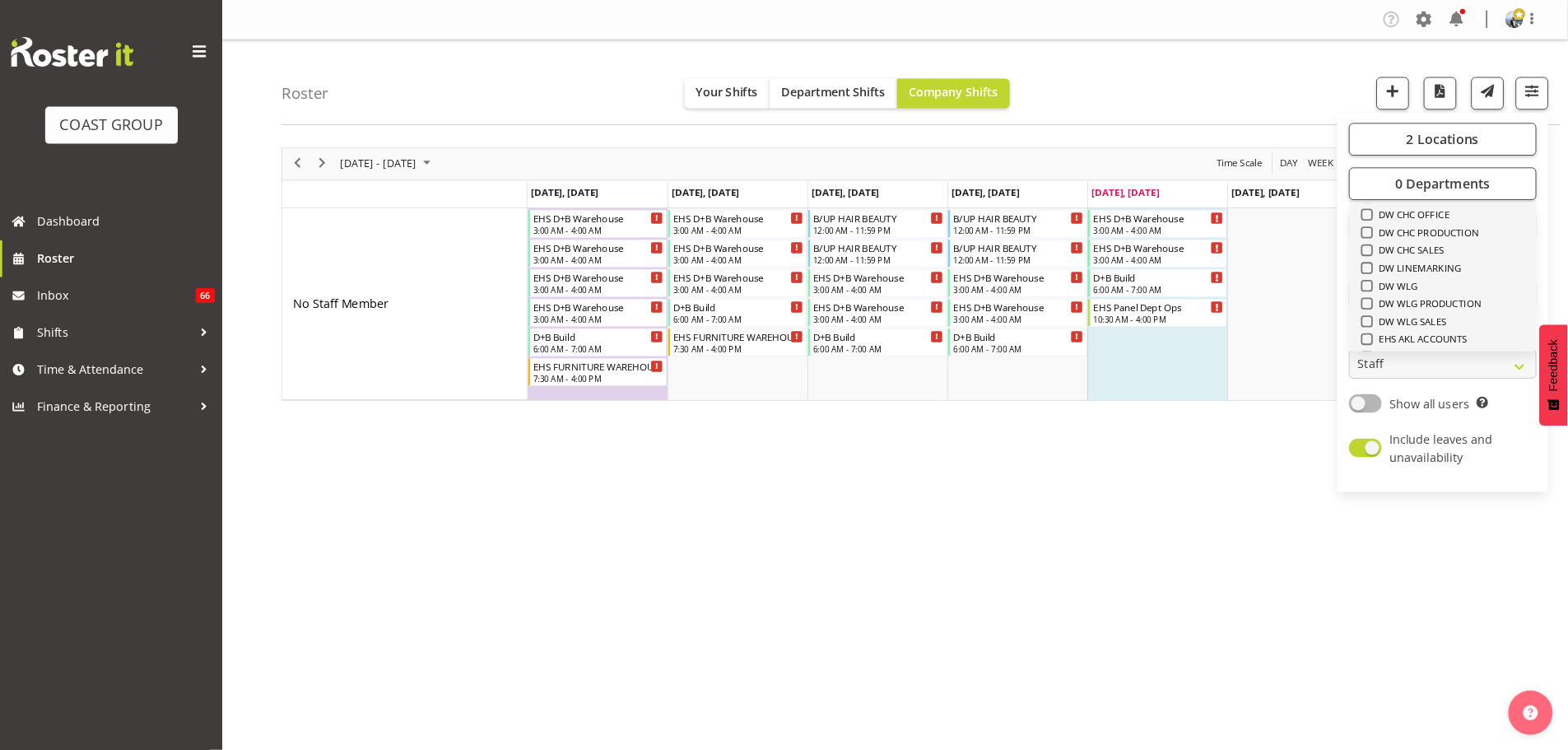
scroll to position [274, 0]
click at [1591, 364] on span "EHS AKL CARPET" at bounding box center [1569, 366] width 88 height 13
click at [1523, 364] on input "EHS AKL CARPET" at bounding box center [1516, 365] width 10 height 10
checkbox input "true"
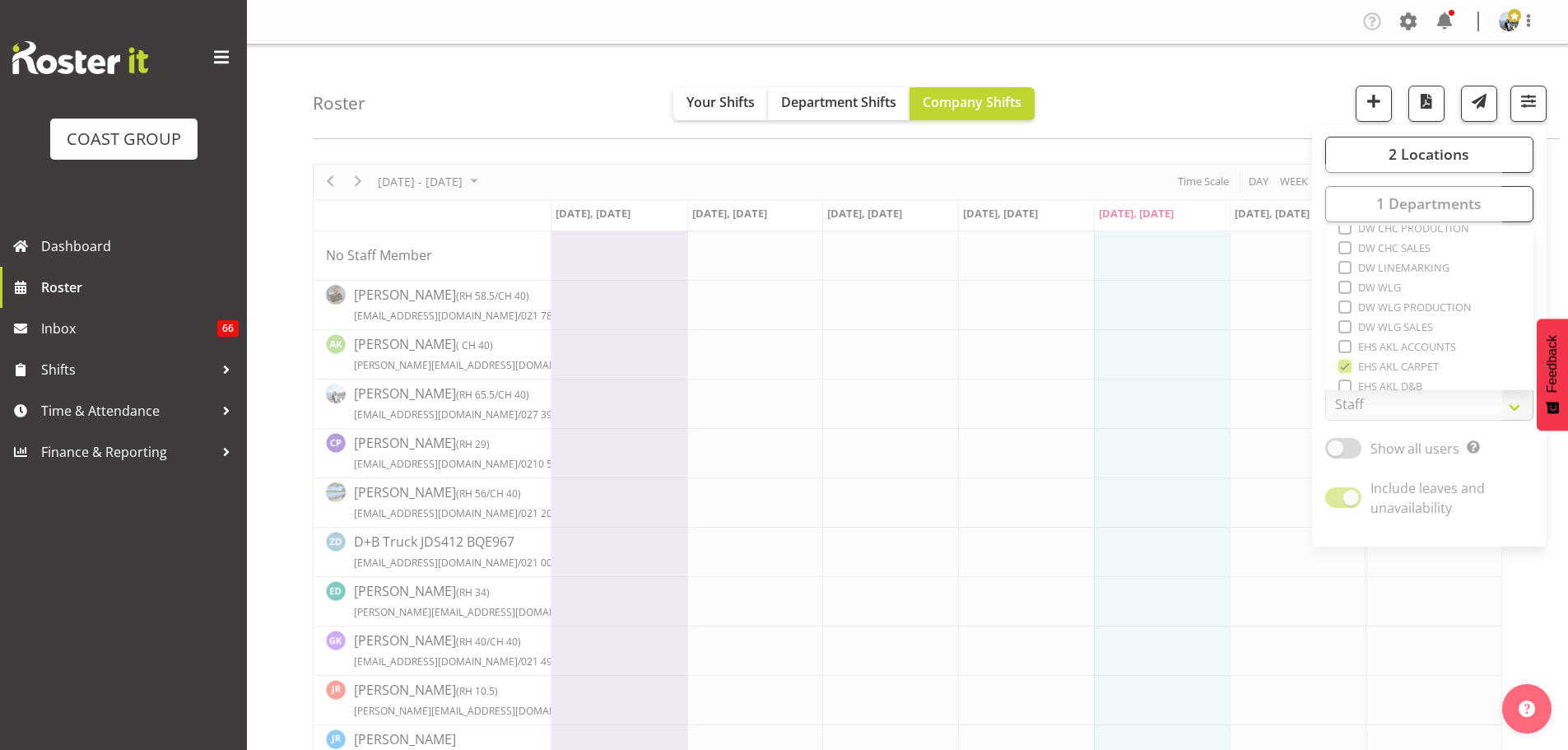
scroll to position [274, 0]
click at [1098, 99] on div "Roster Your Shifts Department Shifts Company Shifts 2 Locations Clear CARLTON E…" at bounding box center [937, 92] width 1248 height 94
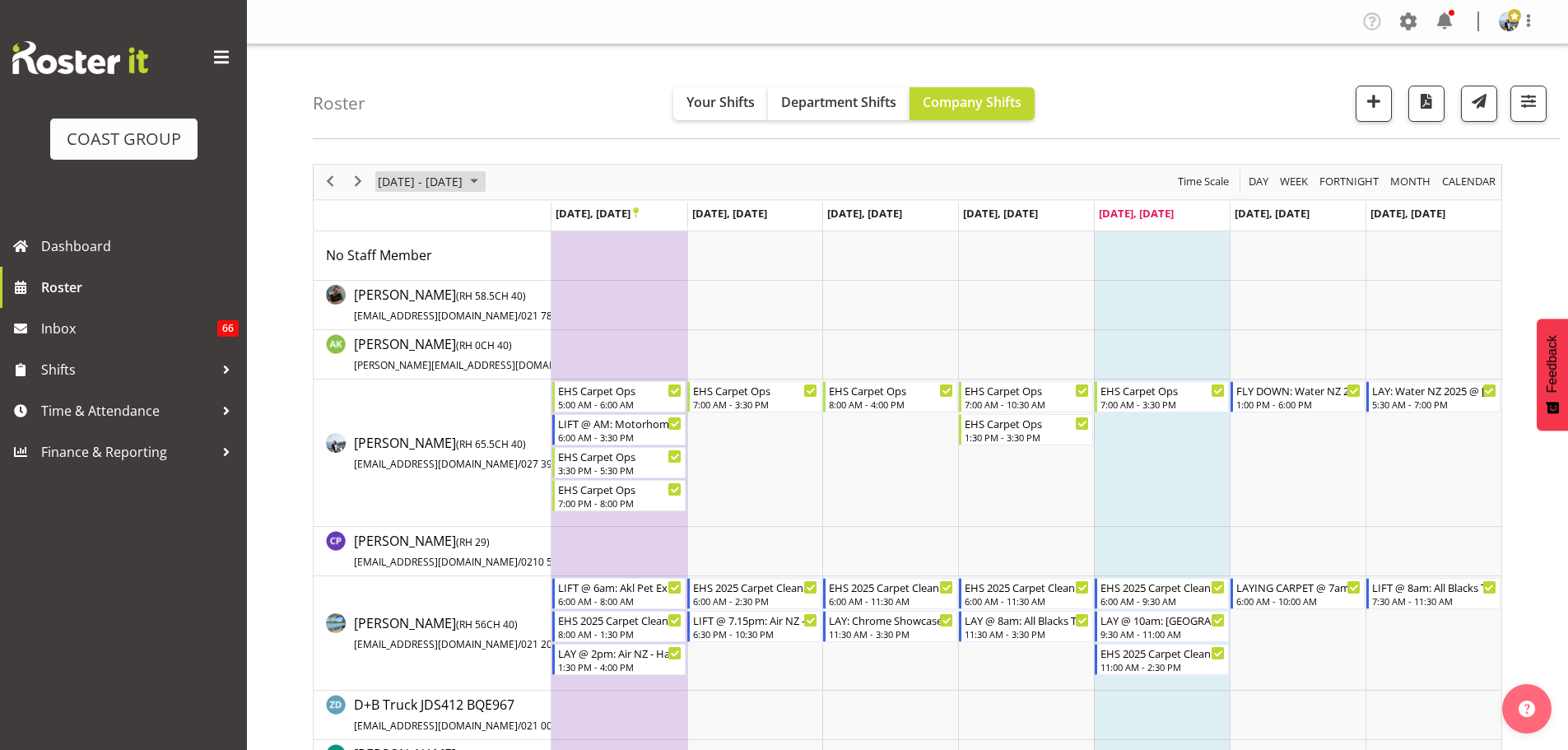
click at [464, 192] on span "[DATE] - [DATE]" at bounding box center [420, 182] width 88 height 21
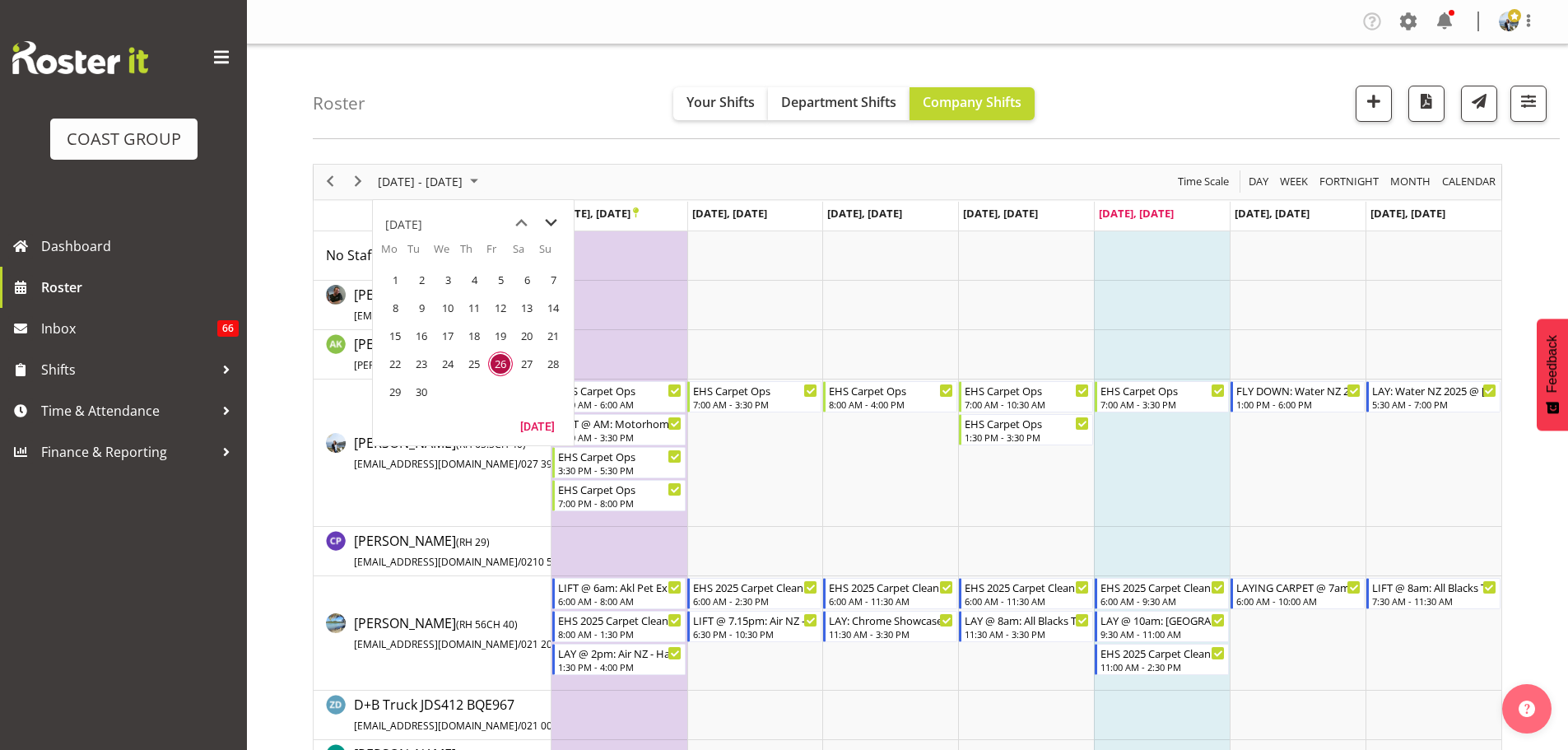
click at [550, 221] on span "next month" at bounding box center [551, 222] width 29 height 30
click at [550, 220] on span "next month" at bounding box center [551, 222] width 29 height 30
click at [478, 344] on span "13" at bounding box center [474, 336] width 25 height 25
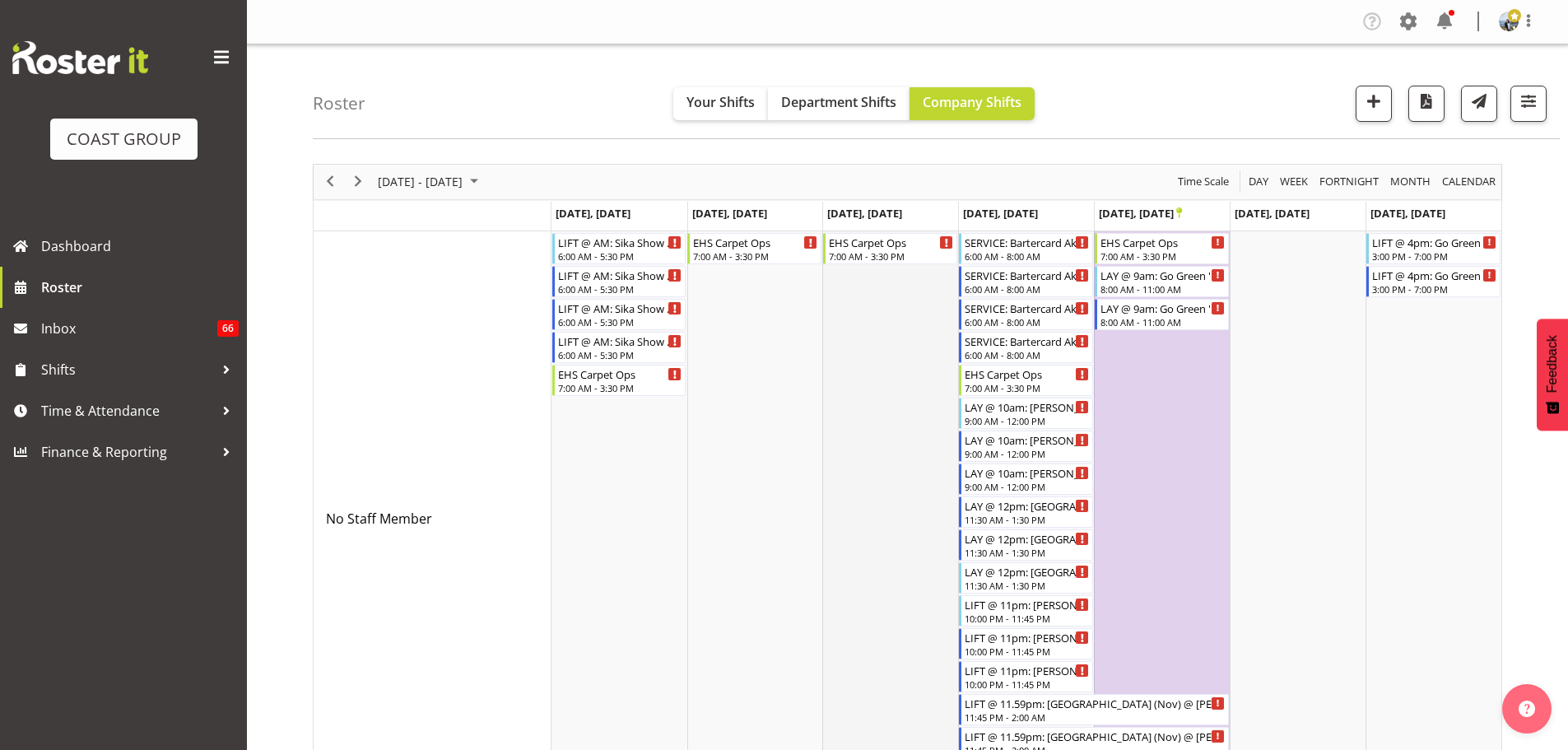
scroll to position [82, 0]
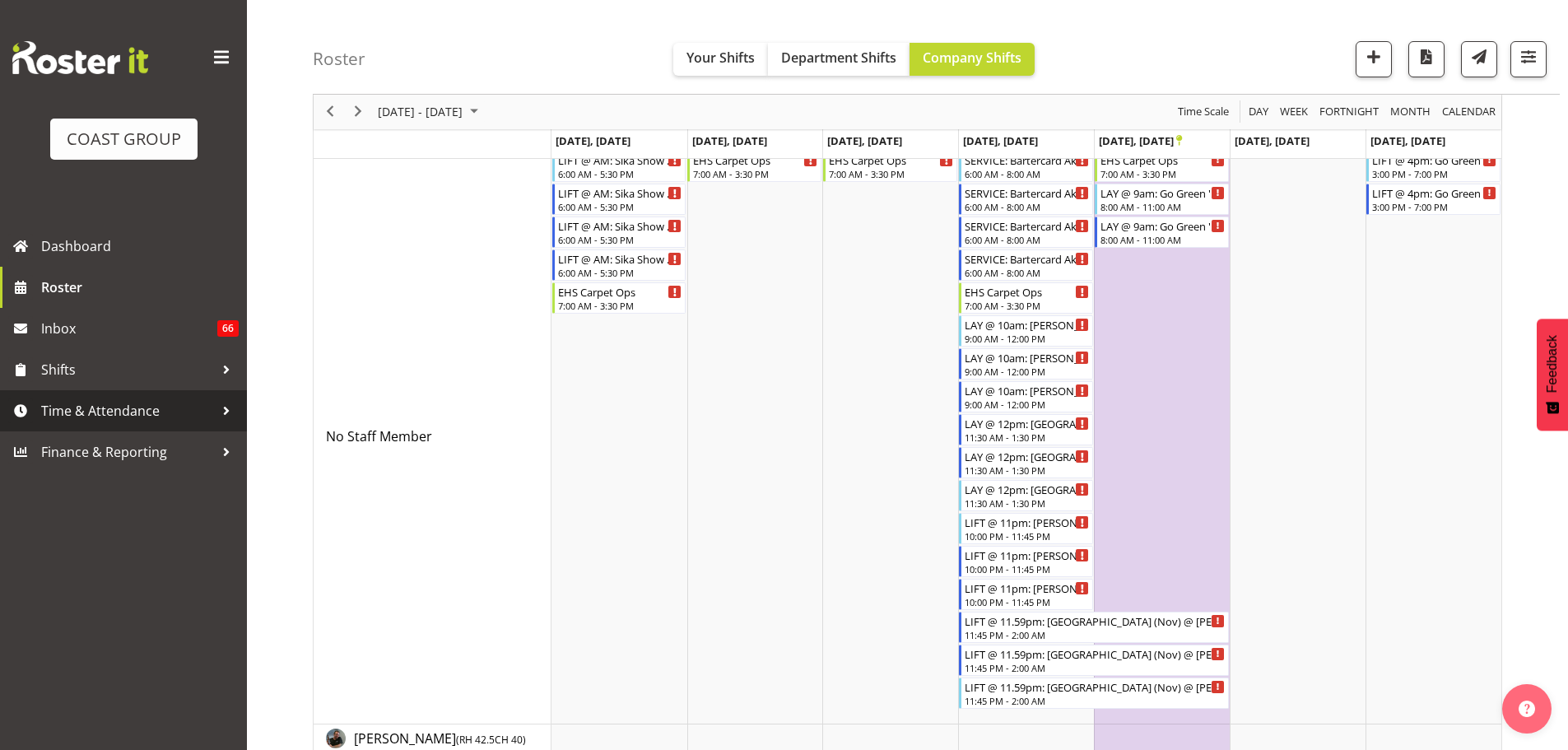
click at [135, 400] on span "Time & Attendance" at bounding box center [127, 411] width 173 height 25
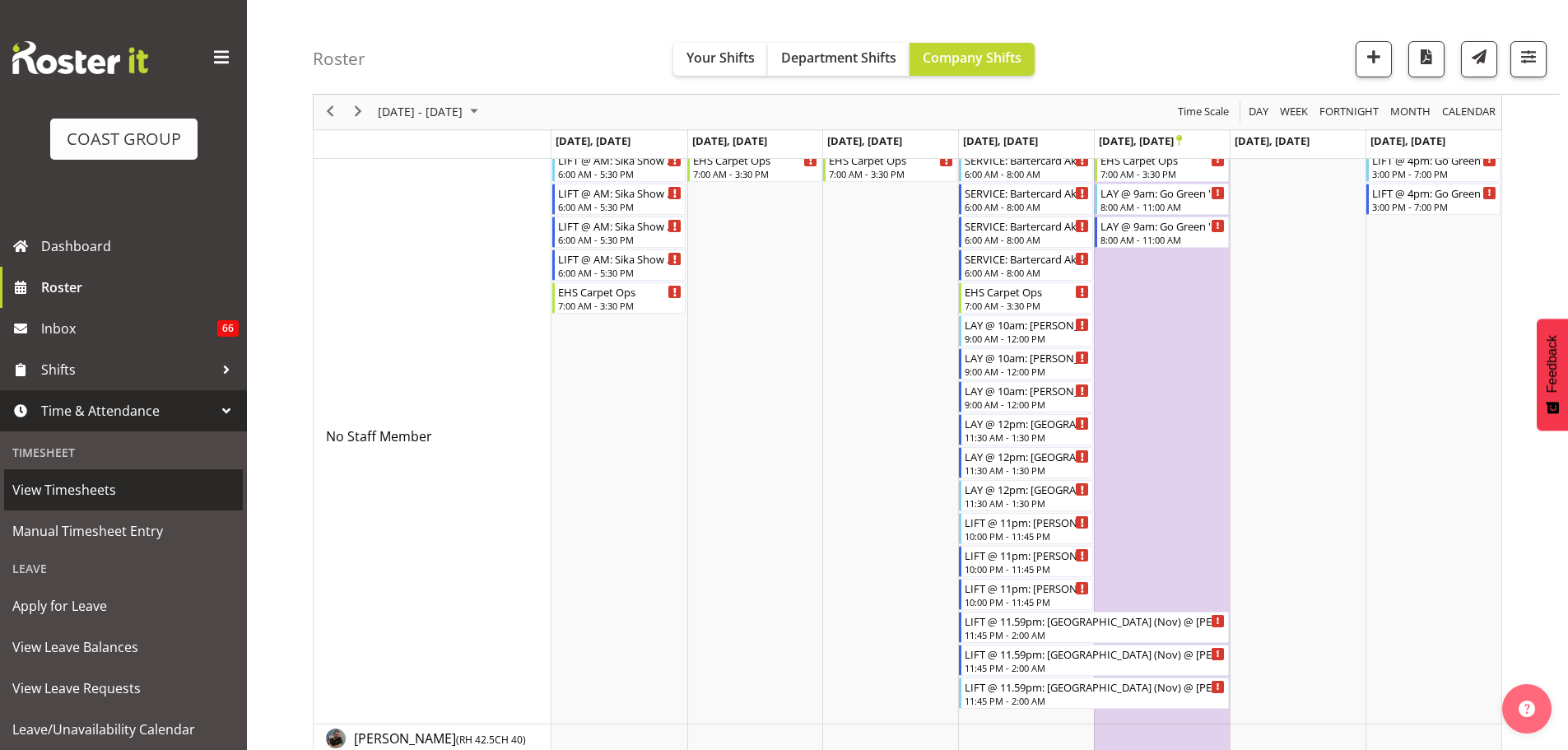
click at [116, 495] on span "View Timesheets" at bounding box center [123, 490] width 222 height 25
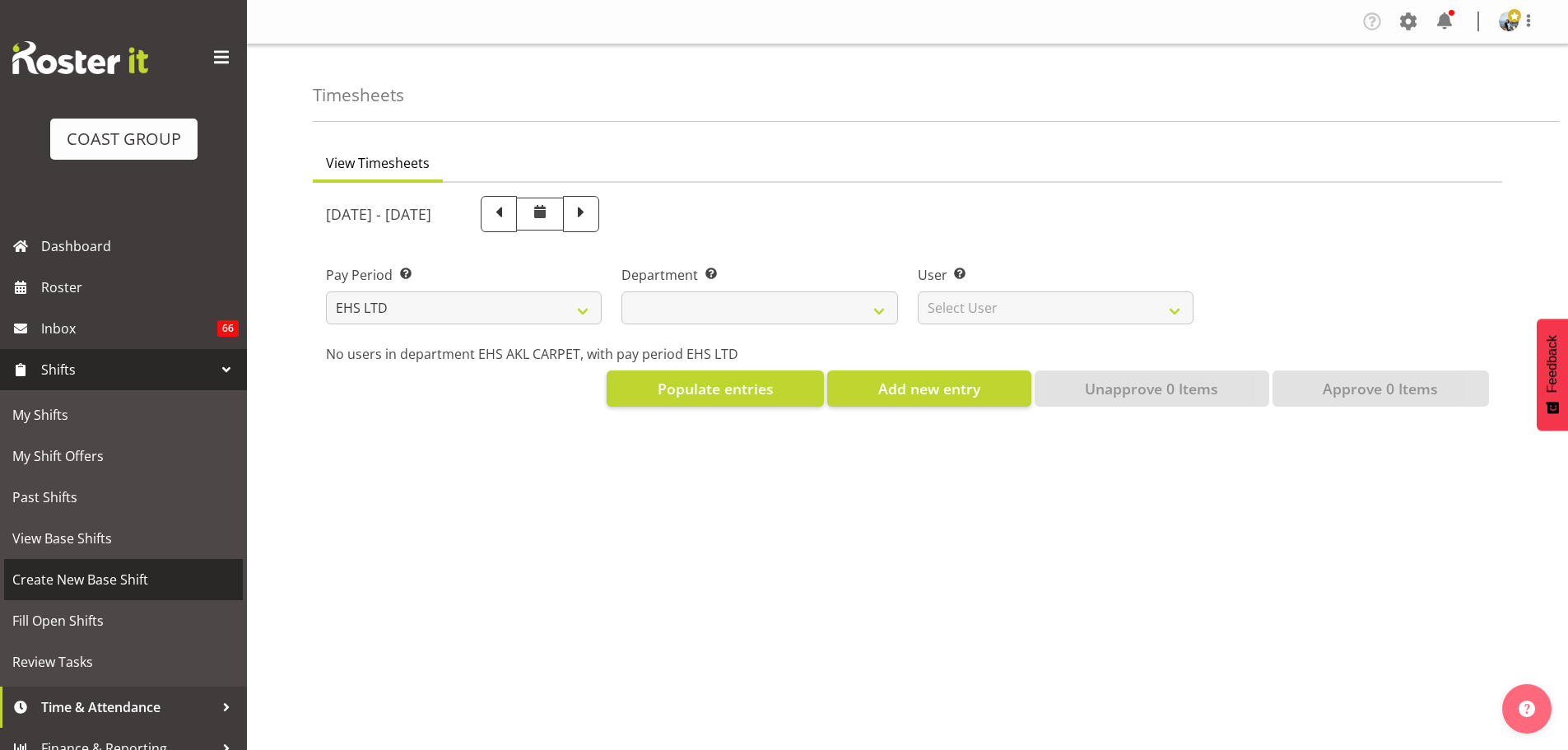
select select "7"
select select
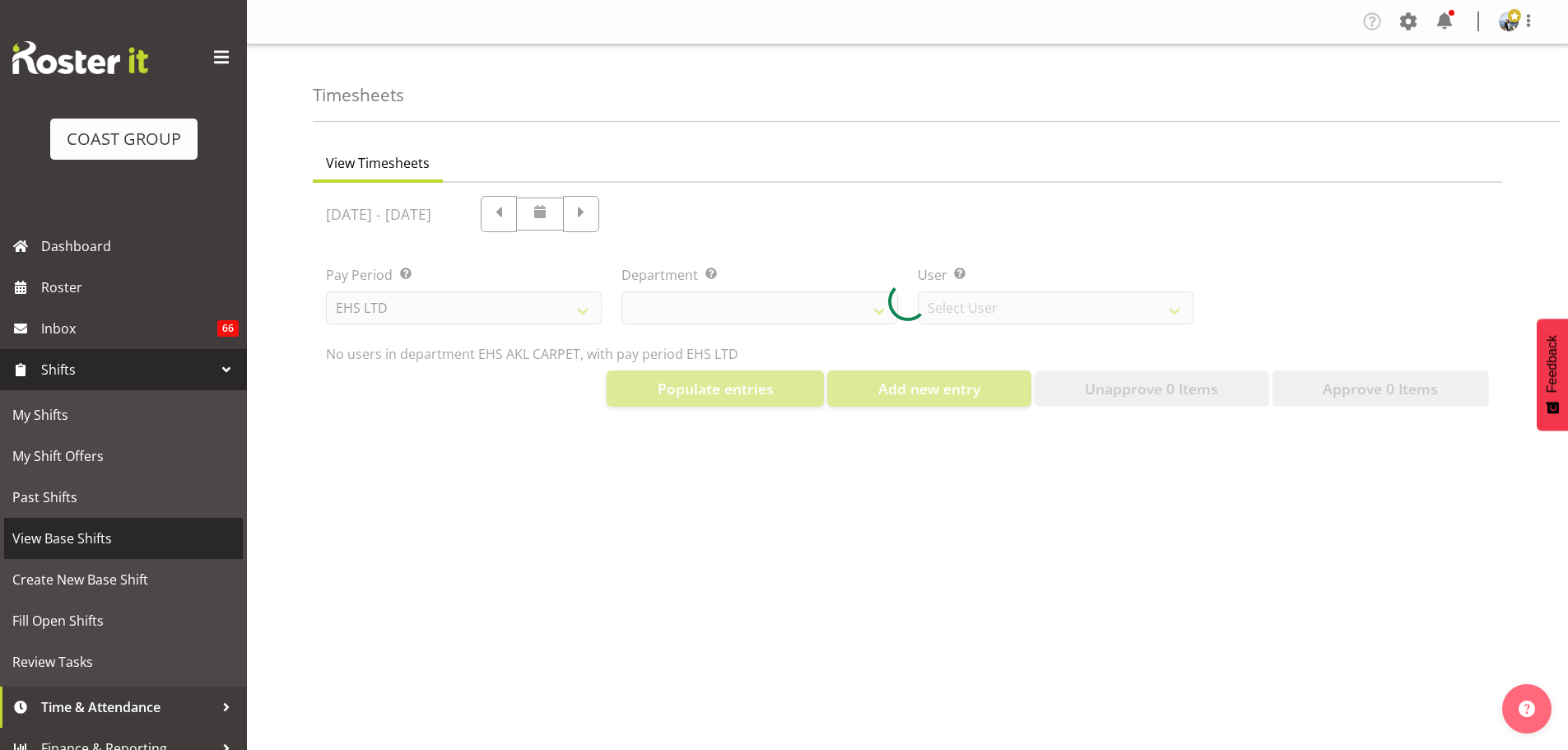
click at [87, 544] on span "View Base Shifts" at bounding box center [123, 538] width 222 height 25
select select "891"
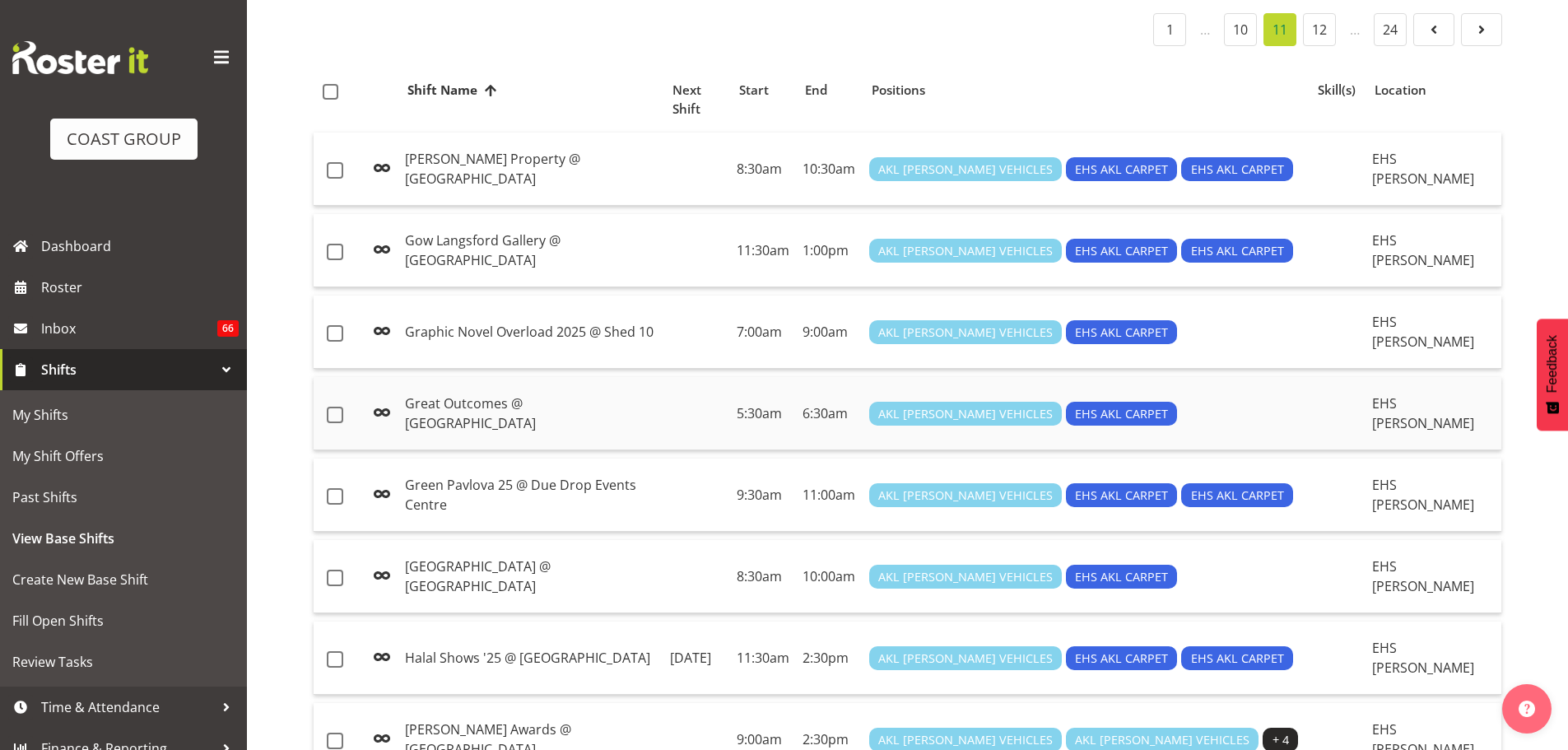
scroll to position [329, 0]
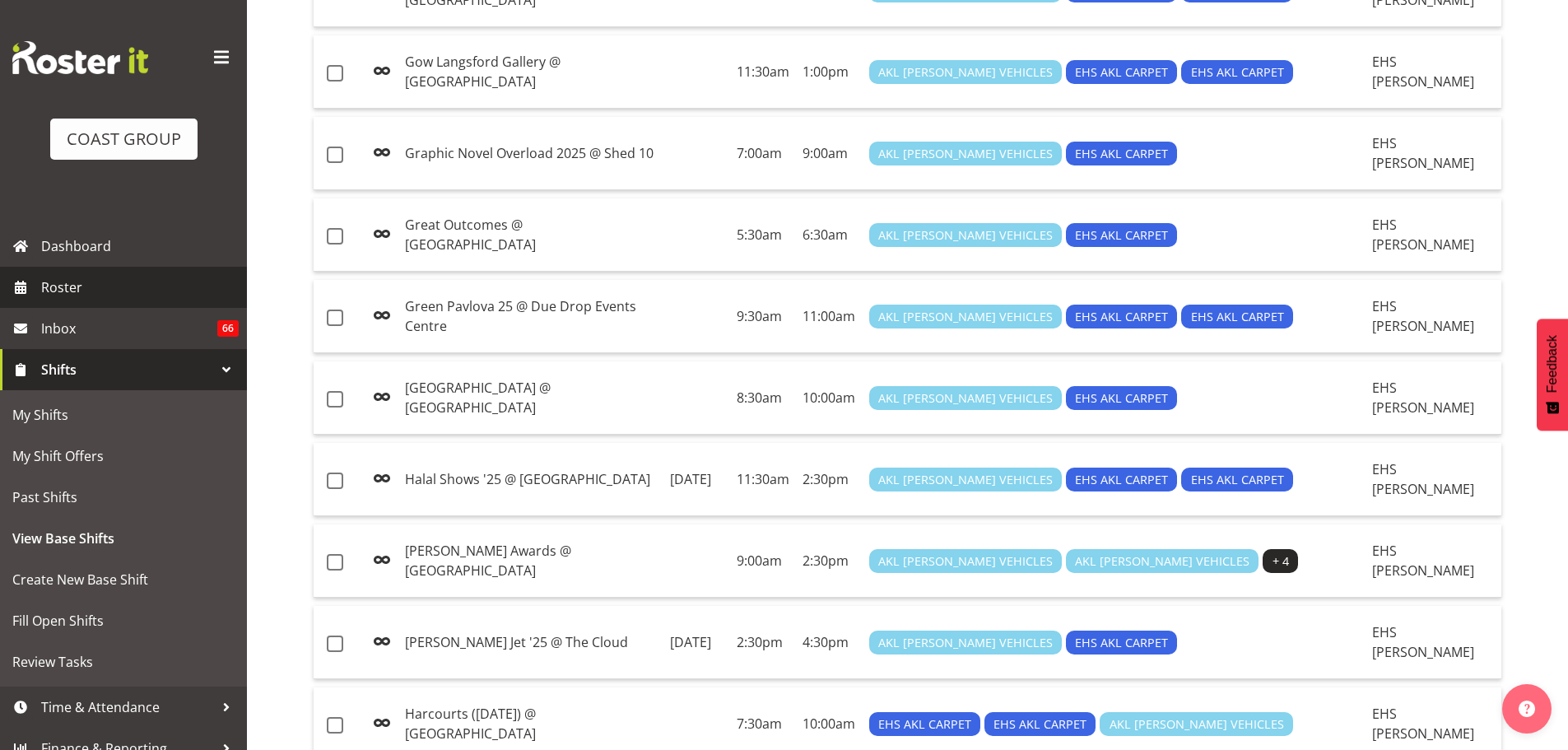
click at [72, 290] on span "Roster" at bounding box center [139, 287] width 197 height 25
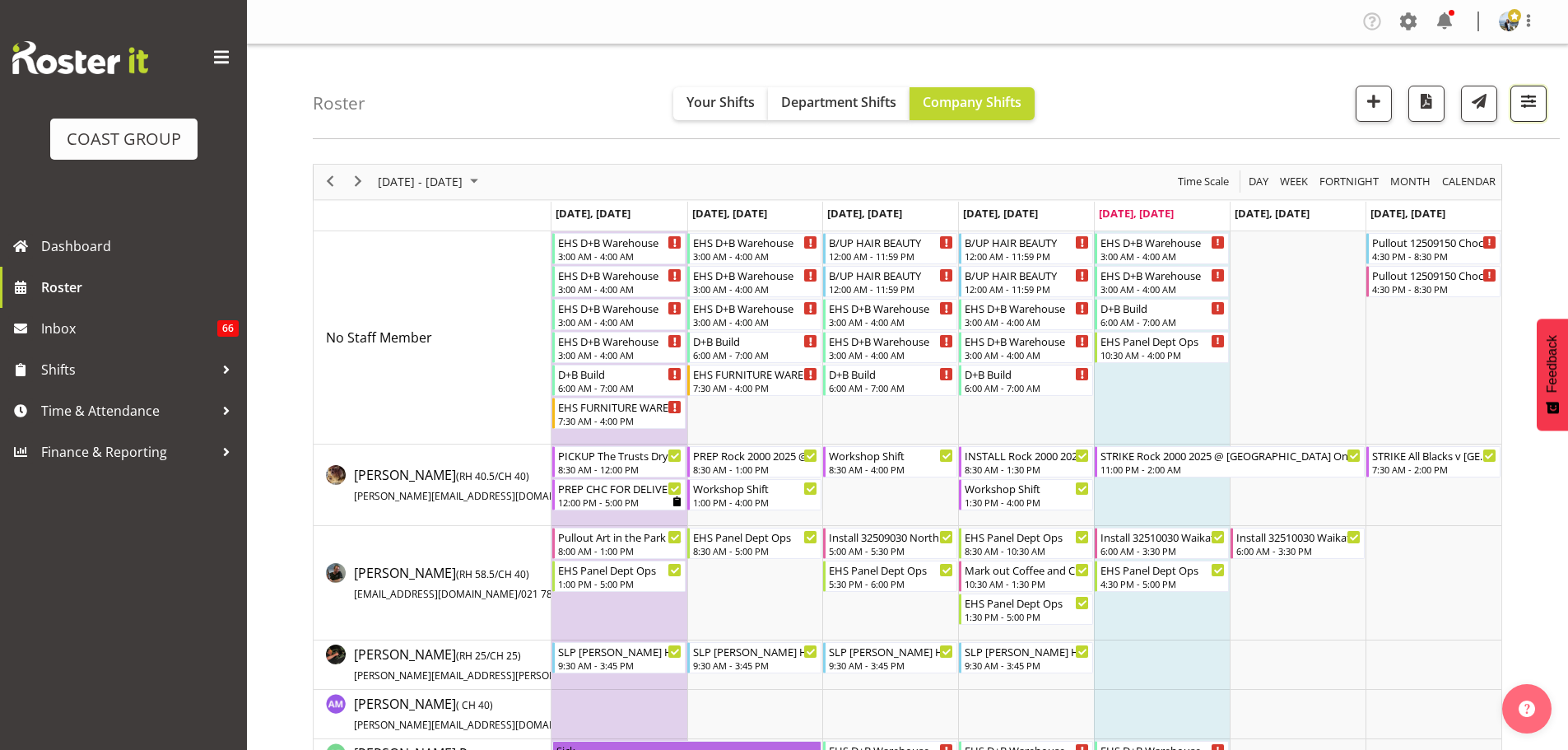
click at [1522, 98] on span "button" at bounding box center [1528, 101] width 21 height 21
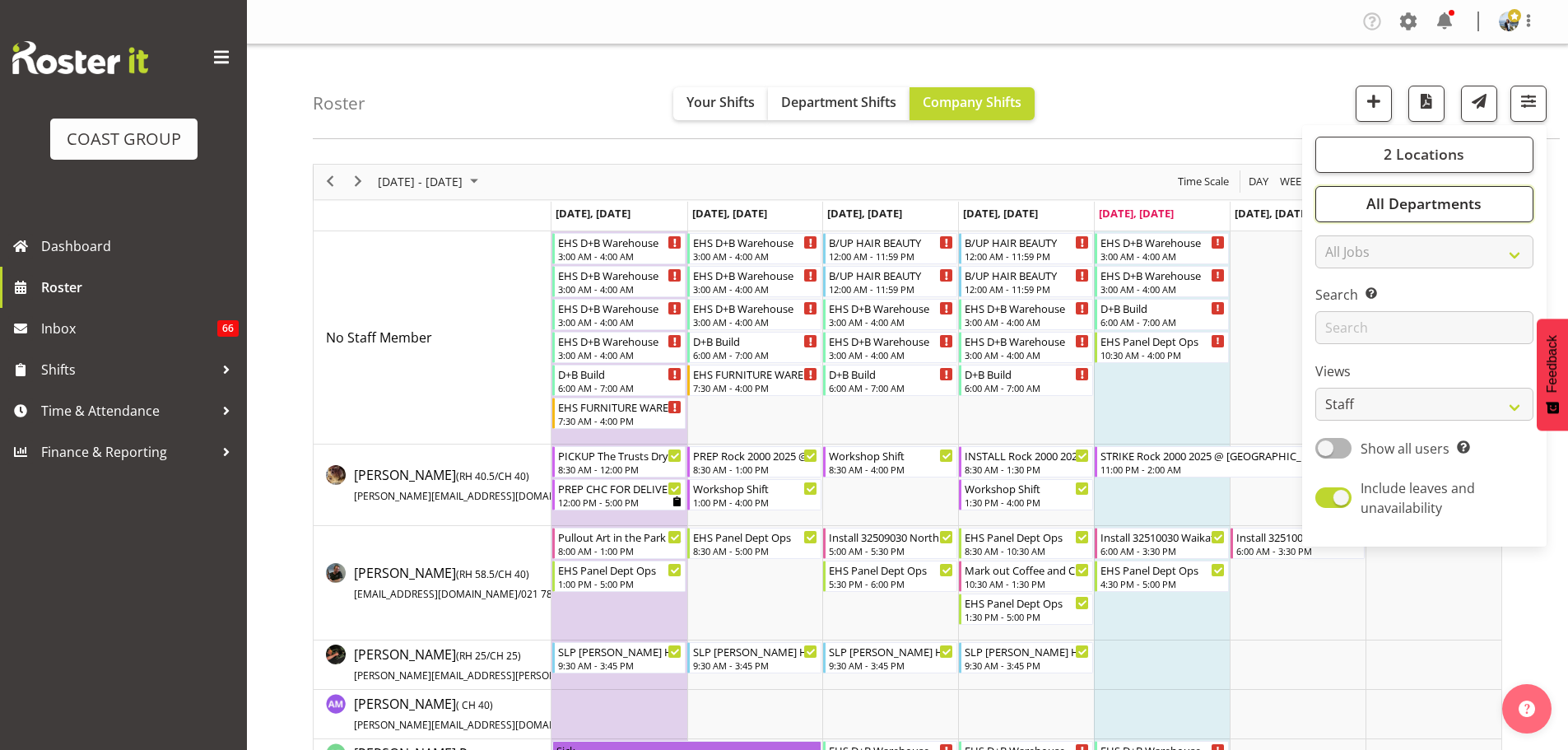
click at [1456, 214] on button "All Departments" at bounding box center [1424, 204] width 218 height 36
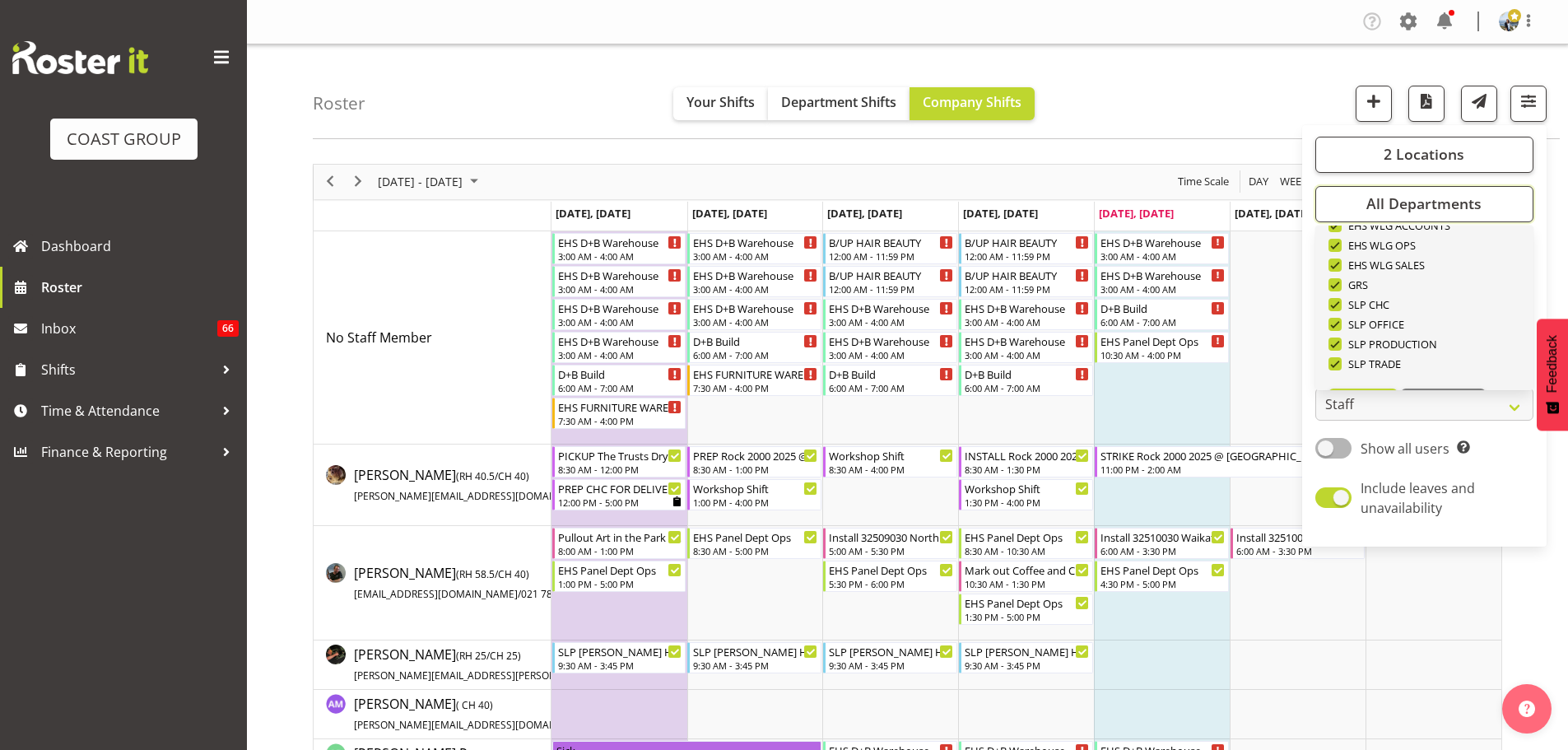
scroll to position [633, 0]
click at [1455, 361] on span "Deselect All" at bounding box center [1443, 364] width 67 height 15
checkbox input "false"
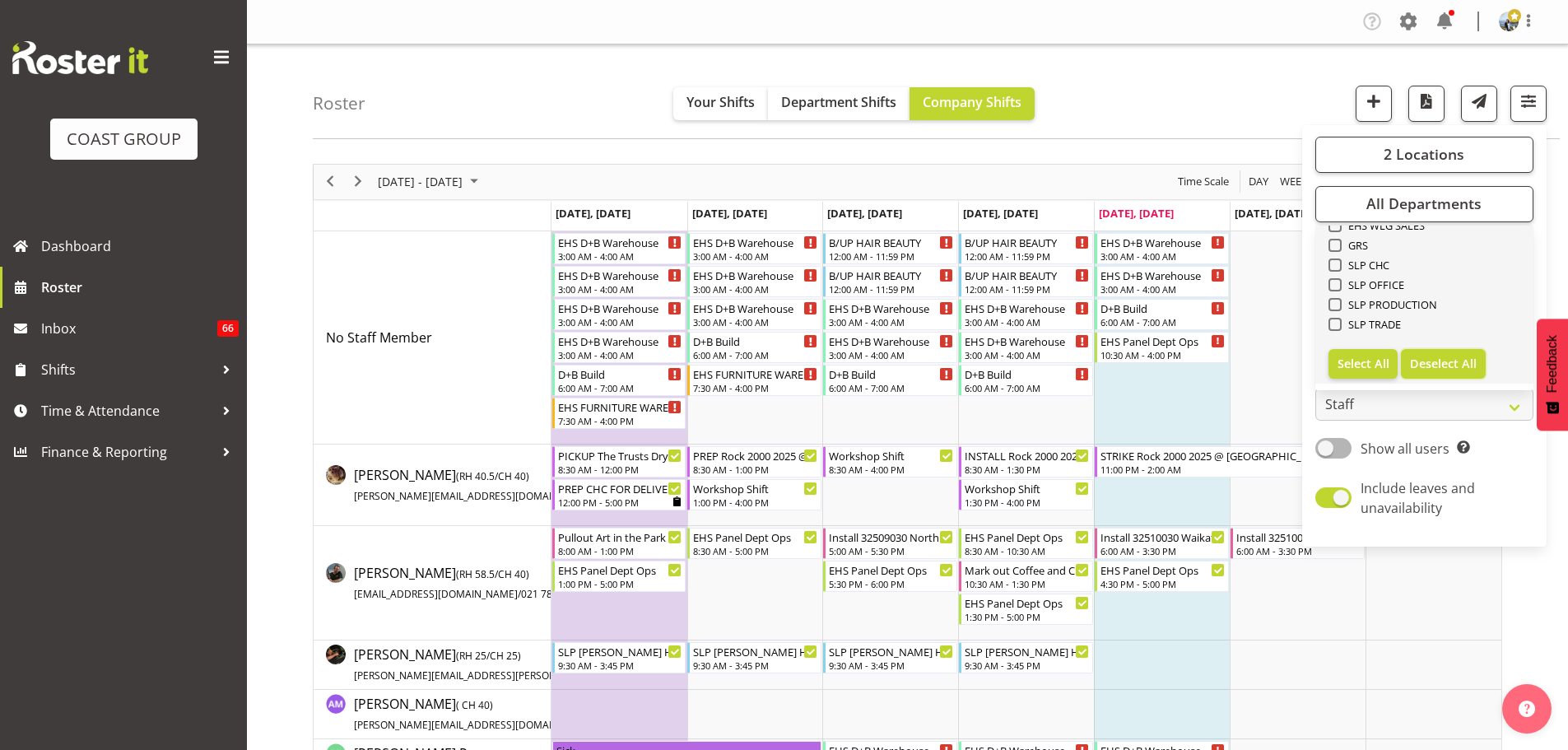
checkbox input "false"
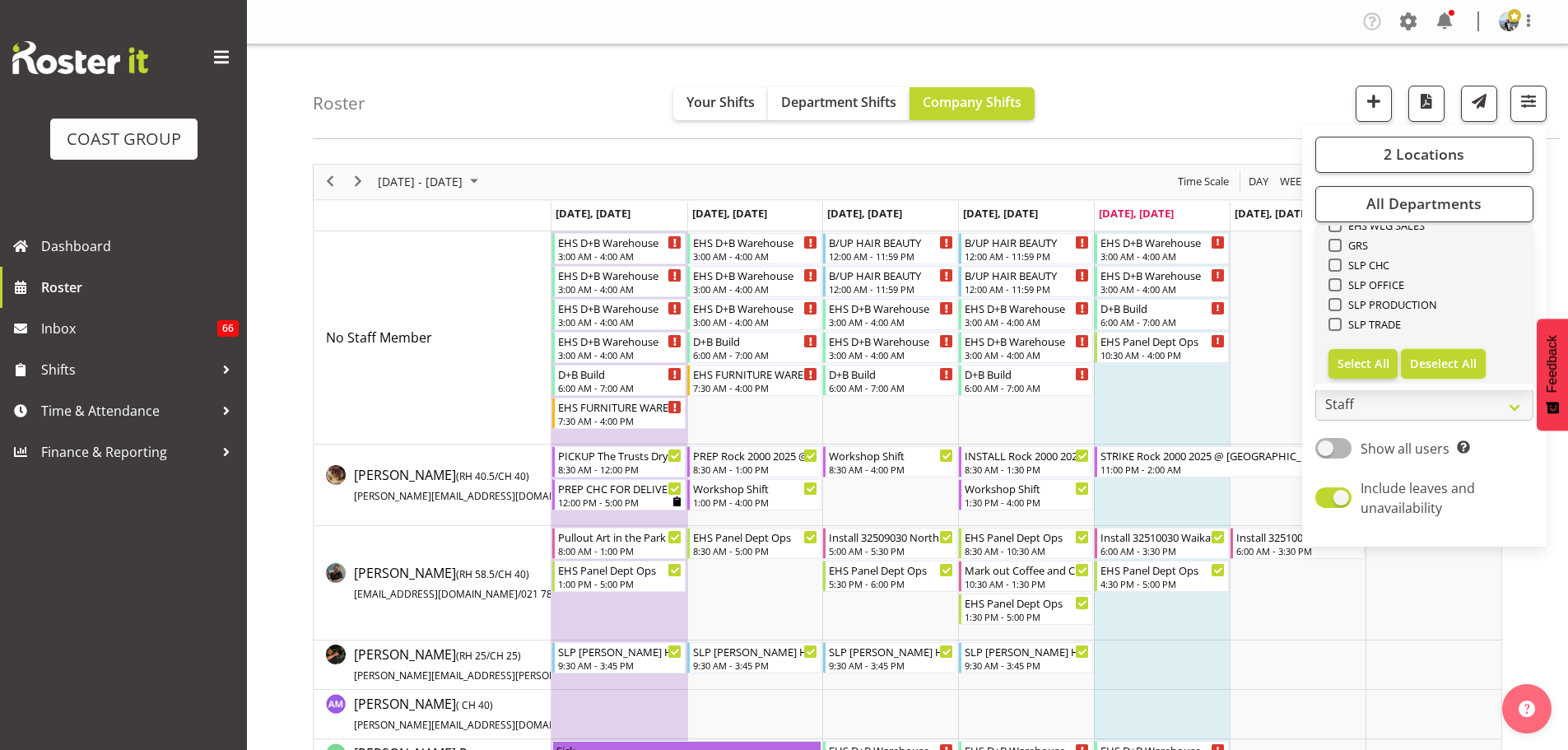
checkbox input "false"
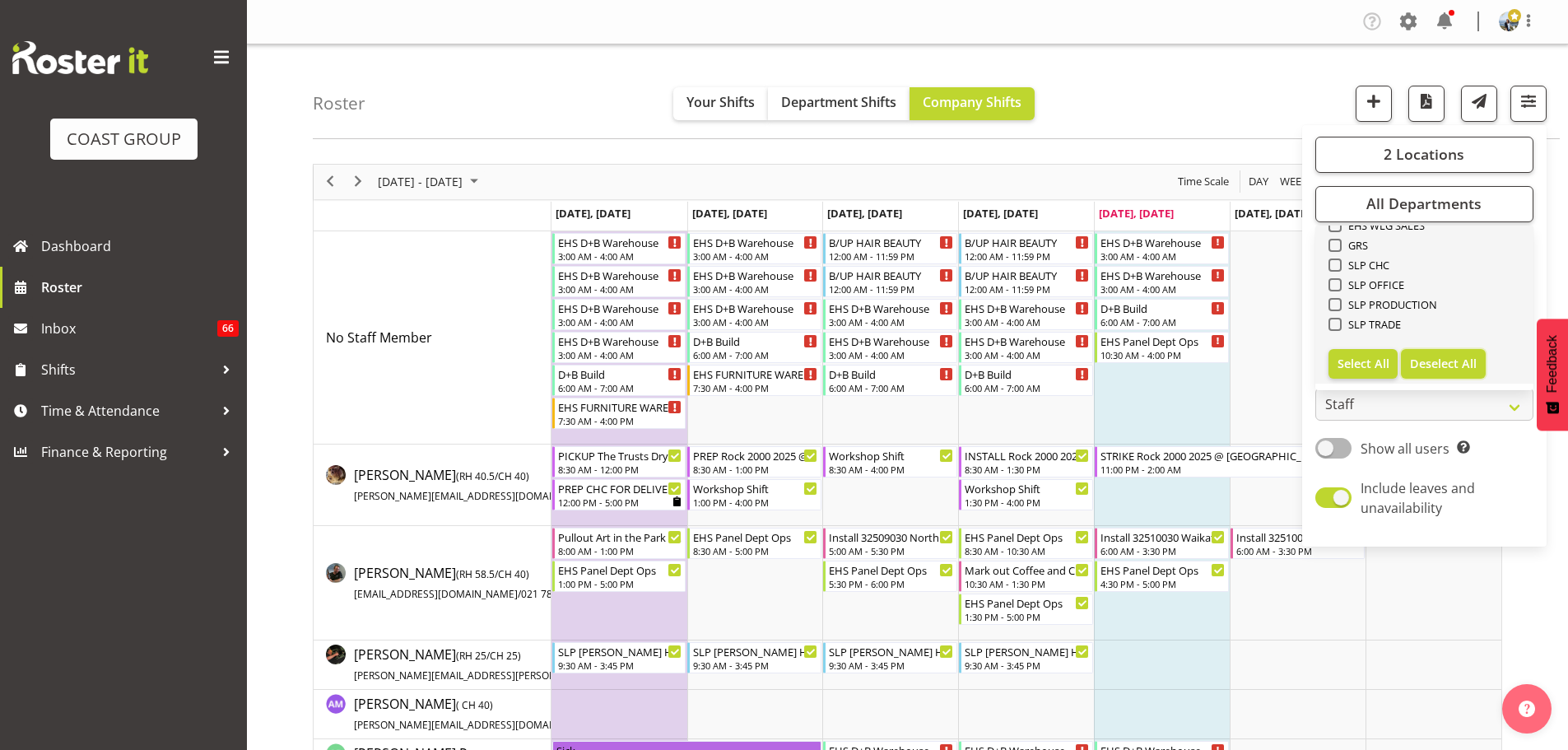
checkbox input "false"
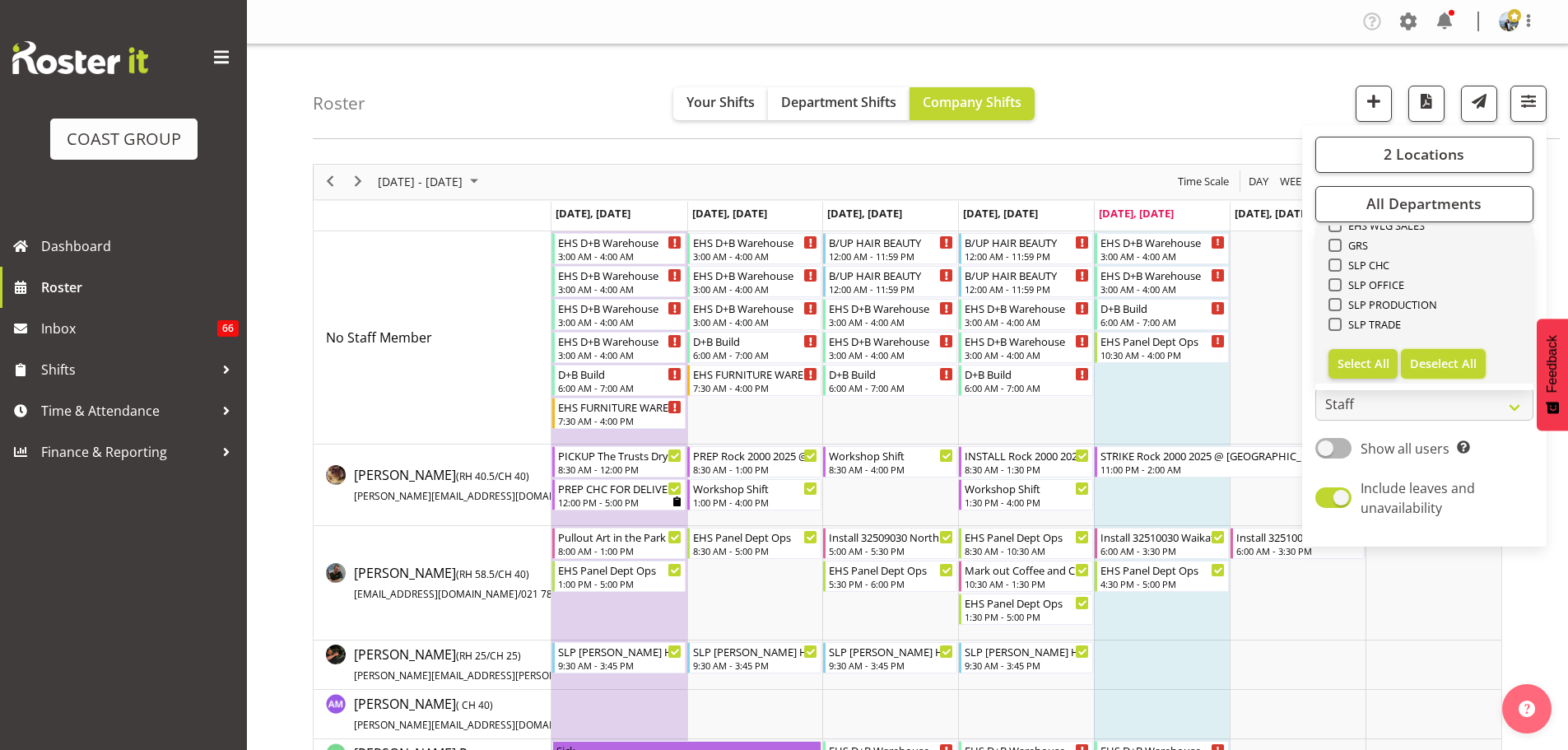
checkbox input "false"
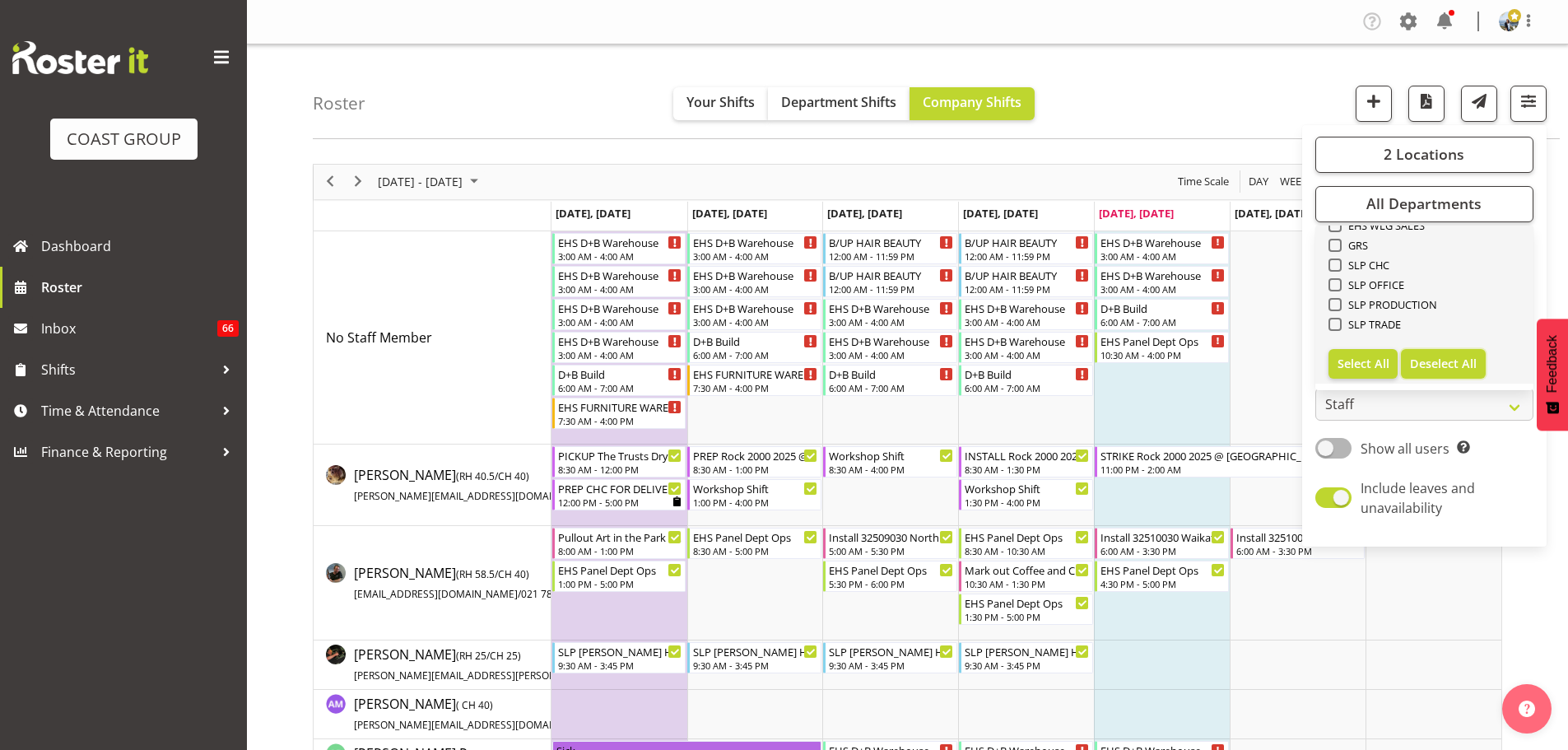
checkbox input "false"
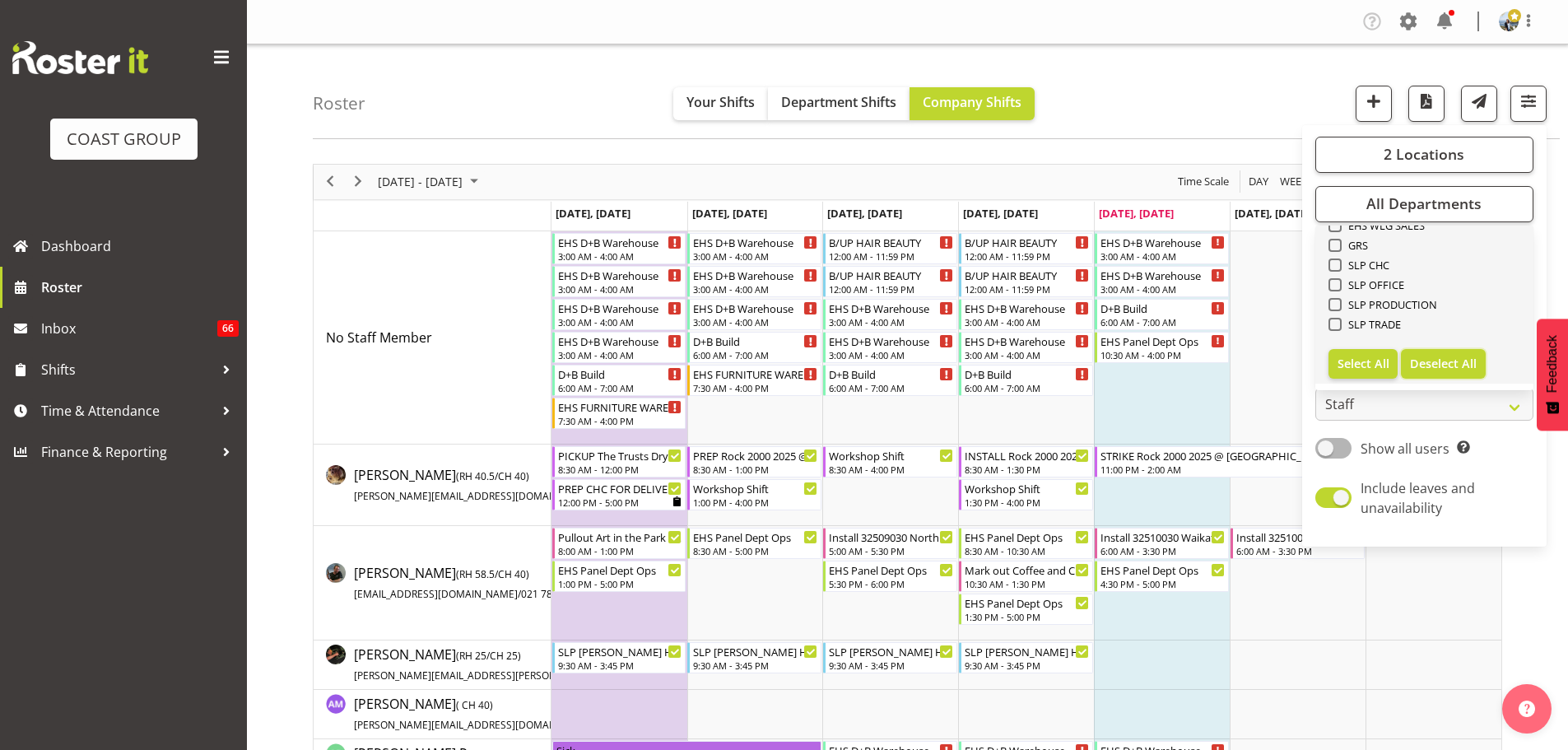
checkbox input "false"
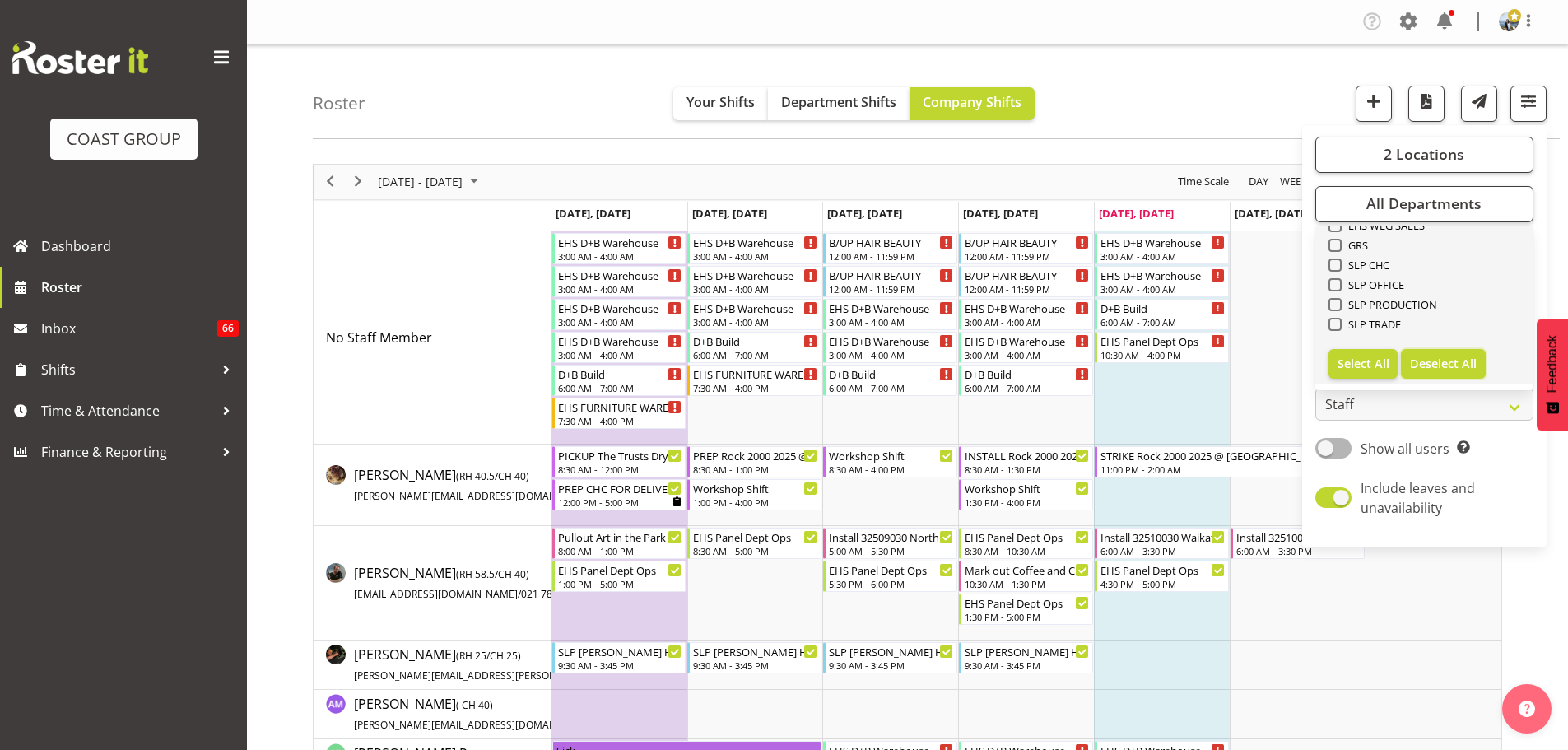
checkbox input "false"
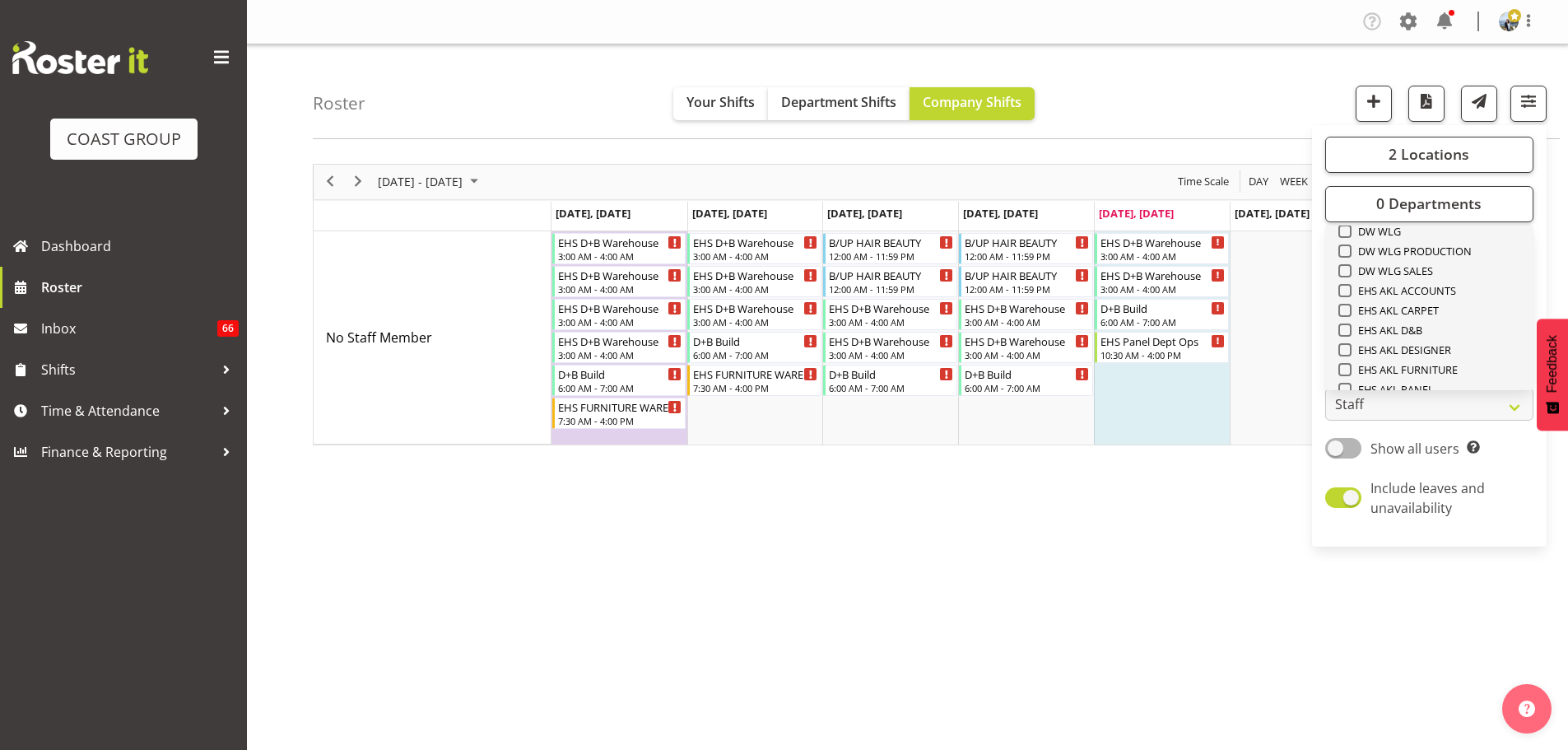
scroll to position [303, 0]
click at [1434, 332] on span "EHS AKL CARPET" at bounding box center [1395, 338] width 88 height 13
click at [1350, 332] on input "EHS AKL CARPET" at bounding box center [1343, 337] width 10 height 10
checkbox input "true"
